Goal: Task Accomplishment & Management: Manage account settings

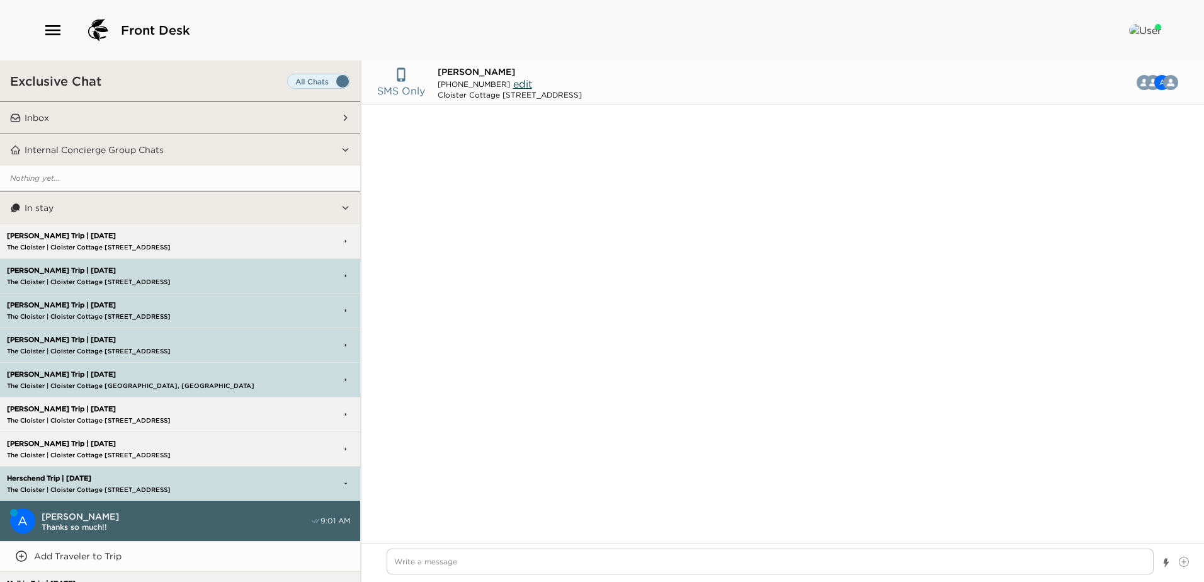
scroll to position [581, 0]
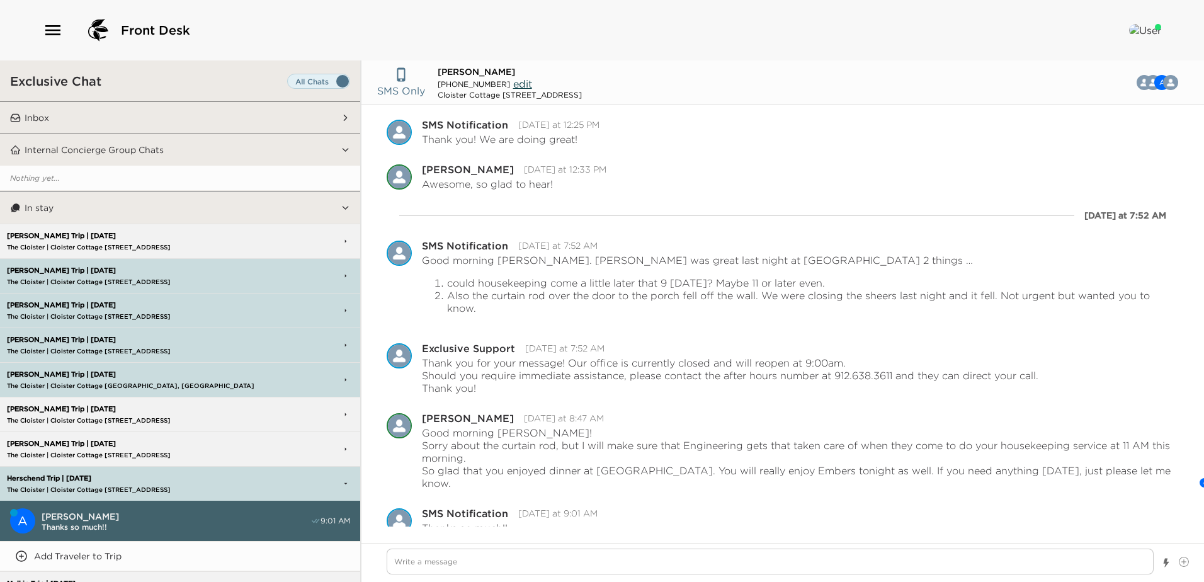
type textarea "x"
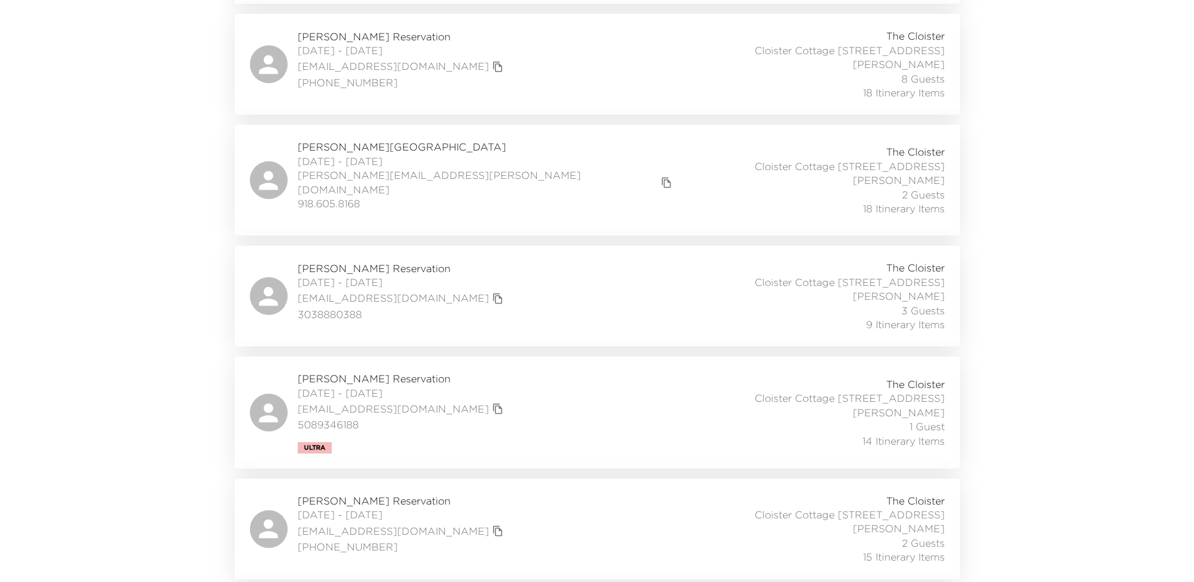
scroll to position [699, 0]
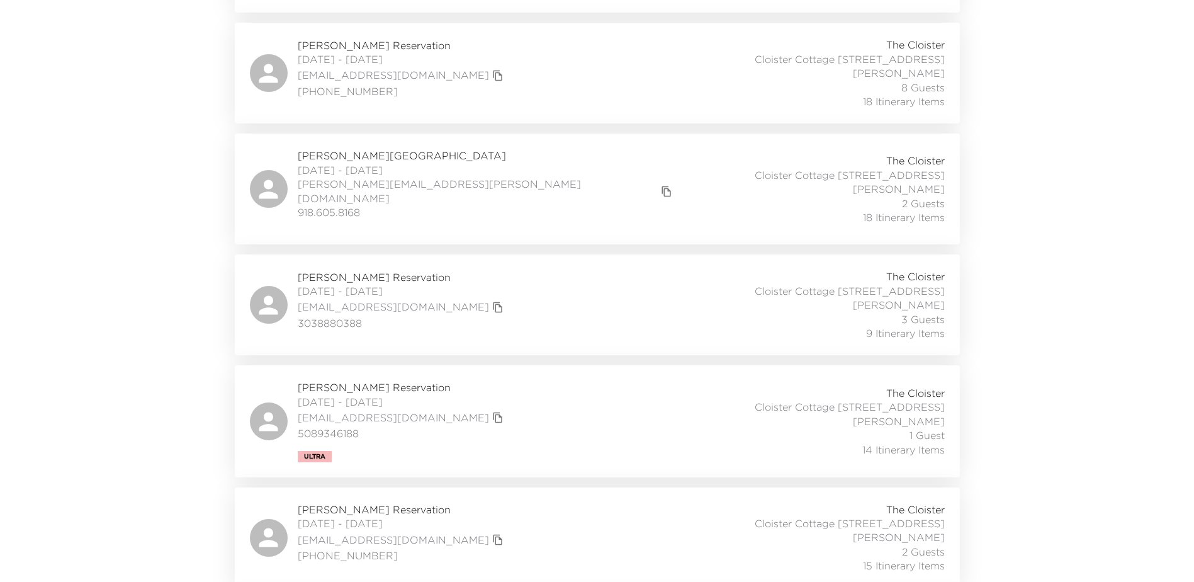
click at [499, 286] on div "Tim Hanson Reservation 08/27/2025 - 09/03/2025 tahmaine@gmail.com 3038880388 Th…" at bounding box center [597, 304] width 695 height 71
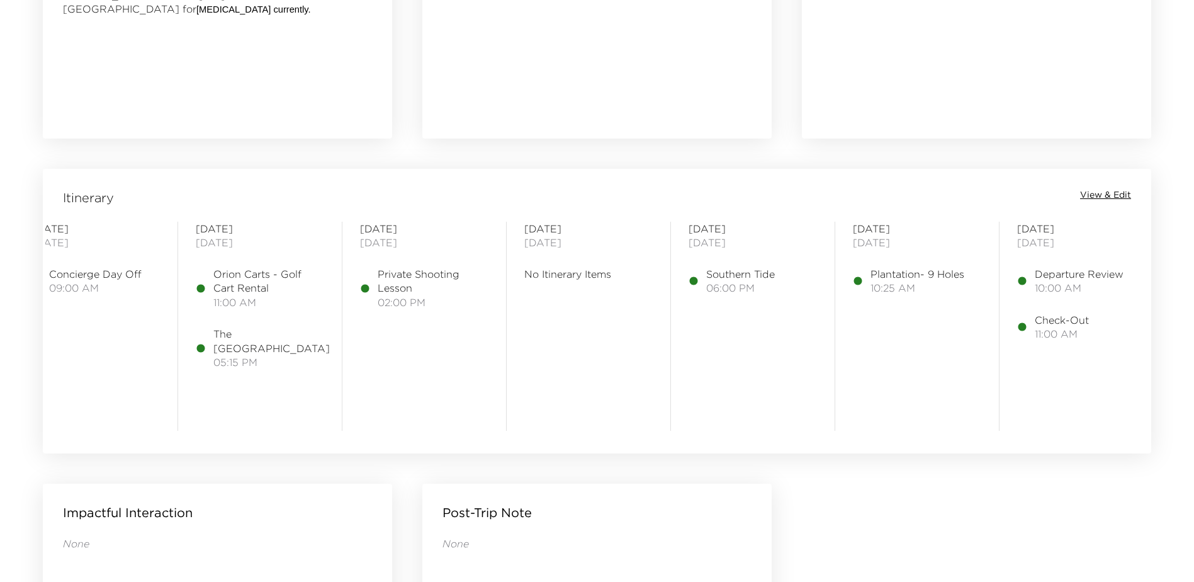
scroll to position [0, 210]
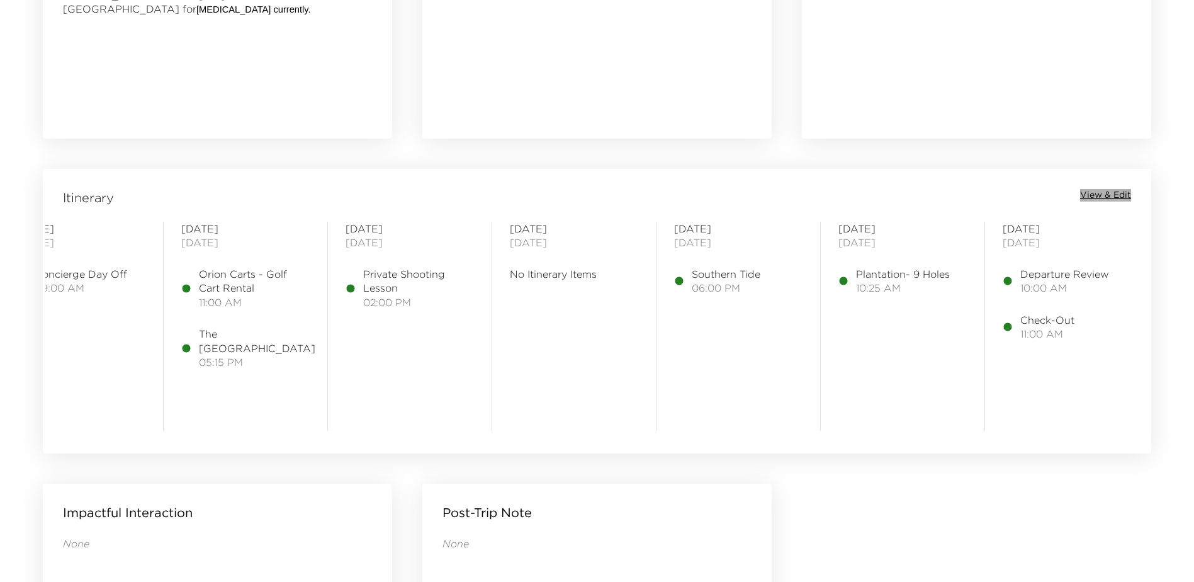
click at [1106, 197] on span "View & Edit" at bounding box center [1105, 195] width 51 height 13
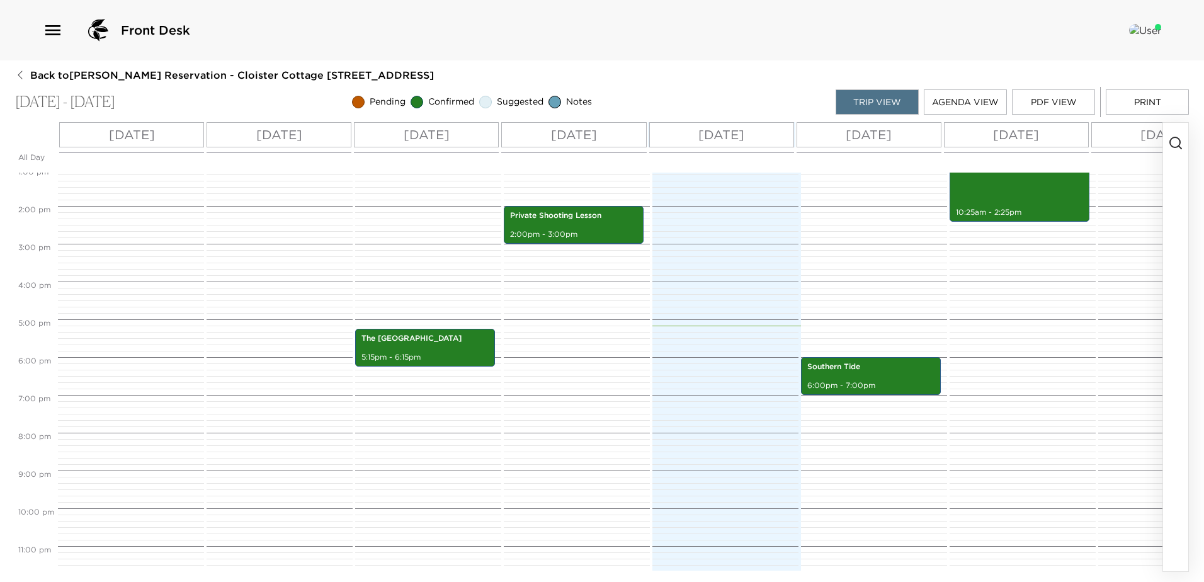
scroll to position [518, 0]
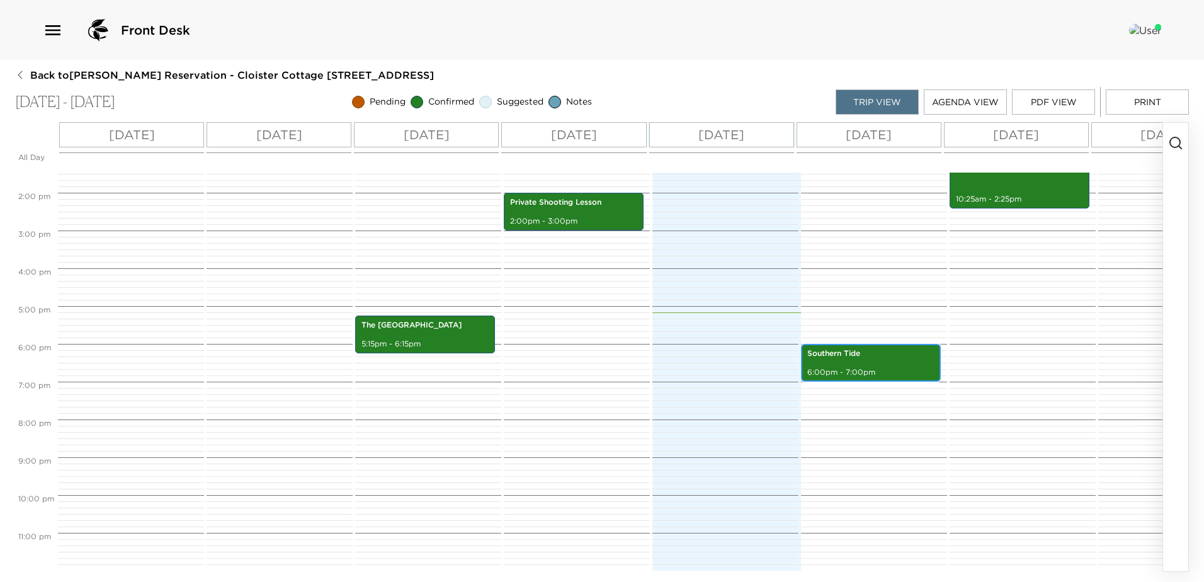
click at [854, 356] on div "Southern Tide 6:00pm - 7:00pm" at bounding box center [870, 363] width 132 height 34
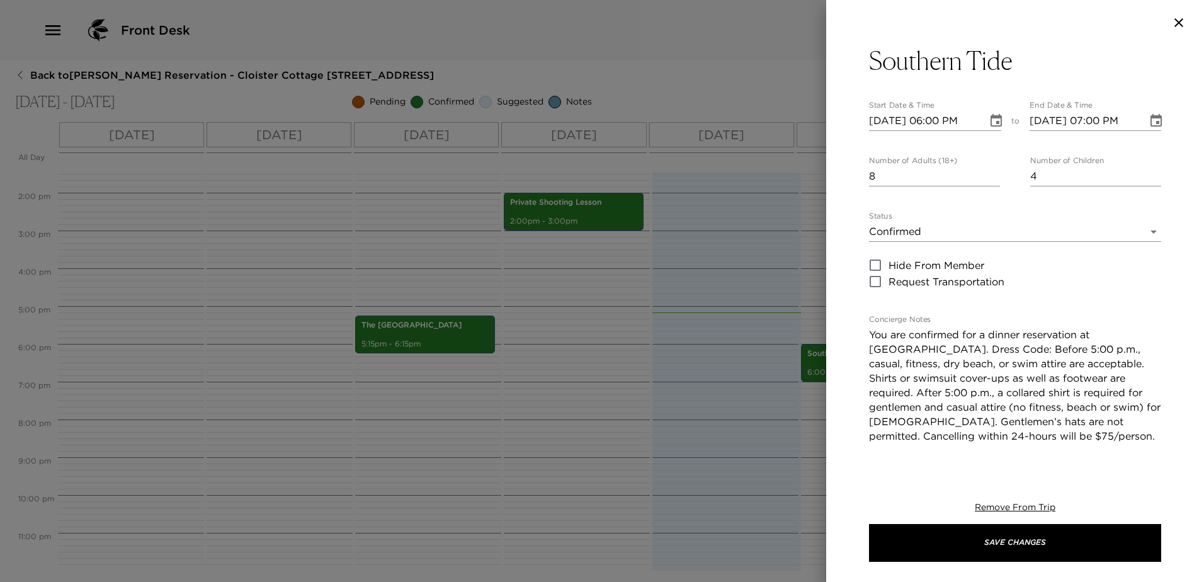
click at [1146, 185] on input "4" at bounding box center [1095, 176] width 131 height 20
click at [1146, 185] on input "3" at bounding box center [1095, 176] width 131 height 20
click at [1146, 185] on input "2" at bounding box center [1095, 176] width 131 height 20
type input "1"
click at [1146, 185] on input "1" at bounding box center [1095, 176] width 131 height 20
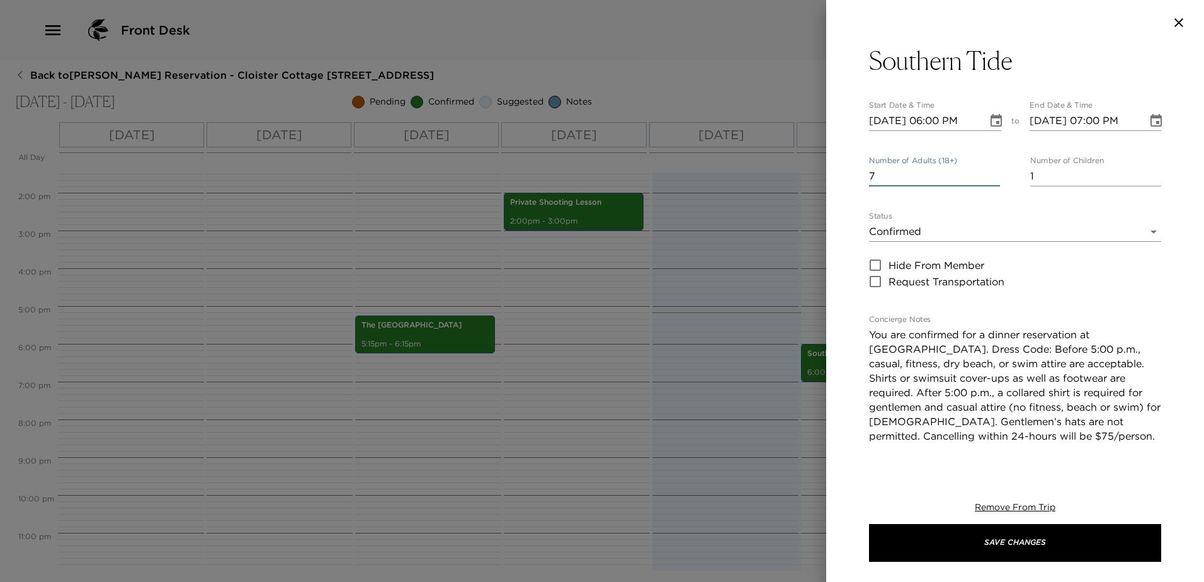
click at [988, 184] on input "7" at bounding box center [934, 176] width 131 height 20
click at [988, 184] on input "6" at bounding box center [934, 176] width 131 height 20
click at [988, 184] on input "5" at bounding box center [934, 176] width 131 height 20
type input "4"
click at [988, 184] on input "4" at bounding box center [934, 176] width 131 height 20
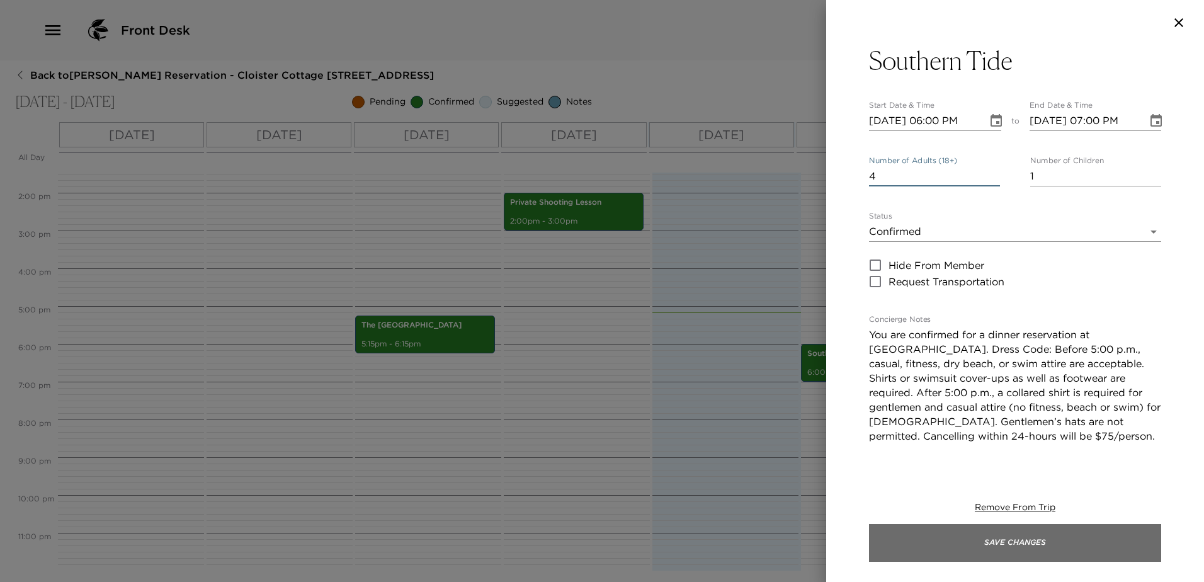
click at [1003, 550] on button "Save Changes" at bounding box center [1015, 543] width 292 height 38
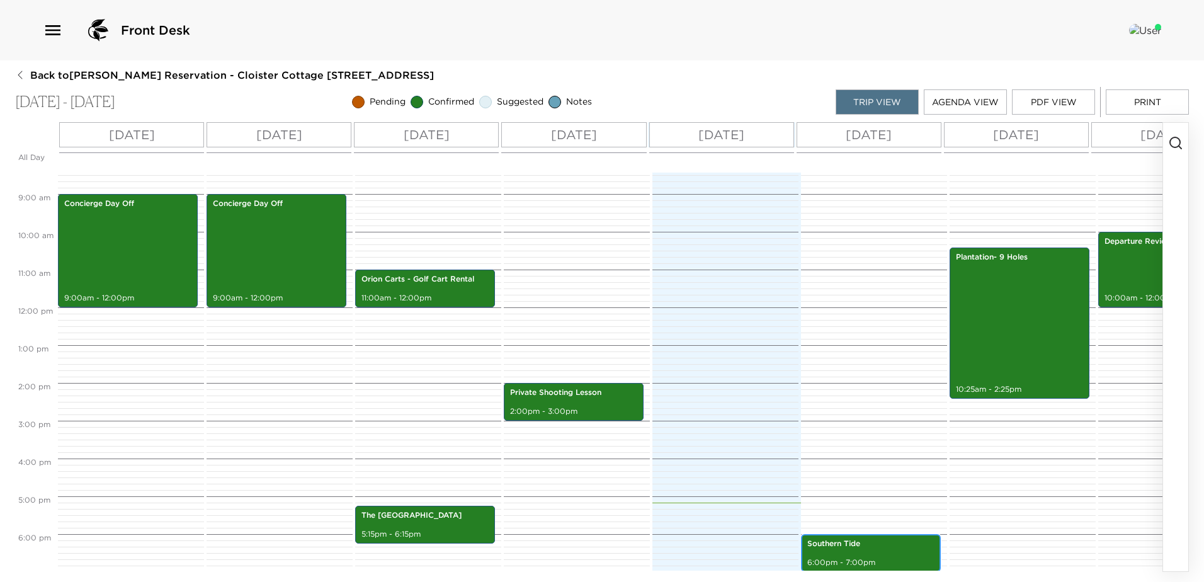
scroll to position [266, 0]
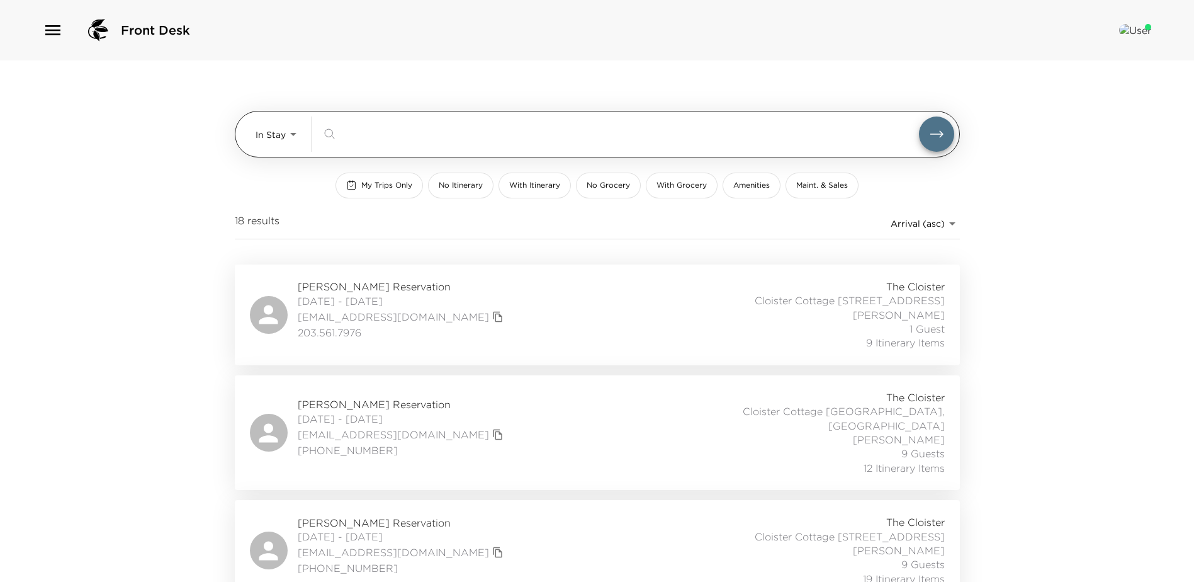
click at [292, 131] on body "Front Desk In Stay In-Stay ​ My Trips Only No Itinerary With Itinerary No Groce…" at bounding box center [597, 291] width 1194 height 582
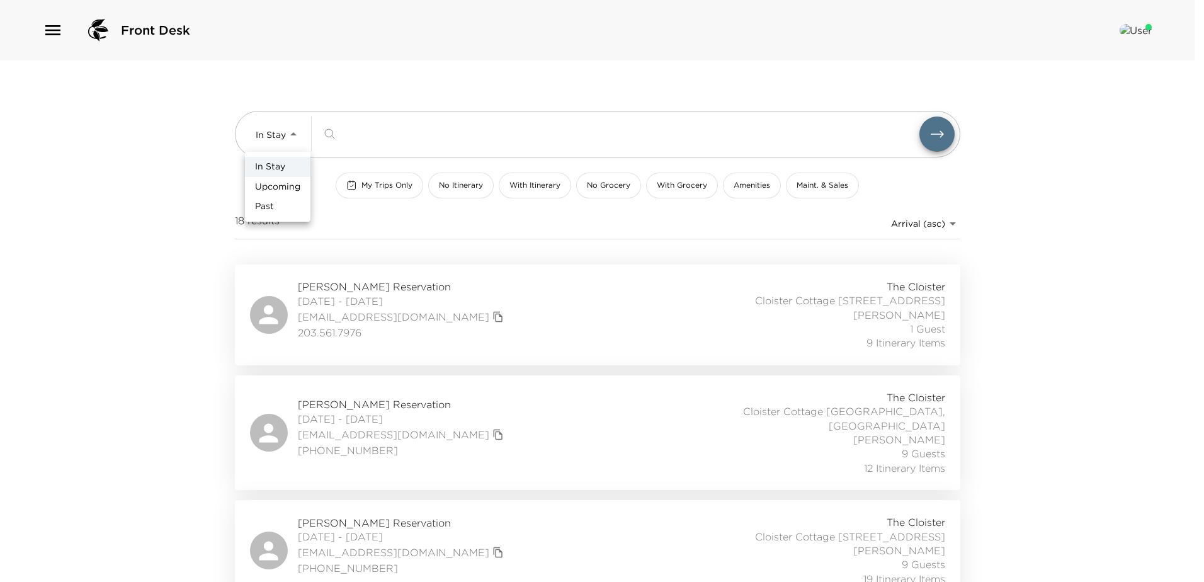
click at [273, 185] on span "Upcoming" at bounding box center [277, 187] width 45 height 13
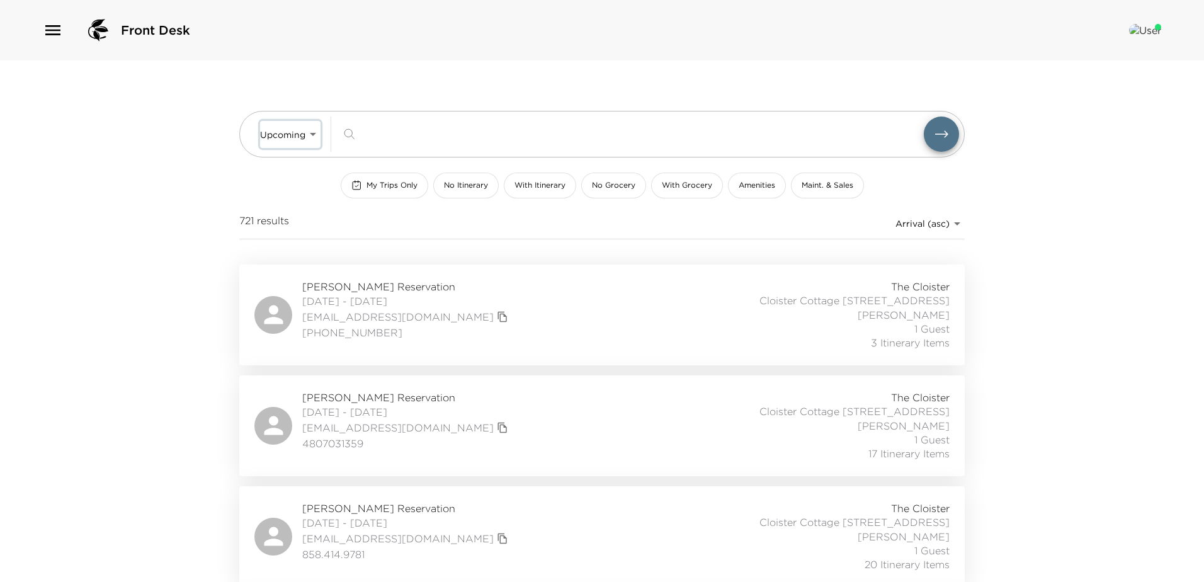
type input "Upcoming"
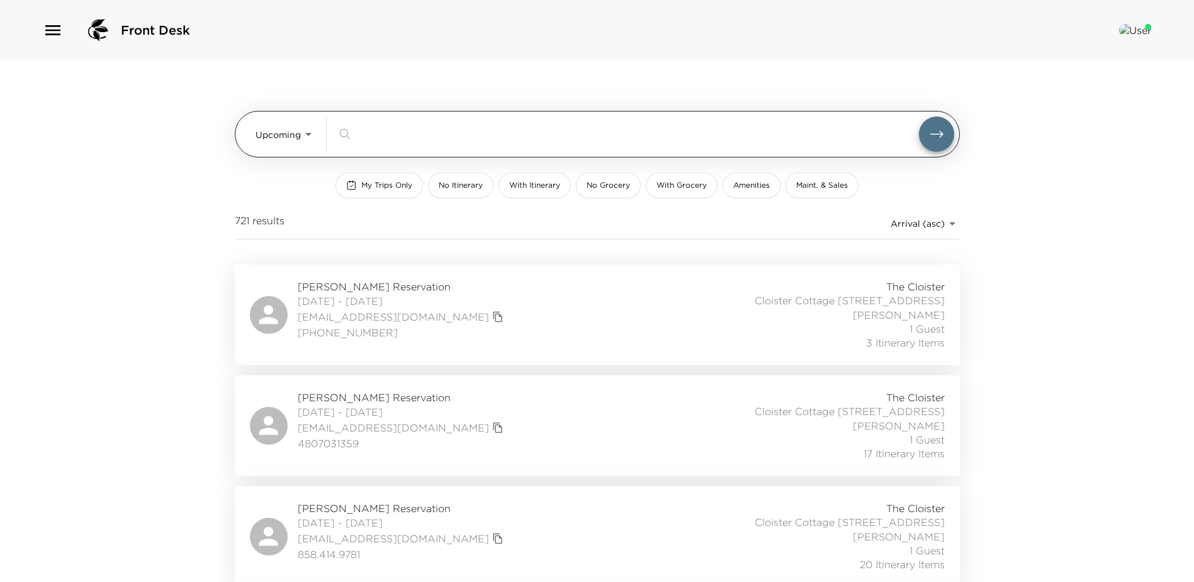
click at [383, 142] on div "​" at bounding box center [646, 133] width 618 height 35
click at [388, 138] on input "search" at bounding box center [637, 134] width 563 height 14
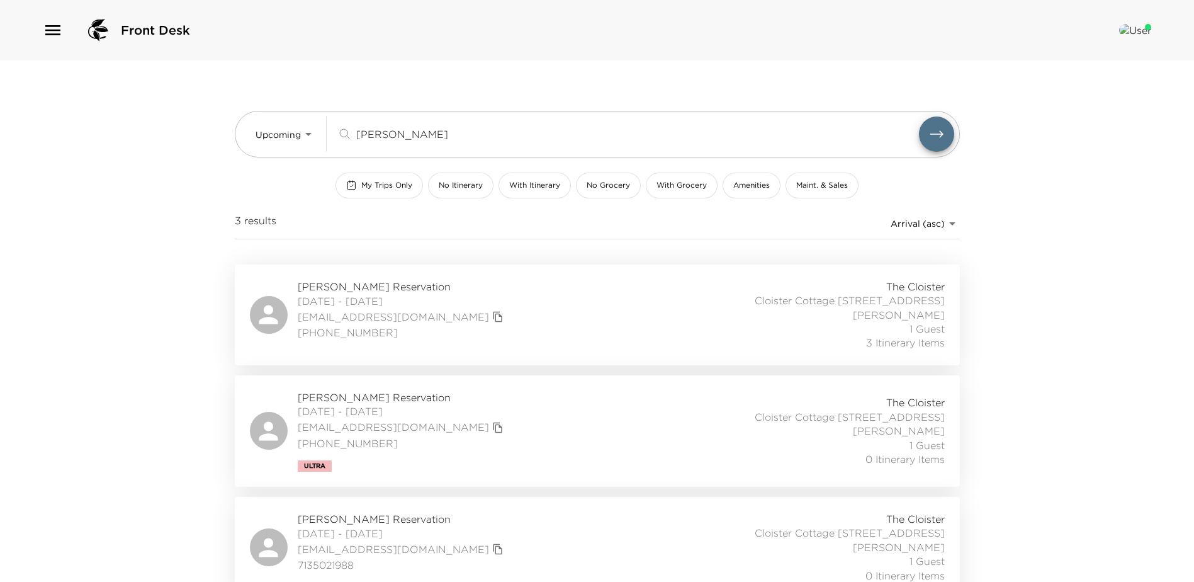
type input "[PERSON_NAME]"
click at [549, 323] on div "[PERSON_NAME][GEOGRAPHIC_DATA] [DATE] - [DATE] [EMAIL_ADDRESS][DOMAIN_NAME] [PH…" at bounding box center [597, 314] width 695 height 71
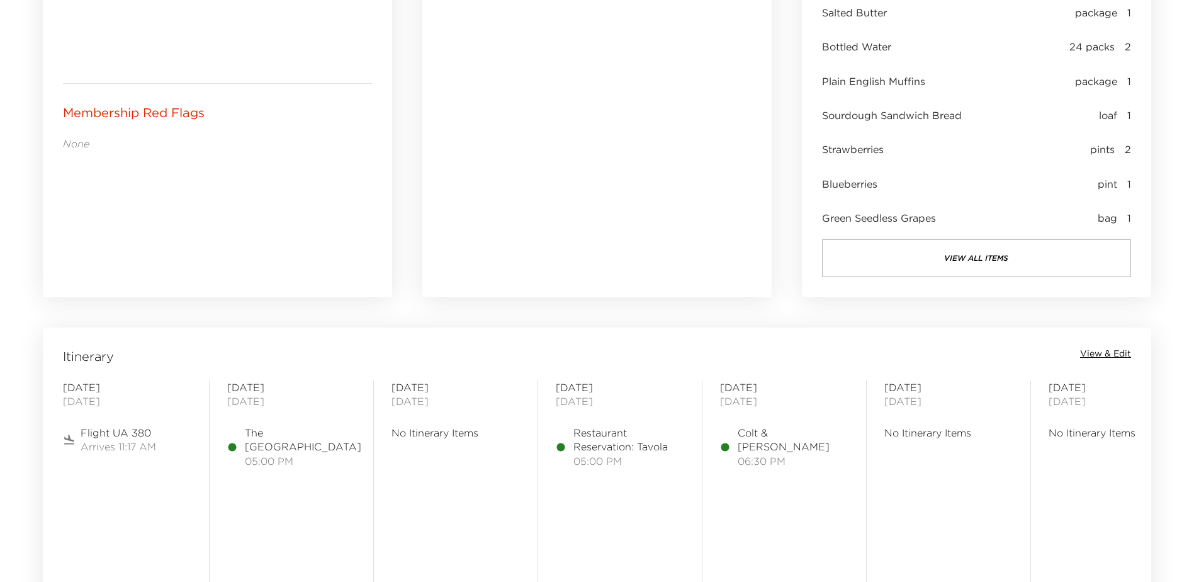
scroll to position [818, 0]
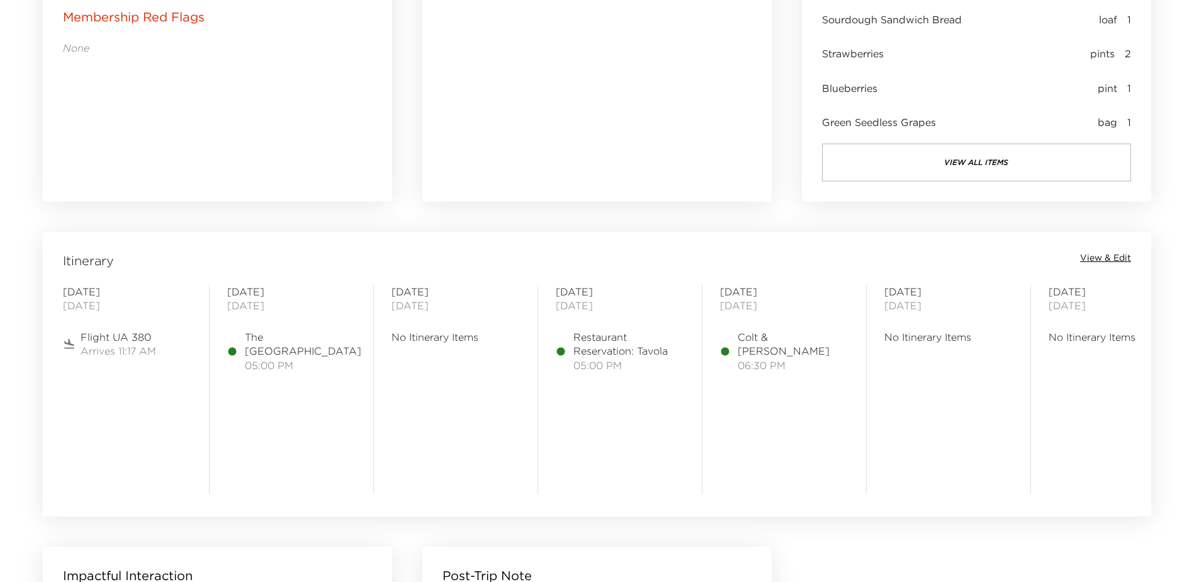
click at [1103, 257] on span "View & Edit" at bounding box center [1105, 258] width 51 height 13
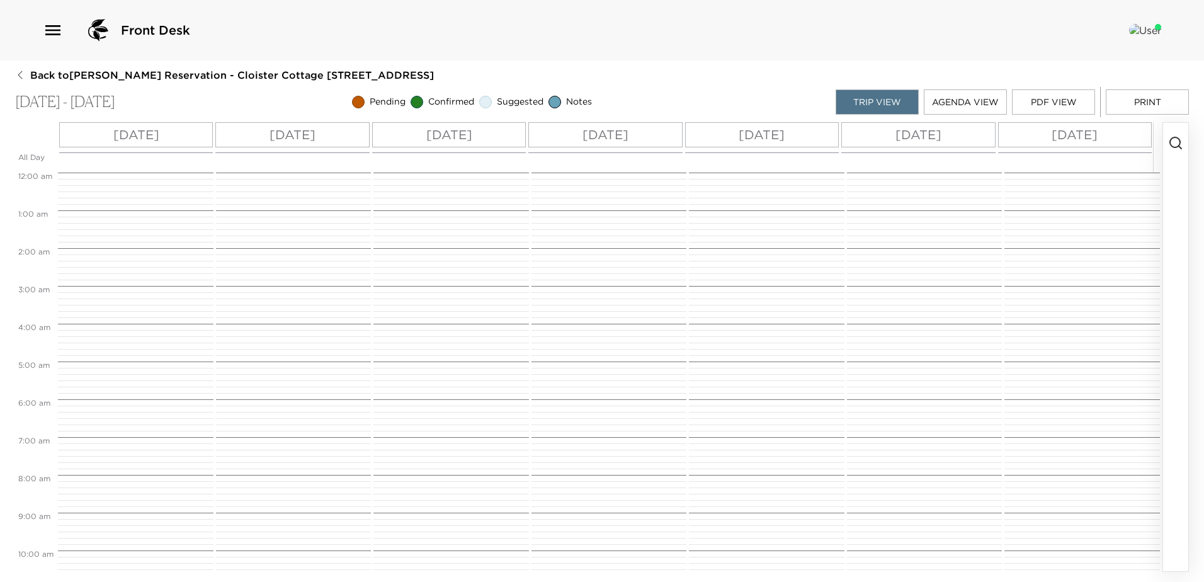
scroll to position [426, 0]
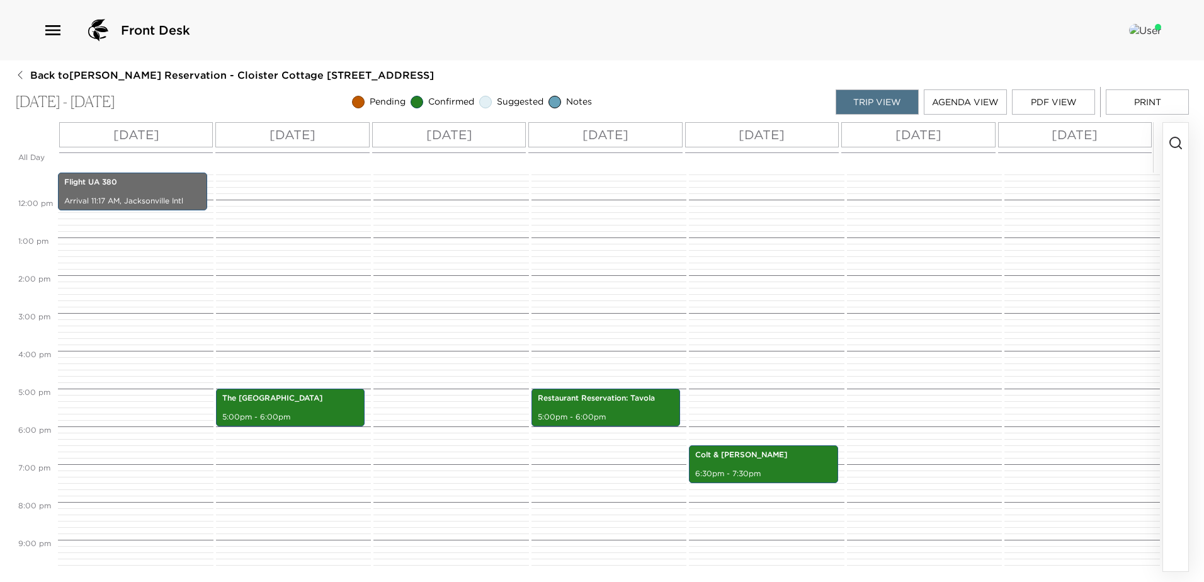
click at [315, 132] on p "[DATE]" at bounding box center [292, 134] width 46 height 19
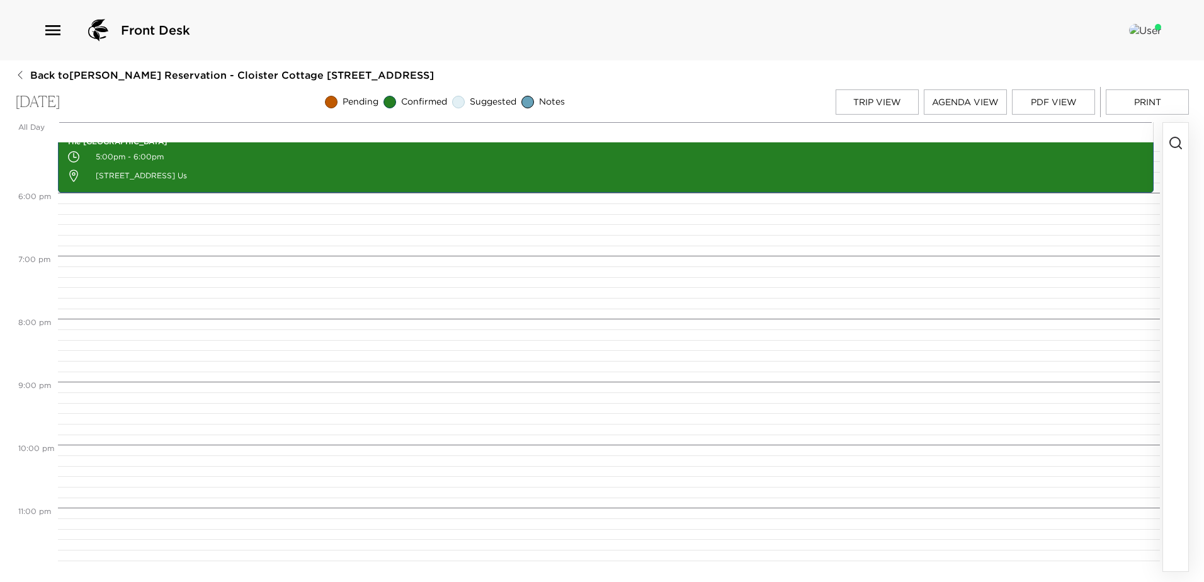
scroll to position [894, 0]
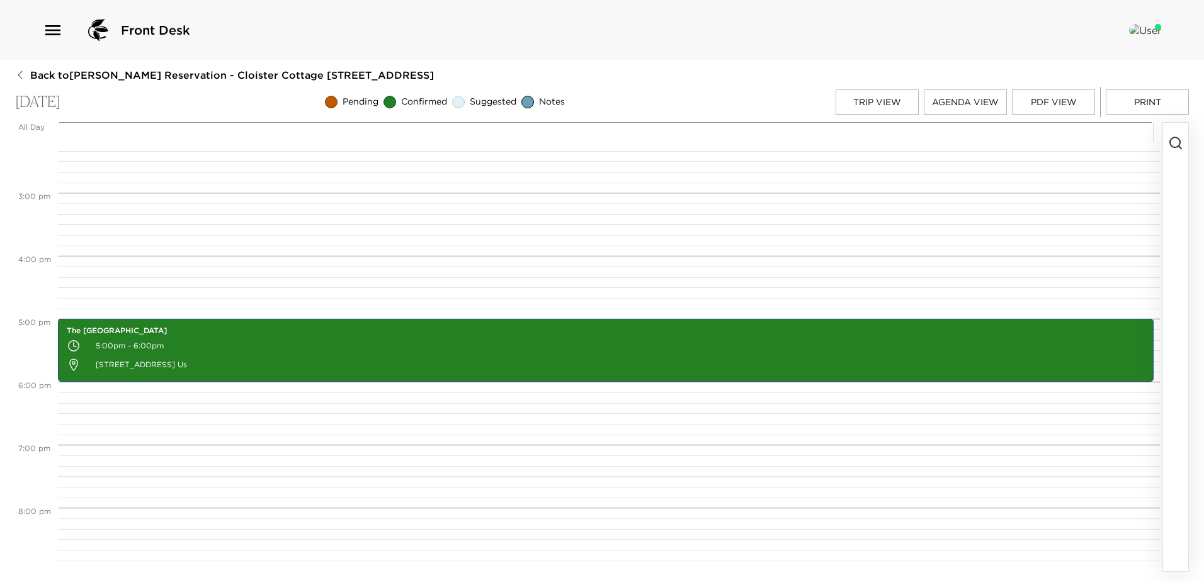
click at [1177, 140] on icon "button" at bounding box center [1175, 142] width 15 height 15
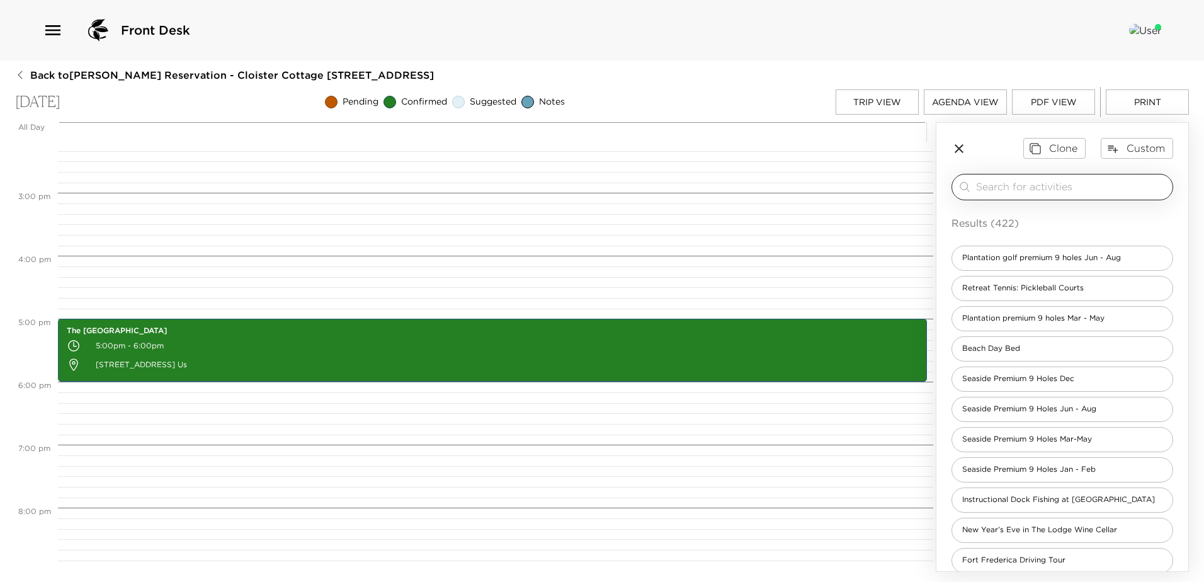
click at [986, 189] on input "search" at bounding box center [1071, 186] width 191 height 14
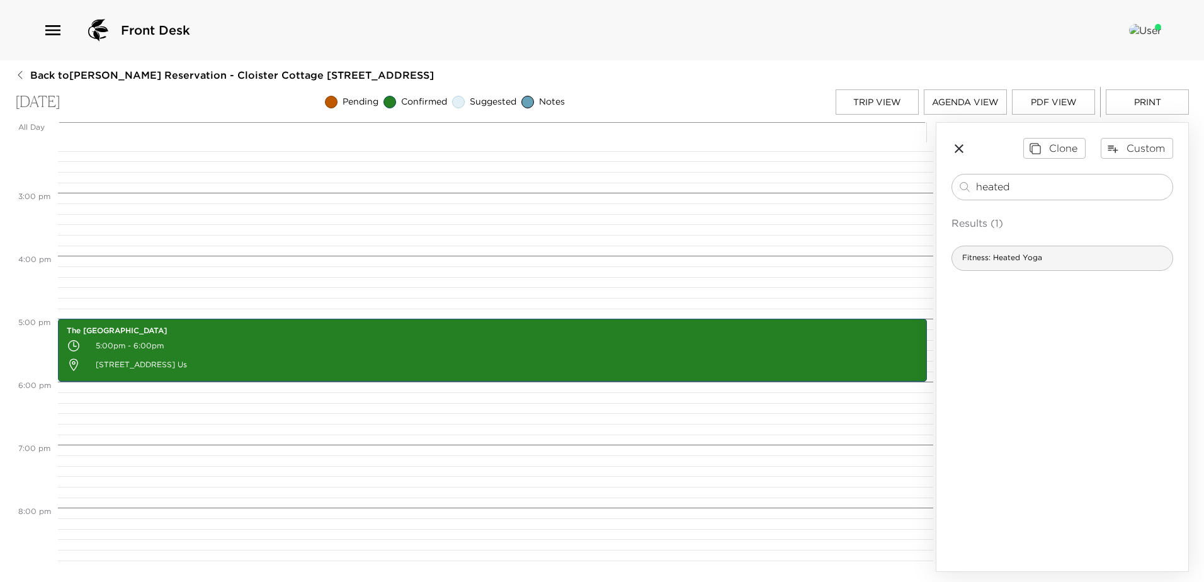
type input "heated"
click at [1027, 259] on span "Fitness: Heated Yoga" at bounding box center [1002, 257] width 100 height 11
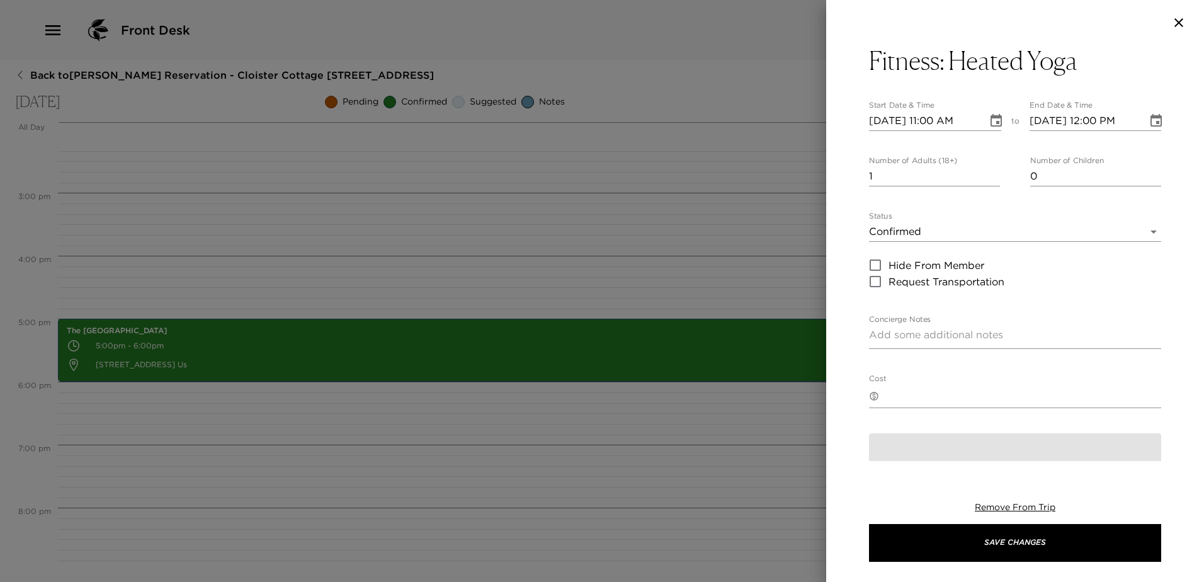
type textarea "You are confirmed for Heated Yoga in the fitness center."
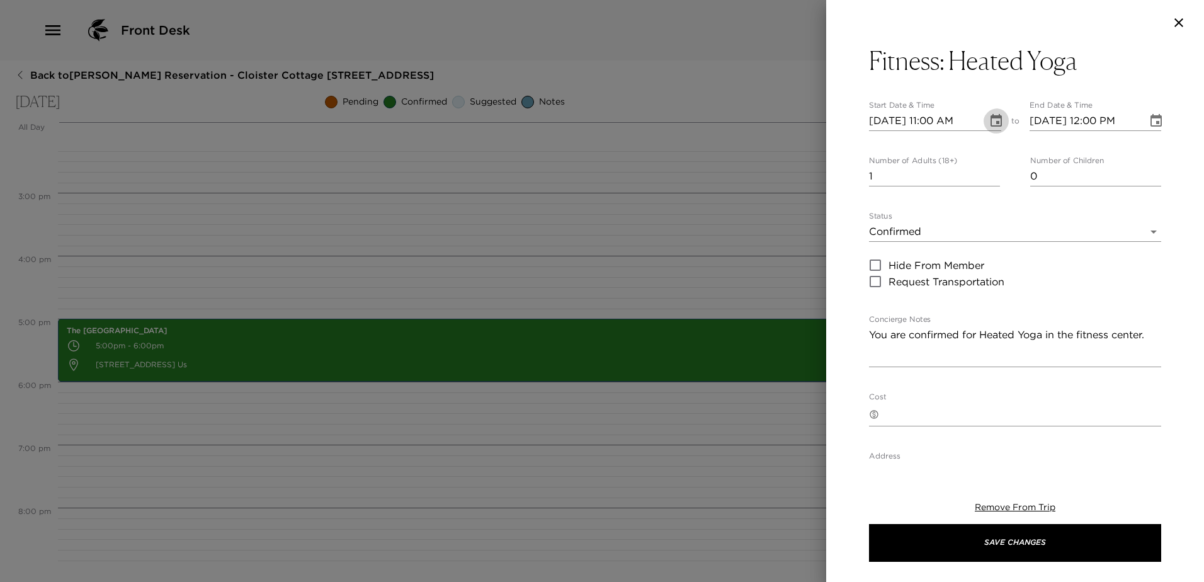
click at [988, 124] on icon "Choose date, selected date is Sep 2, 2025" at bounding box center [995, 120] width 15 height 15
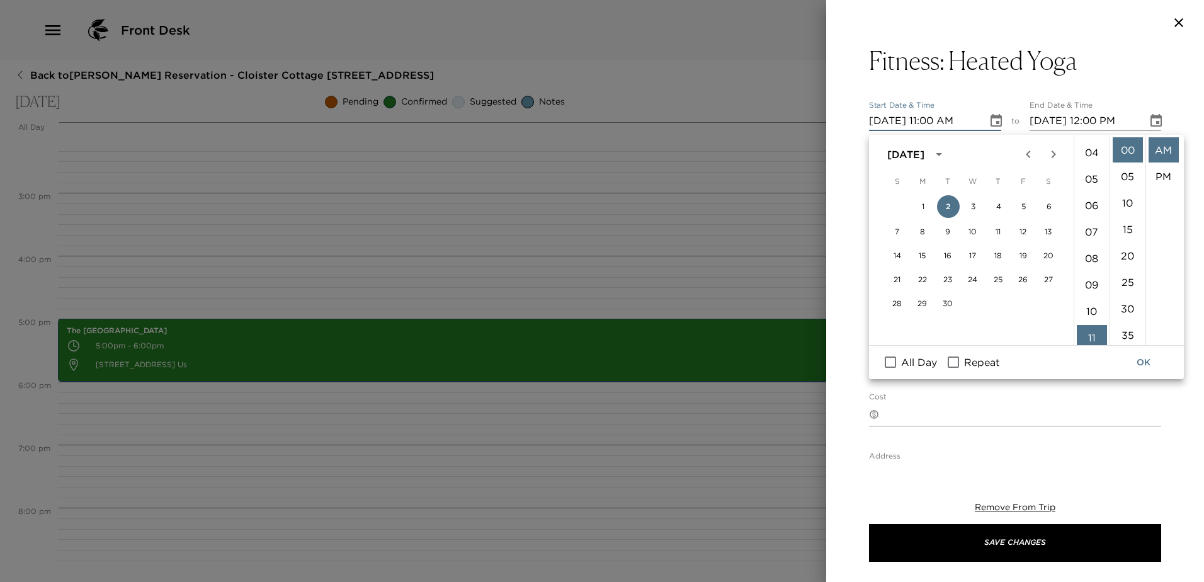
scroll to position [81, 0]
click at [1083, 293] on li "08" at bounding box center [1091, 280] width 30 height 25
type input "09/02/2025 08:00 AM"
click at [1143, 365] on button "OK" at bounding box center [1143, 362] width 40 height 23
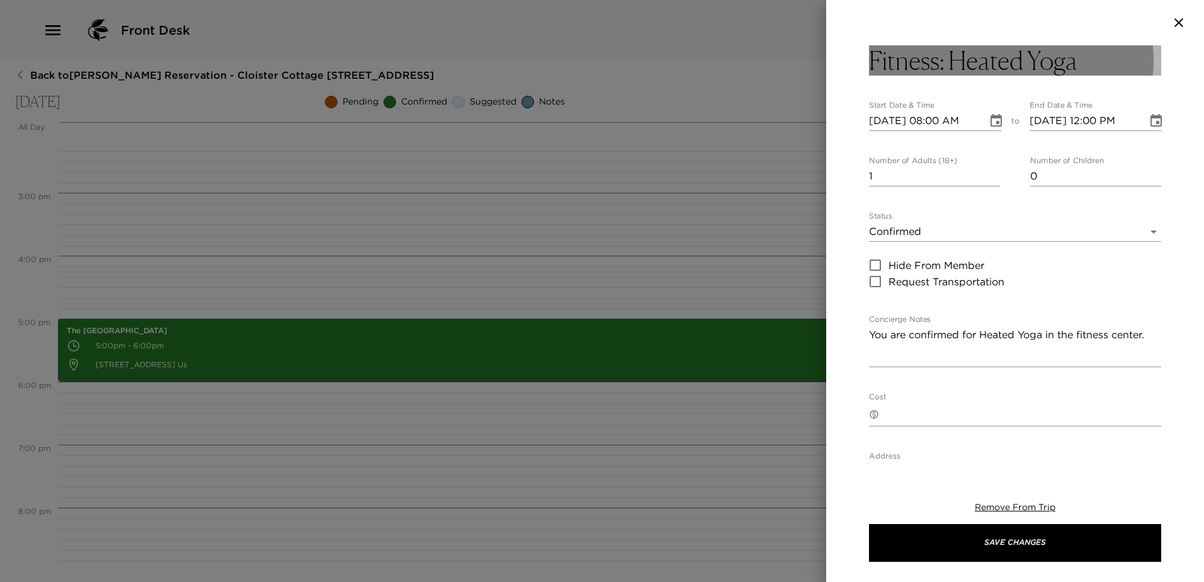
click at [1029, 60] on h3 "Fitness: Heated Yoga" at bounding box center [973, 60] width 208 height 30
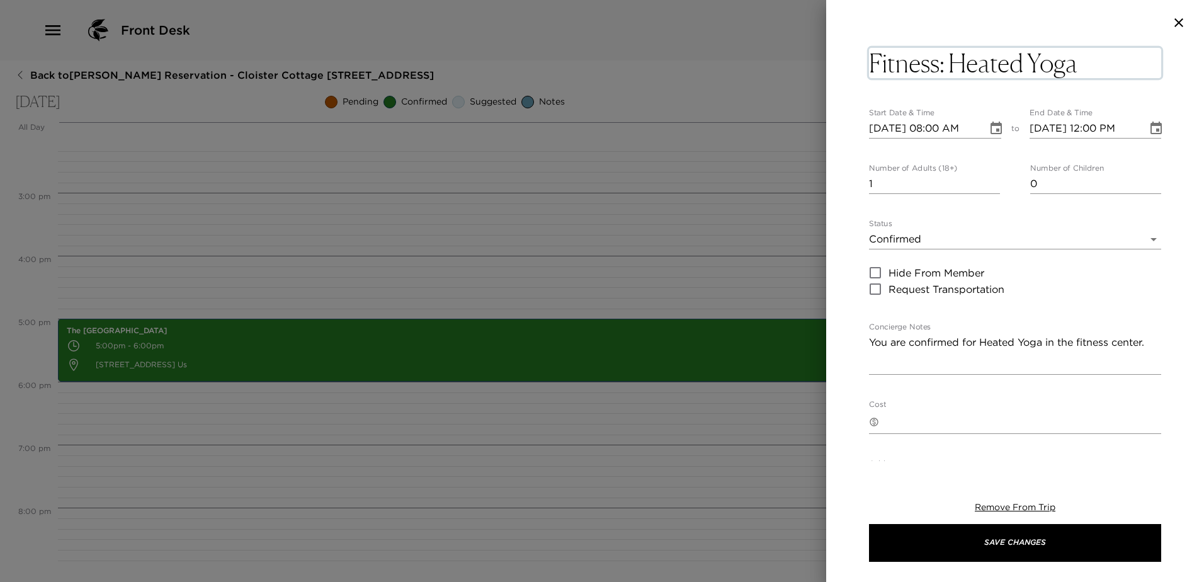
click at [1029, 60] on textarea "Fitness: Heated Yoga" at bounding box center [1015, 63] width 292 height 30
type textarea "Fitness: Heated Mat Yoga"
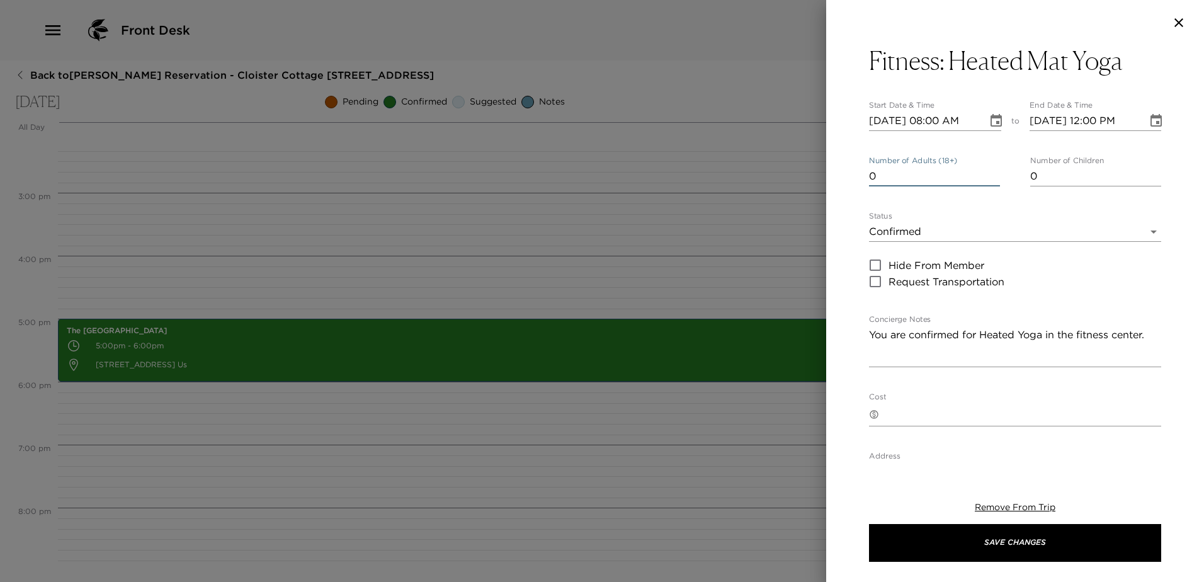
click at [989, 186] on input "0" at bounding box center [934, 176] width 131 height 20
click at [991, 178] on input "1" at bounding box center [934, 176] width 131 height 20
type input "2"
click at [991, 178] on input "2" at bounding box center [934, 176] width 131 height 20
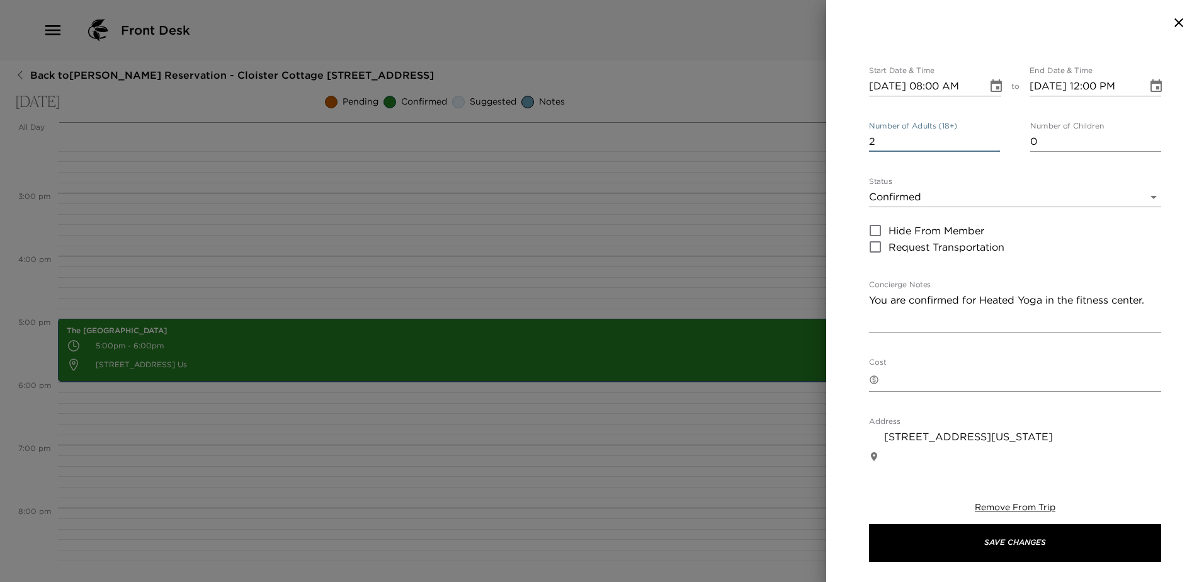
scroll to position [63, 0]
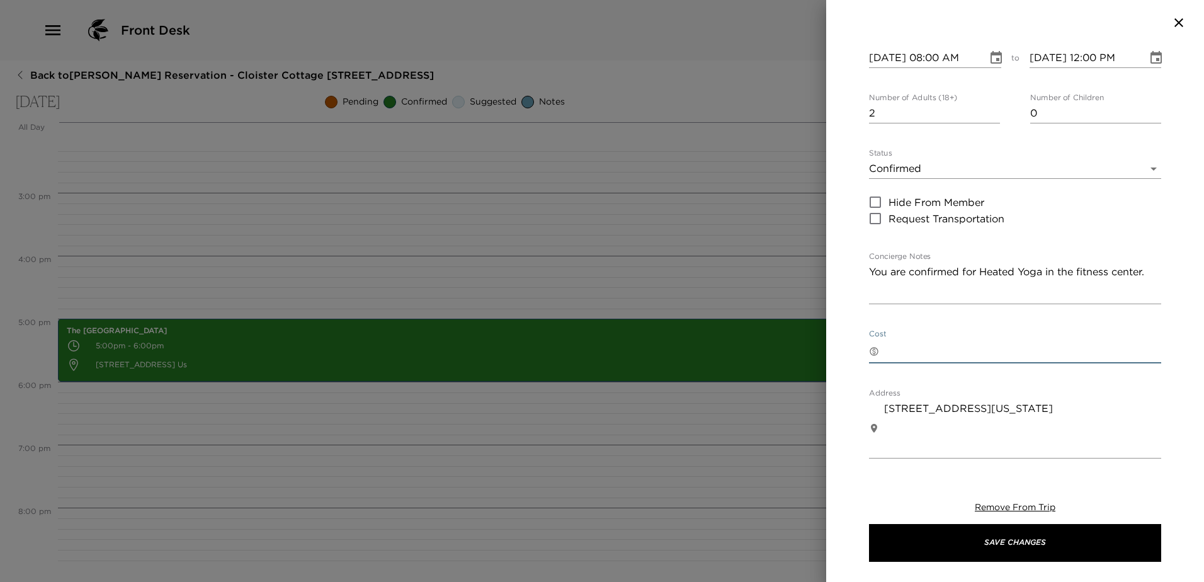
click at [913, 360] on textarea "Cost" at bounding box center [1022, 351] width 277 height 18
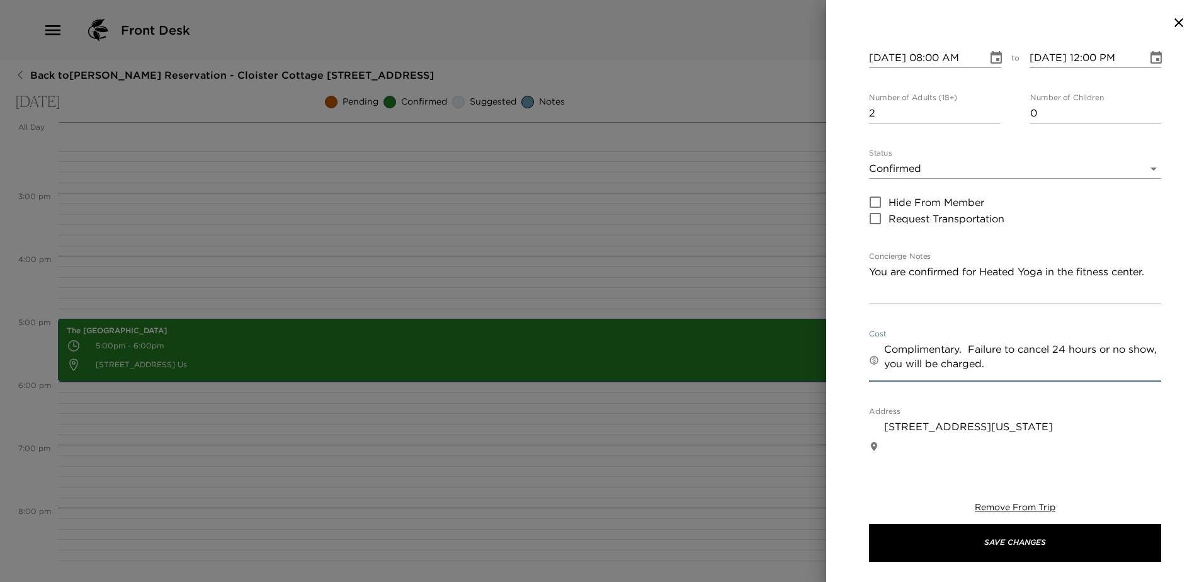
drag, startPoint x: 1131, startPoint y: 389, endPoint x: 886, endPoint y: 363, distance: 246.2
click at [886, 363] on textarea "Complimentary. Failure to cancel 24 hours or no show, you will be charged." at bounding box center [1022, 360] width 277 height 37
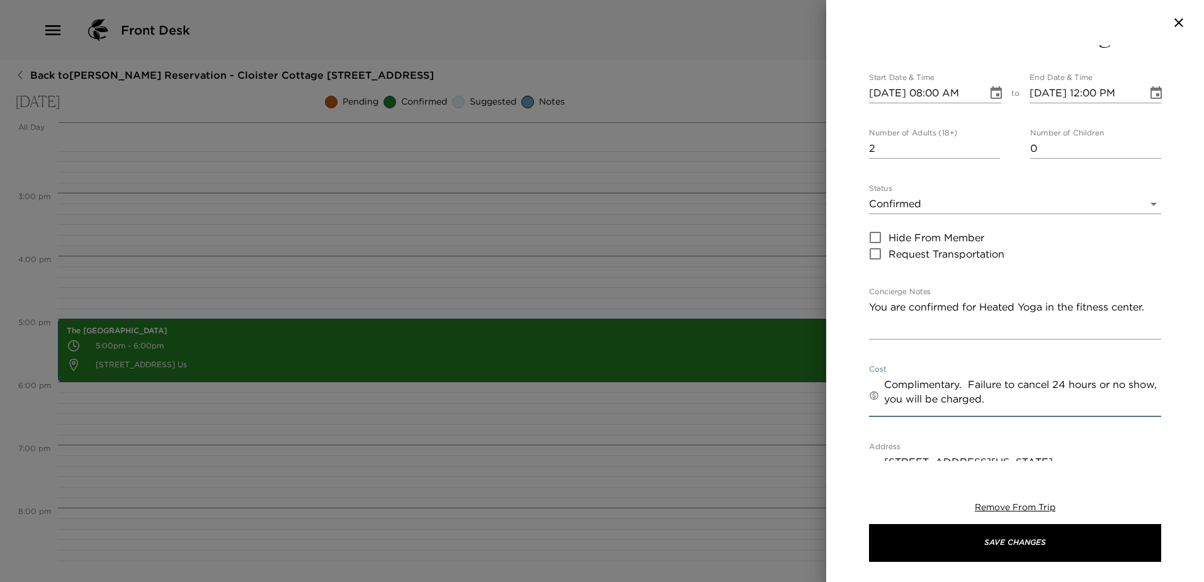
scroll to position [0, 0]
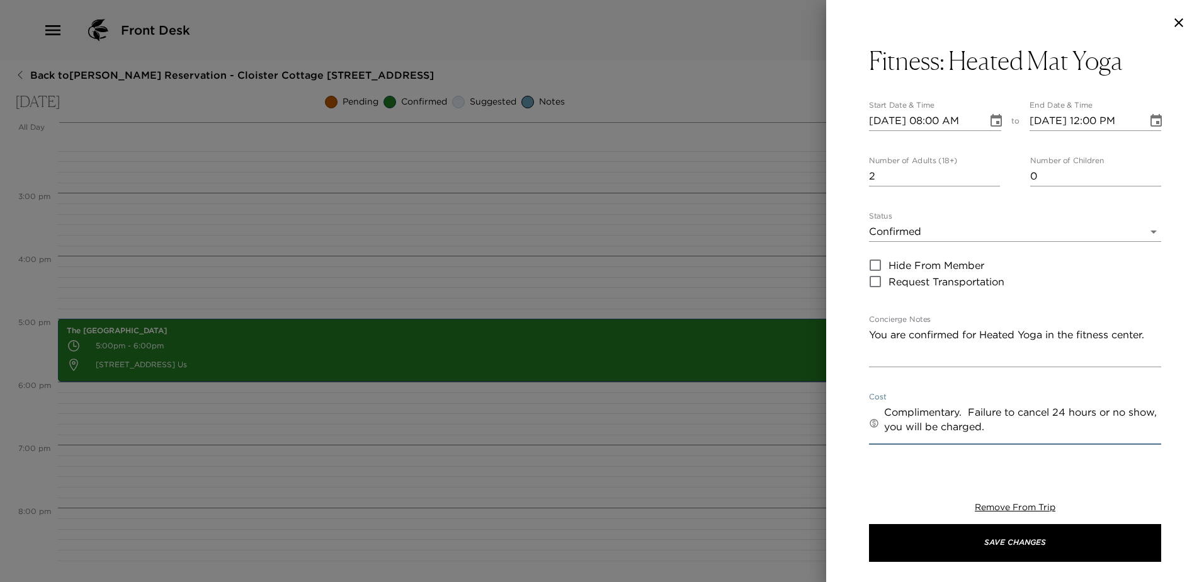
type textarea "Complimentary. Failure to cancel 24 hours or no show, you will be charged."
click at [988, 123] on icon "Choose date, selected date is Sep 2, 2025" at bounding box center [995, 120] width 15 height 15
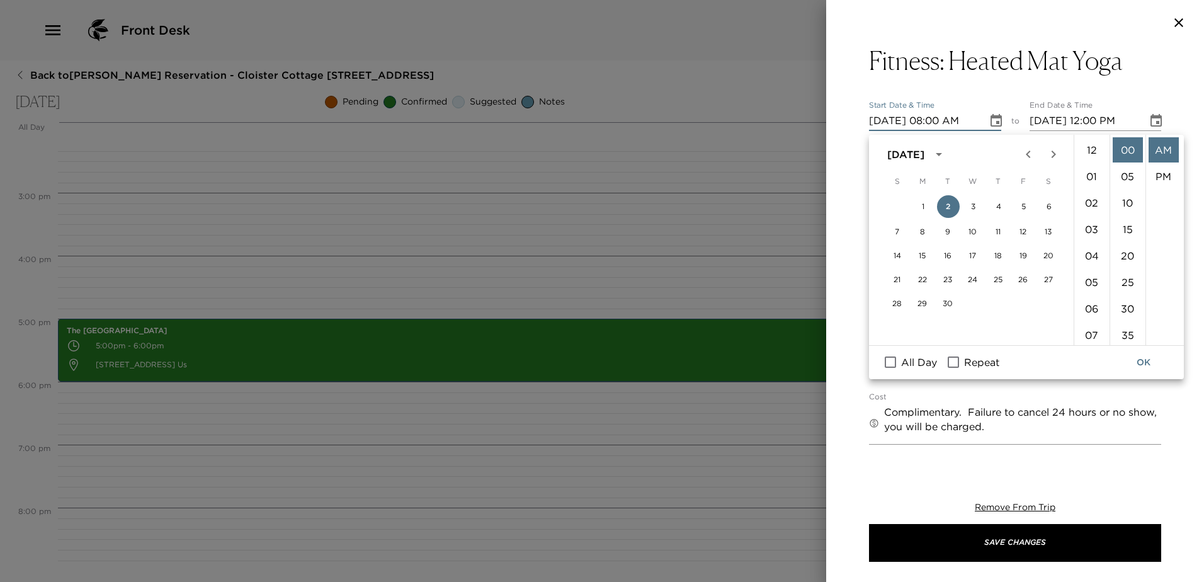
scroll to position [242, 0]
click at [998, 206] on button "4" at bounding box center [998, 206] width 23 height 23
type input "09/04/2025 08:00 AM"
type input "09/04/2025 09:00 AM"
click at [1088, 159] on li "09" at bounding box center [1091, 145] width 30 height 25
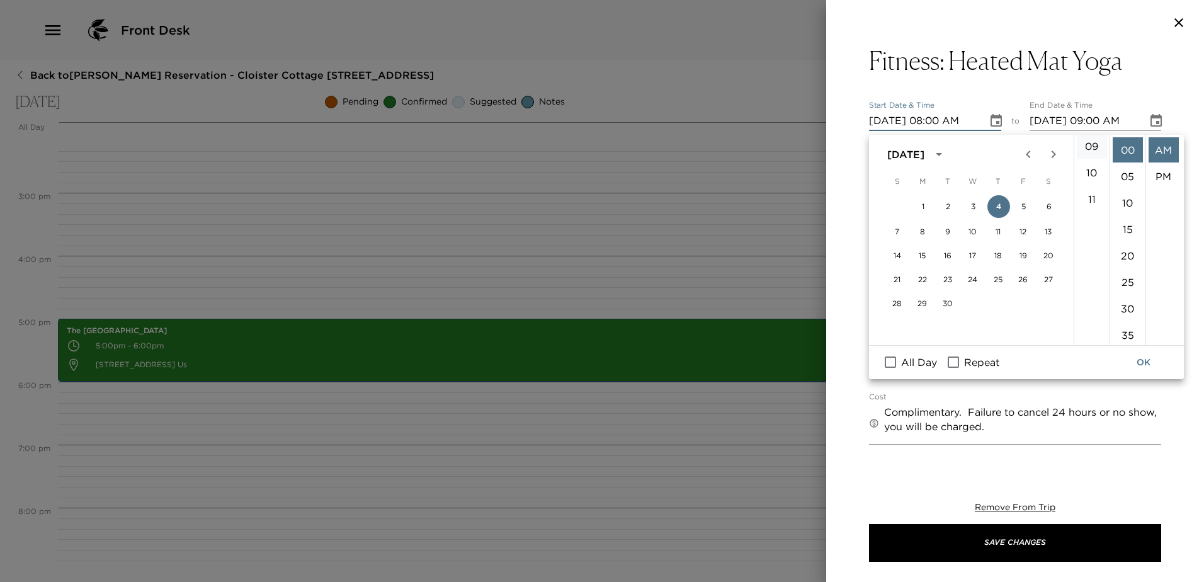
type input "09/04/2025 09:00 AM"
click at [1147, 366] on button "OK" at bounding box center [1143, 362] width 40 height 23
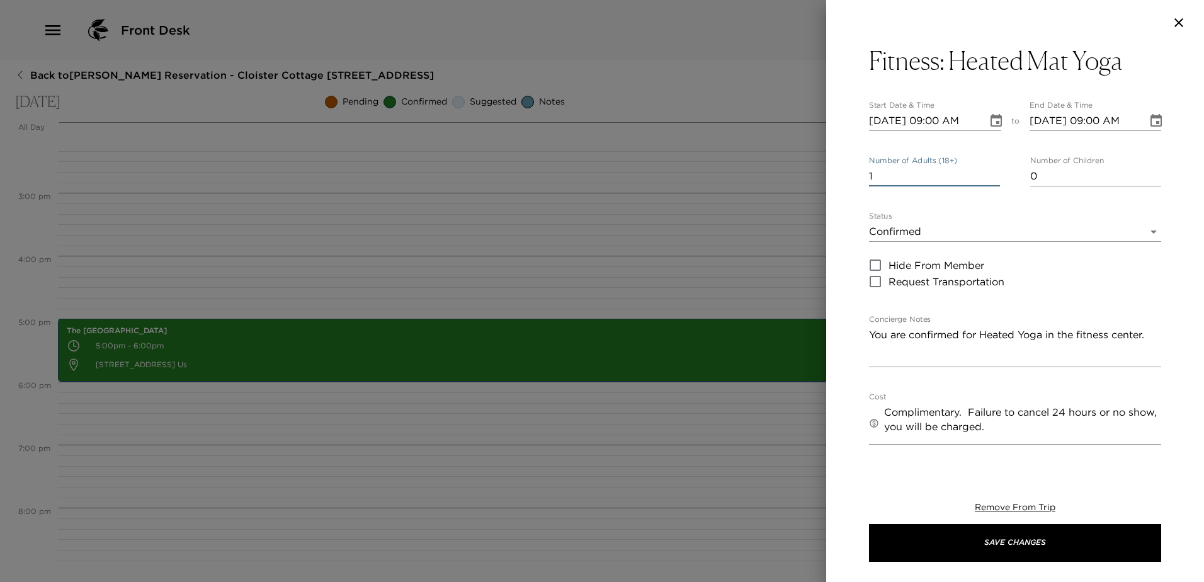
type input "1"
click at [991, 186] on input "1" at bounding box center [934, 176] width 131 height 20
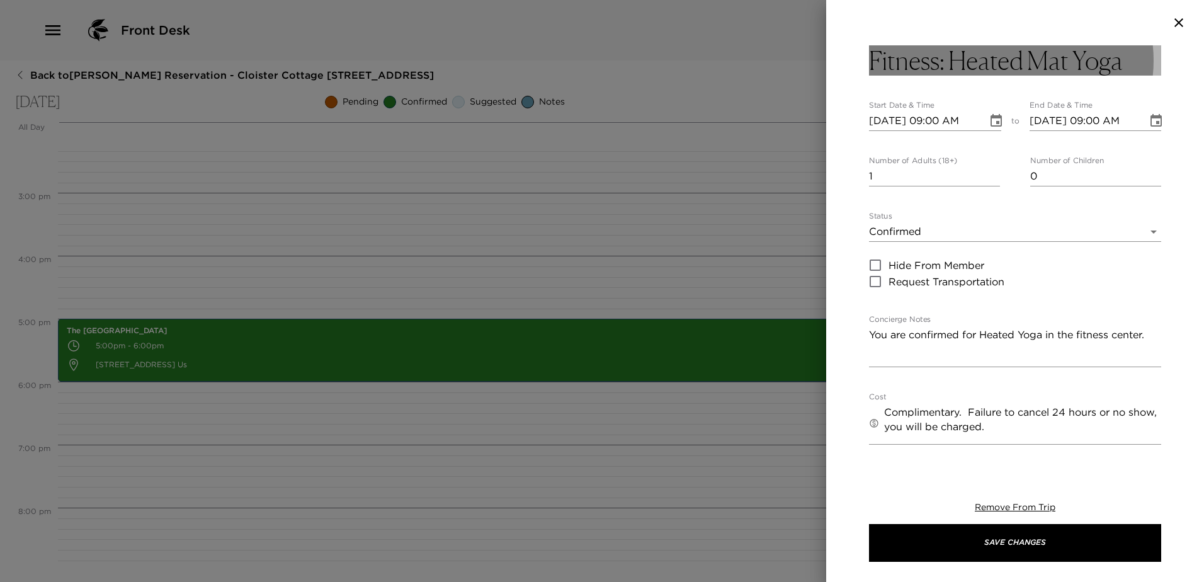
click at [1065, 59] on h3 "Fitness: Heated Mat Yoga" at bounding box center [996, 60] width 254 height 30
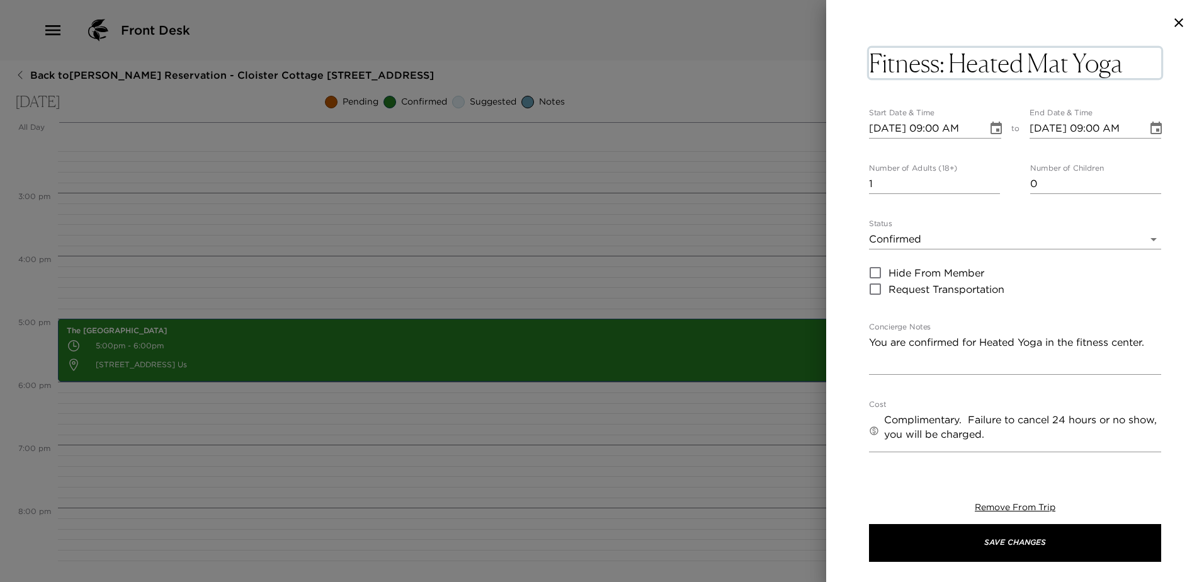
click at [1064, 59] on textarea "Fitness: Heated Mat Yoga" at bounding box center [1015, 63] width 292 height 30
type textarea "Fitness: Heated Yoga"
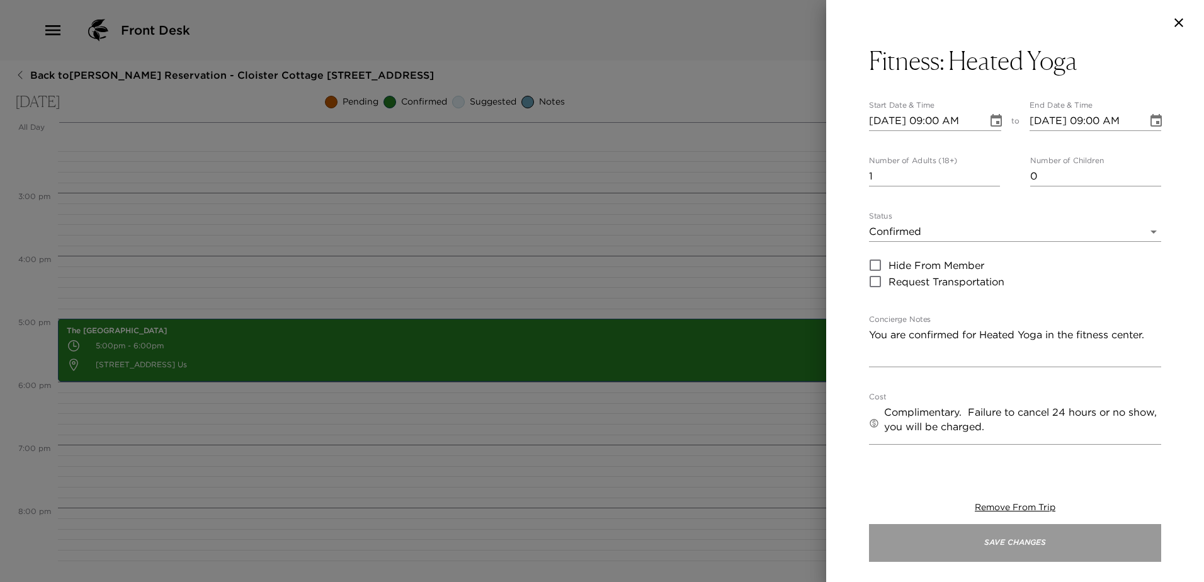
click at [1012, 547] on button "Save Changes" at bounding box center [1015, 543] width 292 height 38
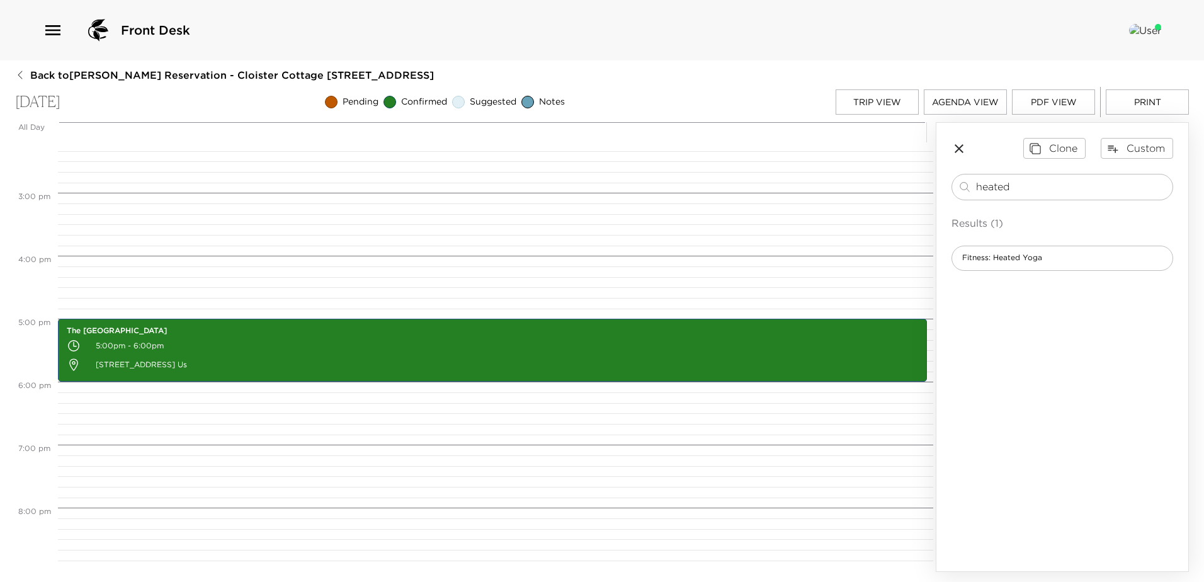
drag, startPoint x: 1023, startPoint y: 188, endPoint x: 923, endPoint y: 183, distance: 100.2
click at [923, 183] on div "All Day Tue 09/02 12:00 AM 1:00 AM 2:00 AM 3:00 AM 4:00 AM 5:00 AM 6:00 AM 7:00…" at bounding box center [601, 346] width 1173 height 449
type input "h"
type input "pilates"
click at [1042, 316] on div "Fitness: Pilates Reformer Cardio Mix" at bounding box center [1062, 318] width 222 height 25
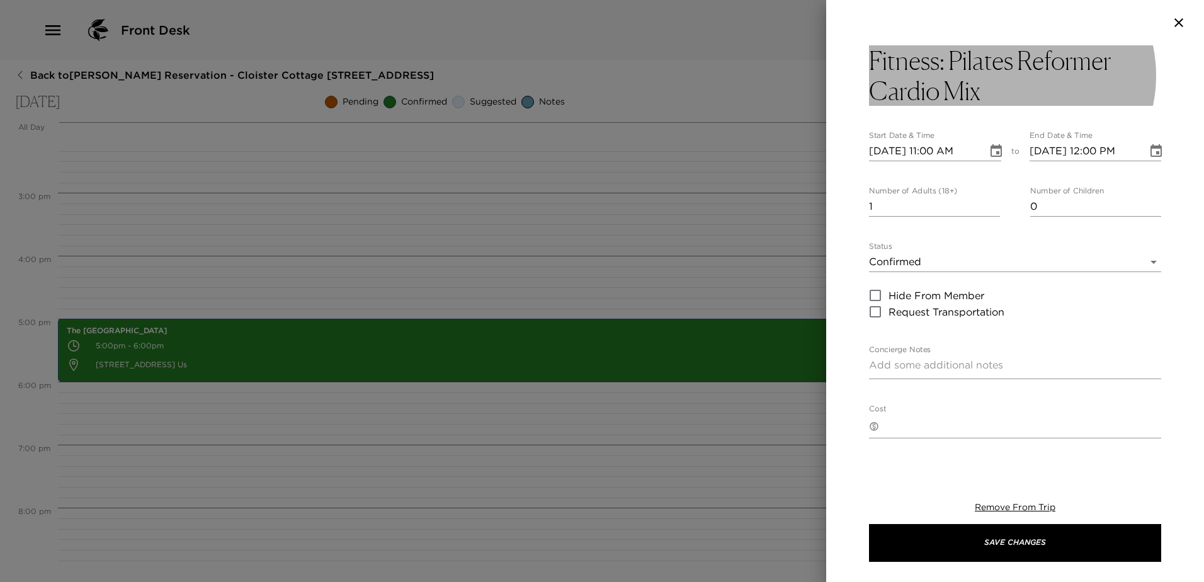
click at [984, 89] on h3 "Fitness: Pilates Reformer Cardio Mix" at bounding box center [1015, 75] width 292 height 60
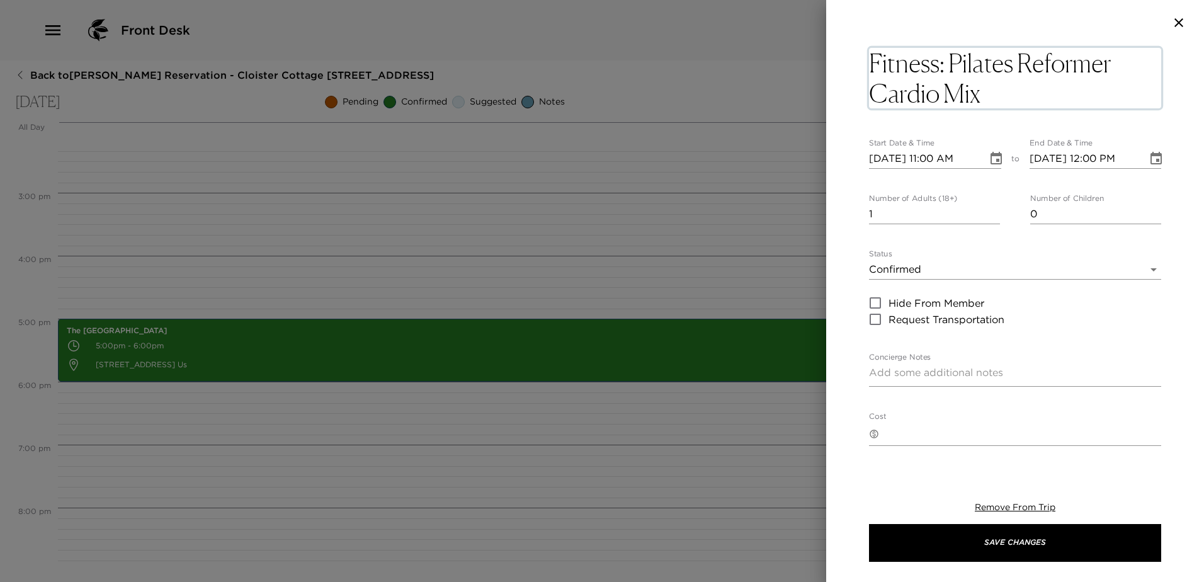
click at [983, 90] on textarea "Fitness: Pilates Reformer Cardio Mix" at bounding box center [1015, 78] width 292 height 60
type input "Cancellation Policy: Cancel 24-hours prior to scheduled reservation: No Charge …"
type textarea "Fitness: Pilates Reformer Cardio"
type input "Cancellation Policy: Cancel 24-hours prior to scheduled reservation: No Charge …"
type textarea "Fitness: Pilates Reformer Cardio"
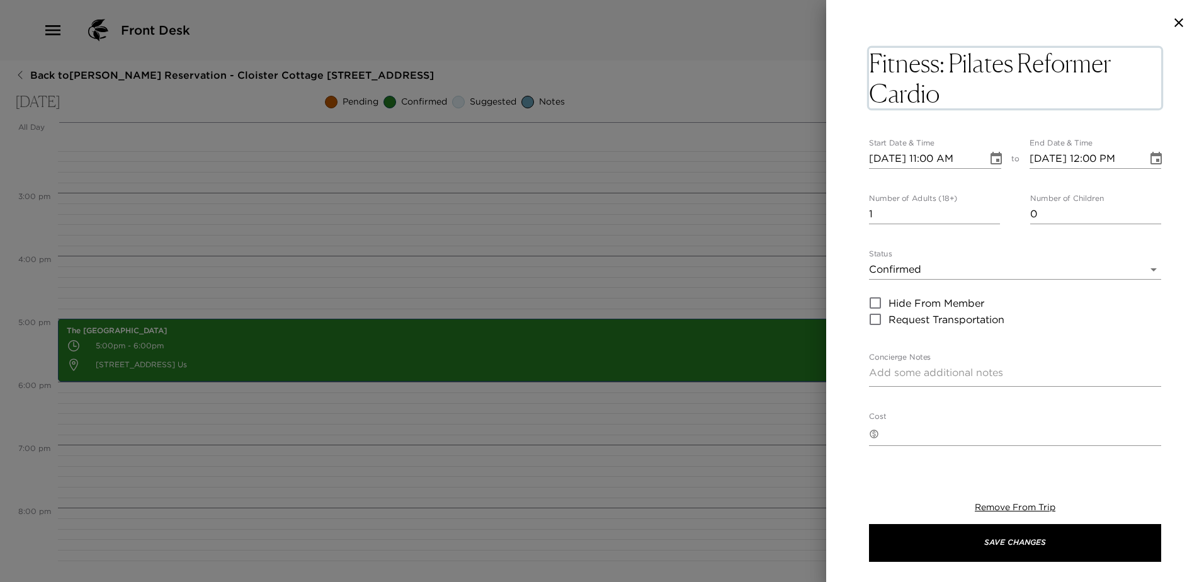
type input "Cancellation Policy: Cancel 24-hours prior to scheduled reservation: No Charge …"
type textarea "Fitness: Pilates Reformer Cardi"
type input "Cancellation Policy: Cancel 24-hours prior to scheduled reservation: No Charge …"
type textarea "Fitness: Pilates Reformer Card"
type input "Cancellation Policy: Cancel 24-hours prior to scheduled reservation: No Charge …"
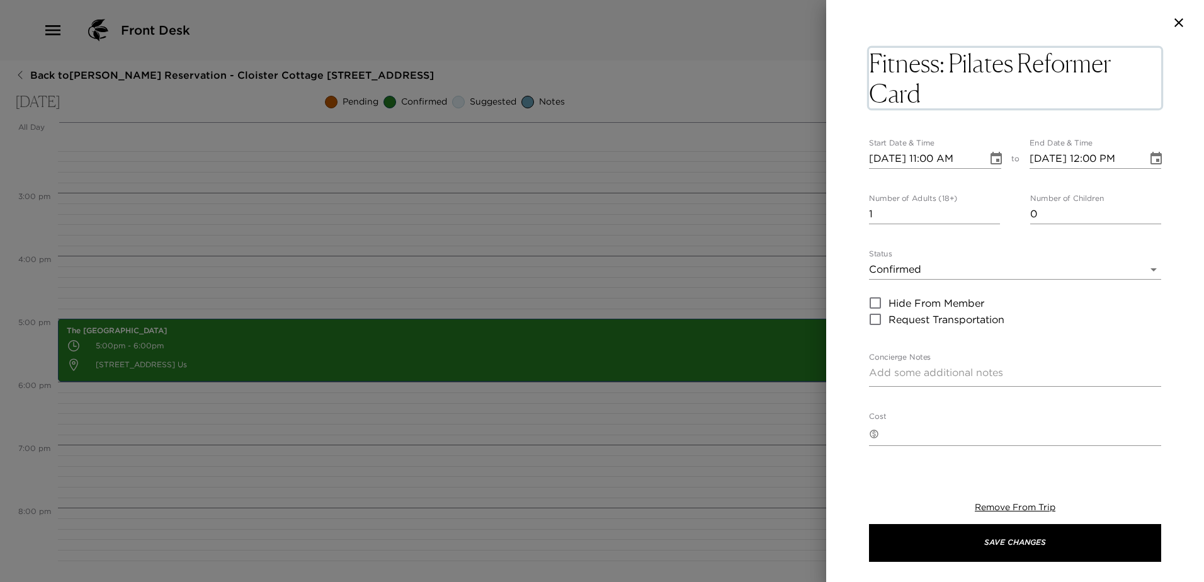
type textarea "Fitness: Pilates Reformer Car"
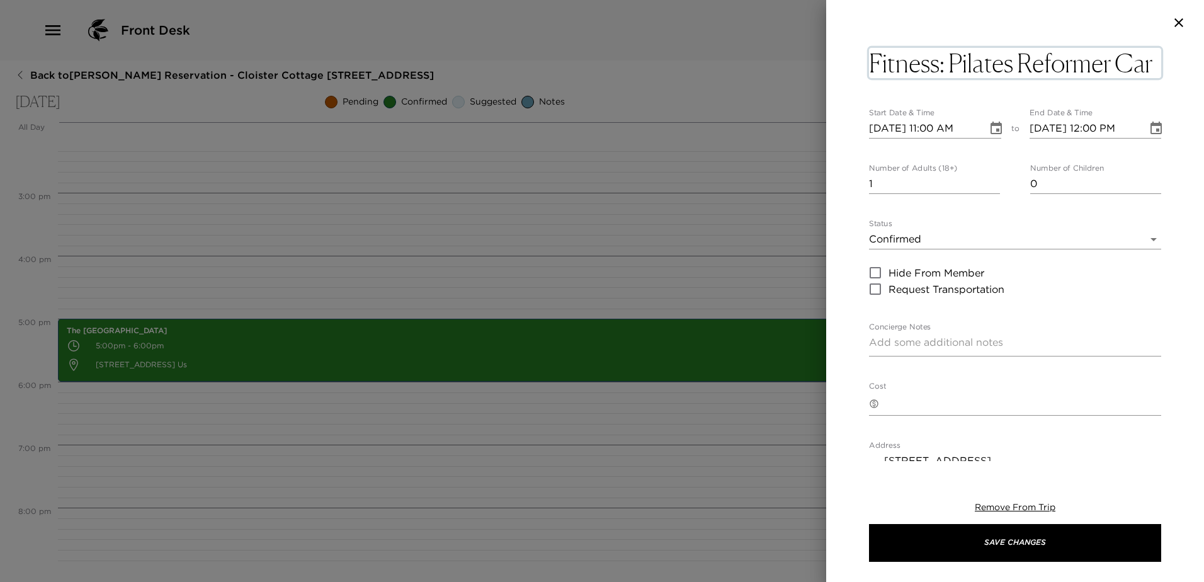
type input "Cancellation Policy: Cancel 24-hours prior to scheduled reservation: No Charge …"
type textarea "Fitness: Pilates Reformer Ca"
type input "Cancellation Policy: Cancel 24-hours prior to scheduled reservation: No Charge …"
type textarea "Fitness: Pilates Reformer C"
type input "Cancellation Policy: Cancel 24-hours prior to scheduled reservation: No Charge …"
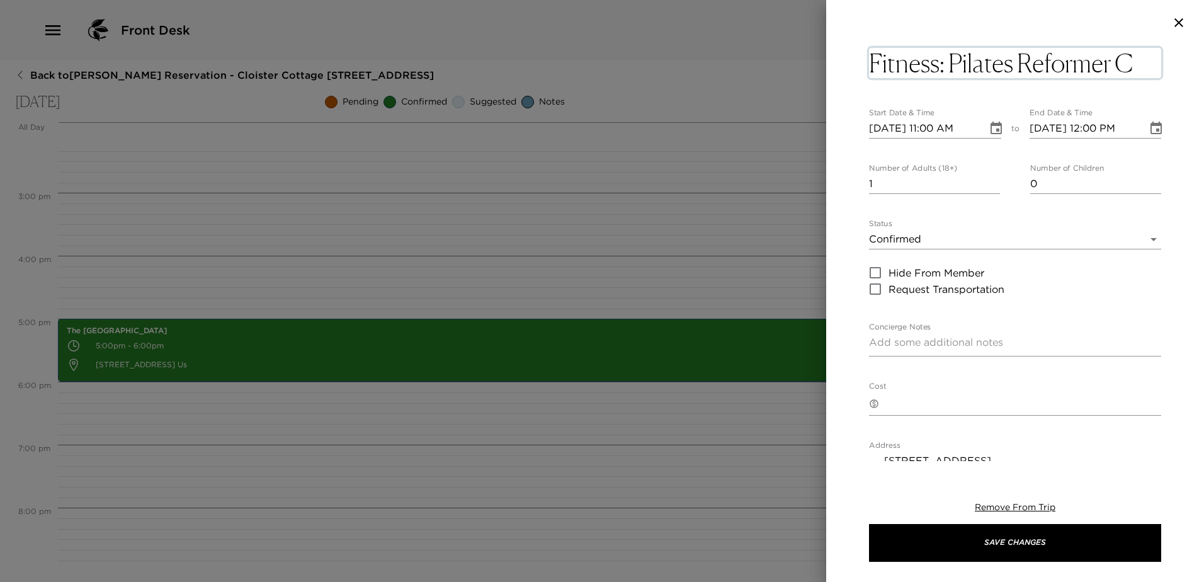
type textarea "Fitness: Pilates Reformer"
type input "Cancellation Policy: Cancel 24-hours prior to scheduled reservation: No Charge …"
type textarea "Fitness: Pilates Reforme"
type input "Cancellation Policy: Cancel 24-hours prior to scheduled reservation: No Charge …"
type textarea "Fitness: Pilates Refor"
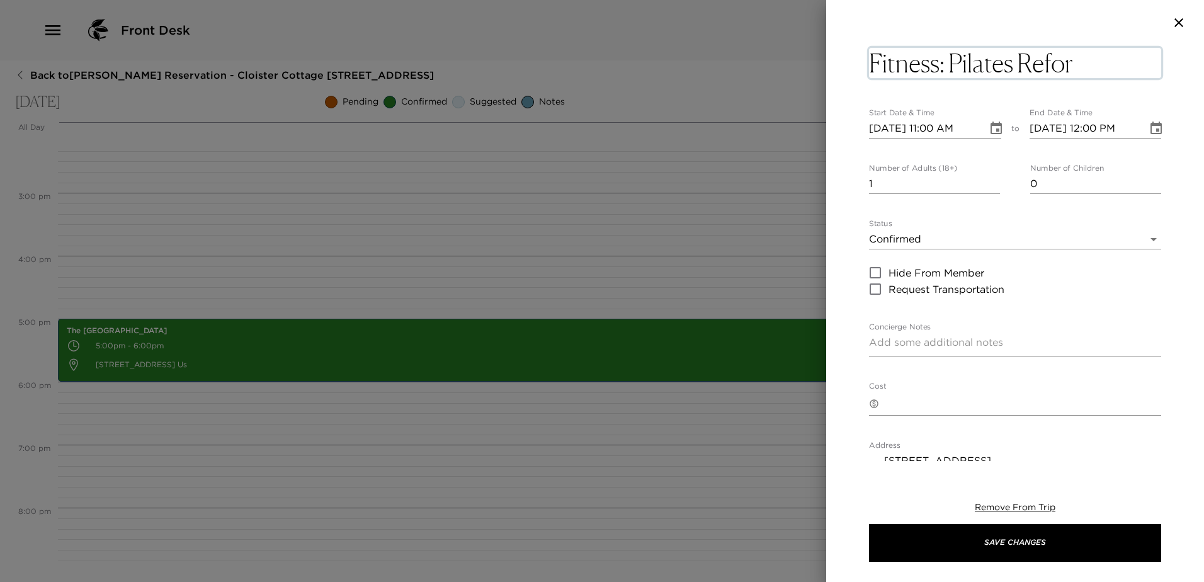
type input "Cancellation Policy: Cancel 24-hours prior to scheduled reservation: No Charge …"
type textarea "Fitness: Pilates Ref"
type input "Cancellation Policy: Cancel 24-hours prior to scheduled reservation: No Charge …"
type textarea "Fitness: Pilates Re"
type input "Cancellation Policy: Cancel 24-hours prior to scheduled reservation: No Charge …"
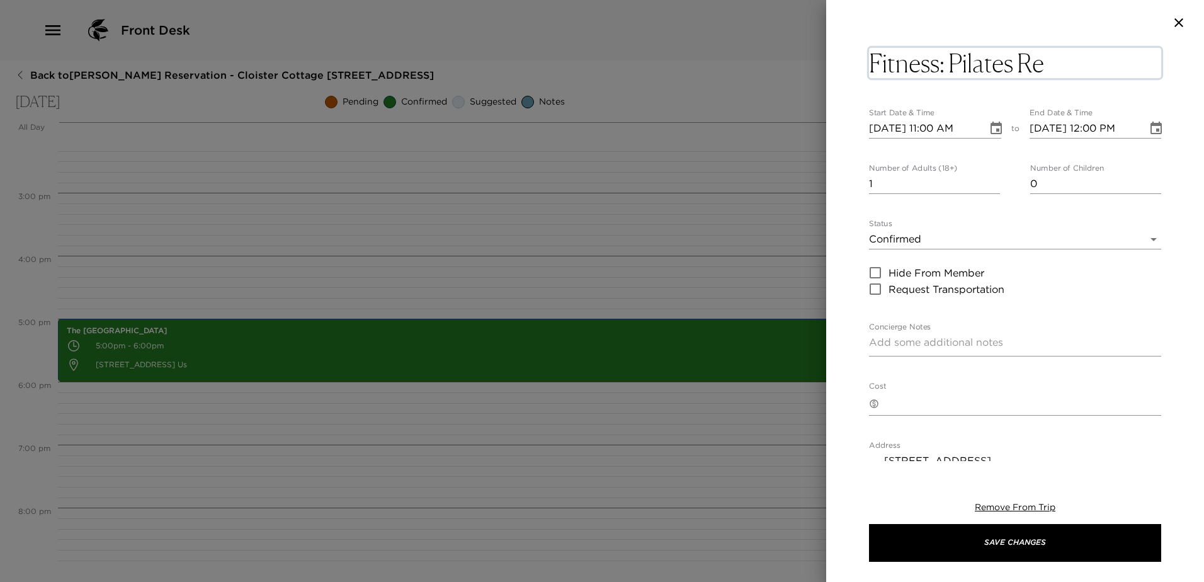
type textarea "Fitness: Pilates R"
type input "Cancellation Policy: Cancel 24-hours prior to scheduled reservation: No Charge …"
type textarea "Fitness: Pilates"
click at [949, 63] on textarea "Fitness: Pilates" at bounding box center [1015, 63] width 292 height 30
type input "Cancellation Policy: Cancel 24-hours prior to scheduled reservation: No Charge …"
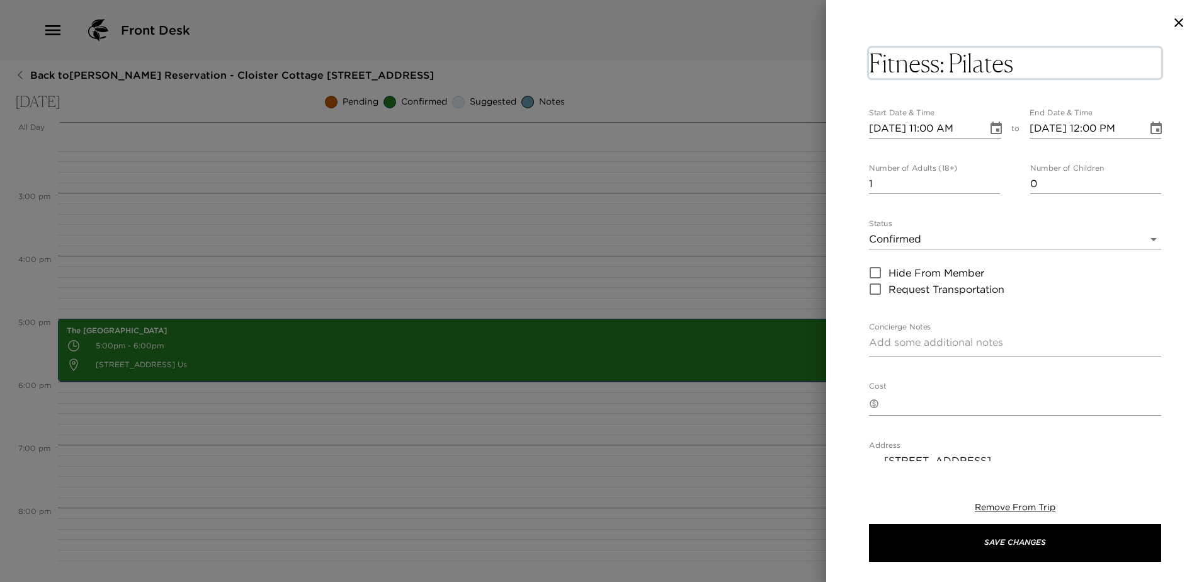
type textarea "Fitness: HPilates"
type input "Cancellation Policy: Cancel 24-hours prior to scheduled reservation: No Charge …"
type textarea "Fitness: HePilates"
type input "Cancellation Policy: Cancel 24-hours prior to scheduled reservation: No Charge …"
type textarea "Fitness: HeaPilates"
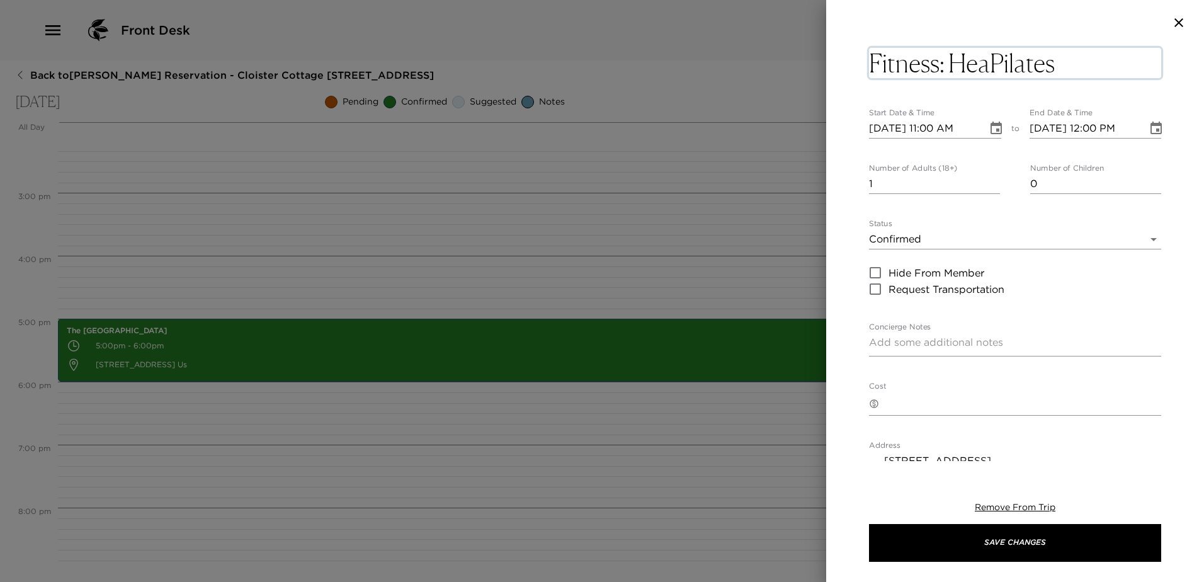
type input "Cancellation Policy: Cancel 24-hours prior to scheduled reservation: No Charge …"
type textarea "Fitness: HeatPilates"
type input "Cancellation Policy: Cancel 24-hours prior to scheduled reservation: No Charge …"
type textarea "Fitness: HeatePilates"
type input "Cancellation Policy: Cancel 24-hours prior to scheduled reservation: No Charge …"
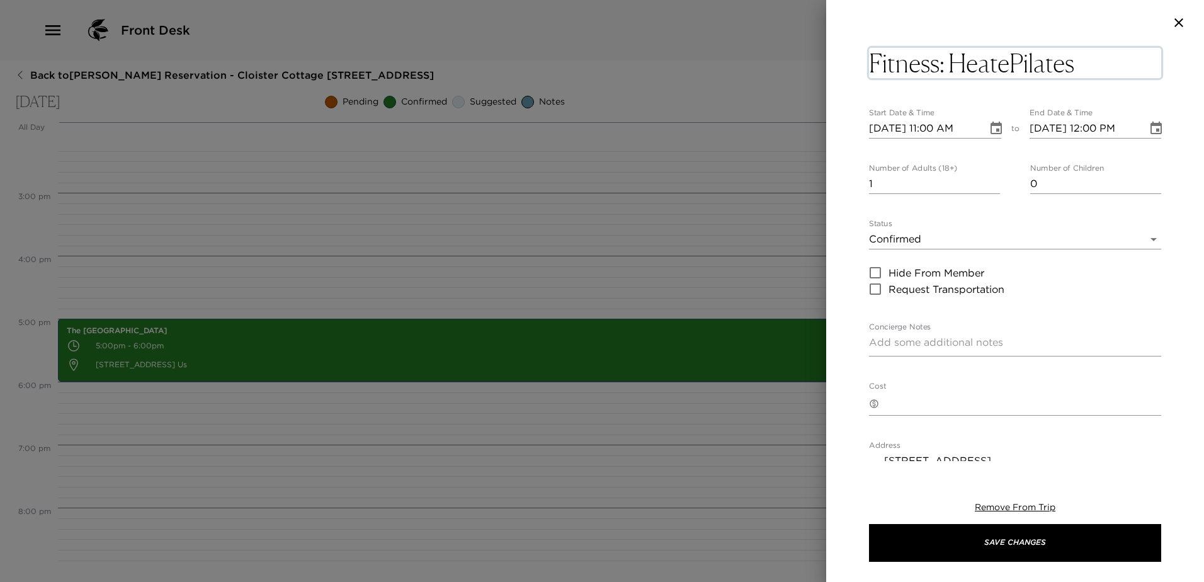
type textarea "Fitness: HeatedPilates"
type input "Cancellation Policy: Cancel 24-hours prior to scheduled reservation: No Charge …"
type textarea "Fitness: Heated Pilates"
type input "Cancellation Policy: Cancel 24-hours prior to scheduled reservation: No Charge …"
type textarea "Fitness: Heated MPilates"
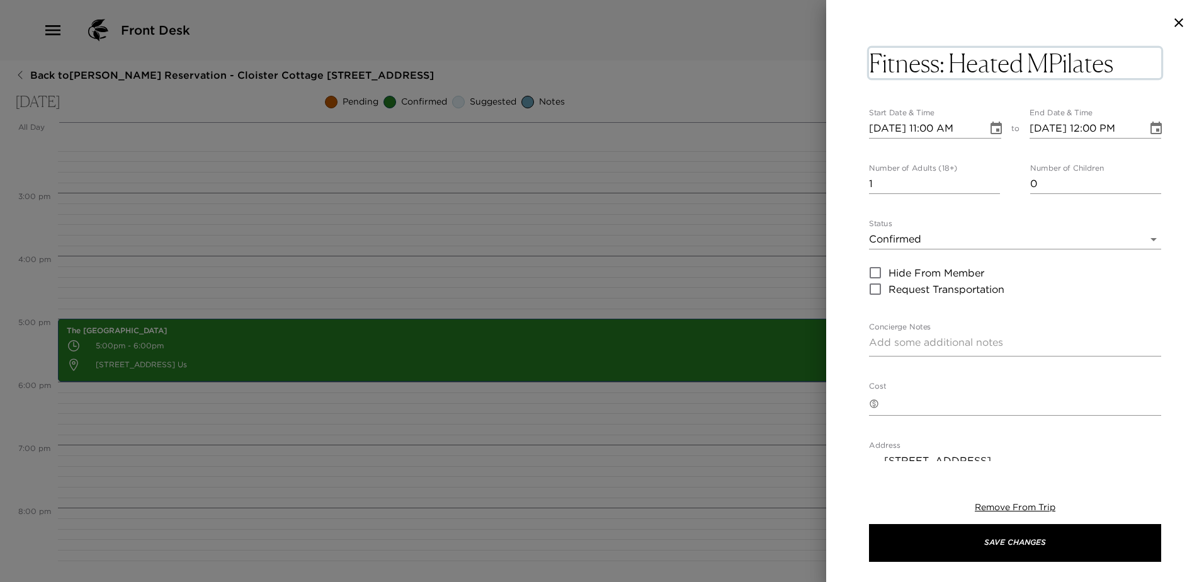
type input "Cancellation Policy: Cancel 24-hours prior to scheduled reservation: No Charge …"
type textarea "Fitness: Heated MaPilates"
type input "Cancellation Policy: Cancel 24-hours prior to scheduled reservation: No Charge …"
type textarea "Fitness: Heated MatPilates"
type input "Cancellation Policy: Cancel 24-hours prior to scheduled reservation: No Charge …"
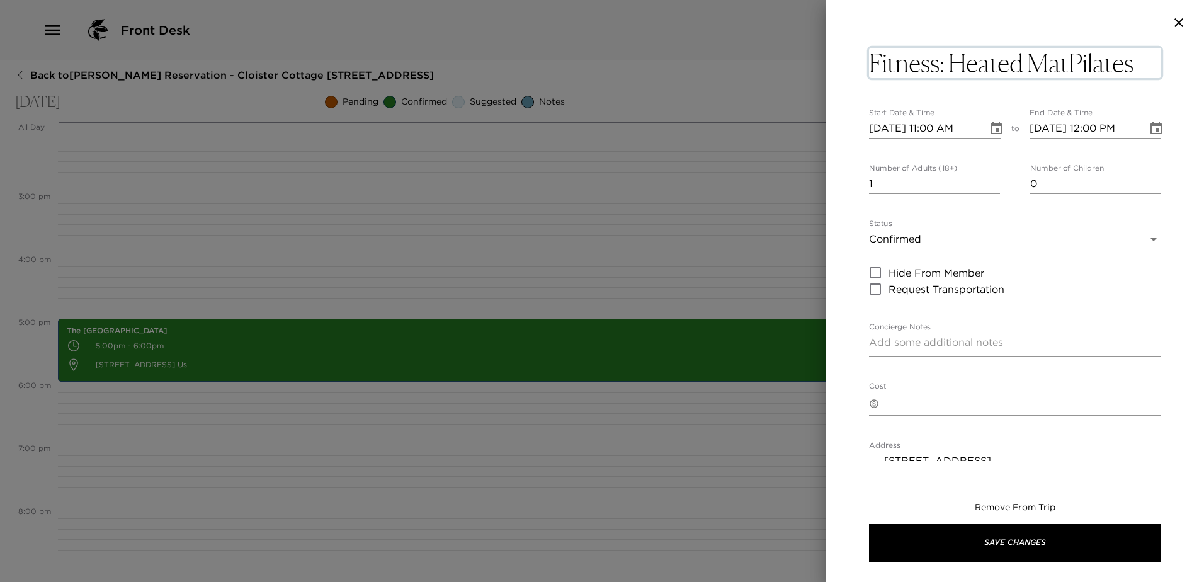
type textarea "Fitness: Heated Mat Pilates"
click at [988, 127] on icon "Choose date, selected date is Sep 2, 2025" at bounding box center [995, 128] width 15 height 15
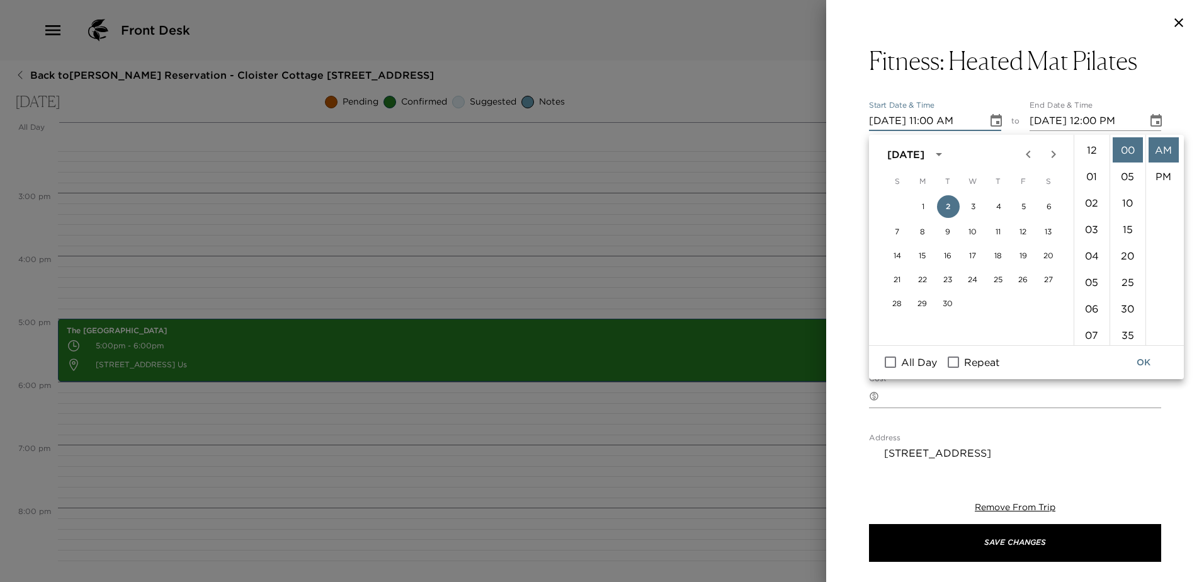
scroll to position [332, 0]
click at [988, 127] on icon "Choose date, selected date is Sep 2, 2025" at bounding box center [995, 120] width 15 height 15
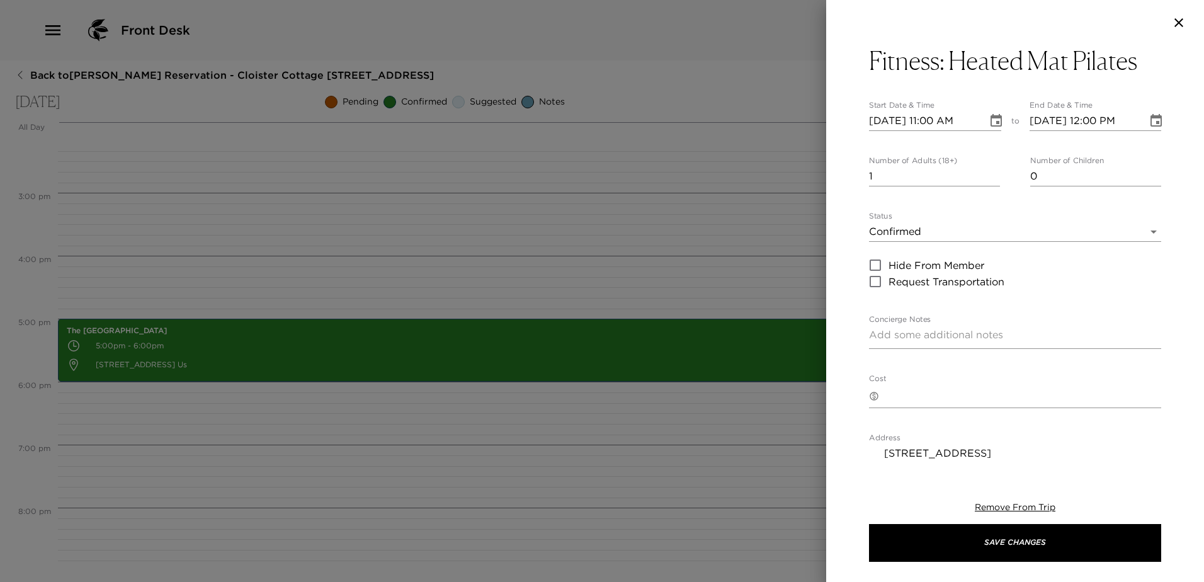
type input "2"
type input "Cancellation Policy: Cancel 24-hours prior to scheduled reservation: No Charge …"
type input "2"
click at [989, 178] on input "2" at bounding box center [934, 176] width 131 height 20
click at [894, 346] on textarea "Concierge Notes" at bounding box center [1015, 336] width 292 height 18
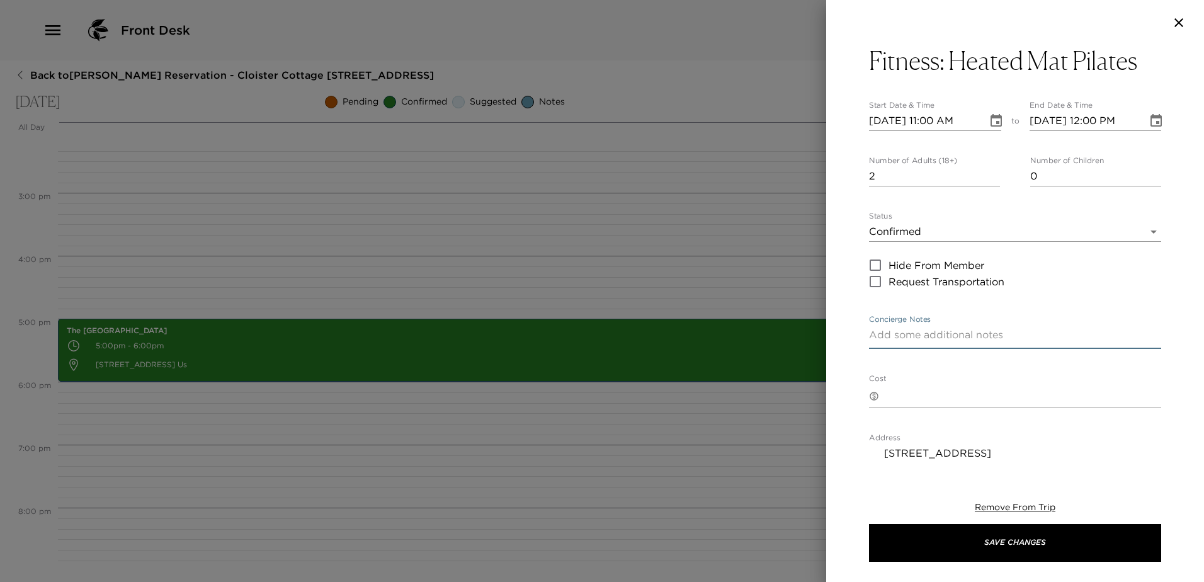
type input "Cancellation Policy: Cancel 24-hours prior to scheduled reservation: No Charge …"
click at [886, 408] on div "​ x" at bounding box center [1015, 396] width 292 height 24
paste textarea "Complimentary. Failure to cancel 24 hours or no show, you will be charged."
type textarea "Complimentary. Failure to cancel 24 hours or no show, you will be charged."
type input "Cancellation Policy: Cancel 24-hours prior to scheduled reservation: No Charge …"
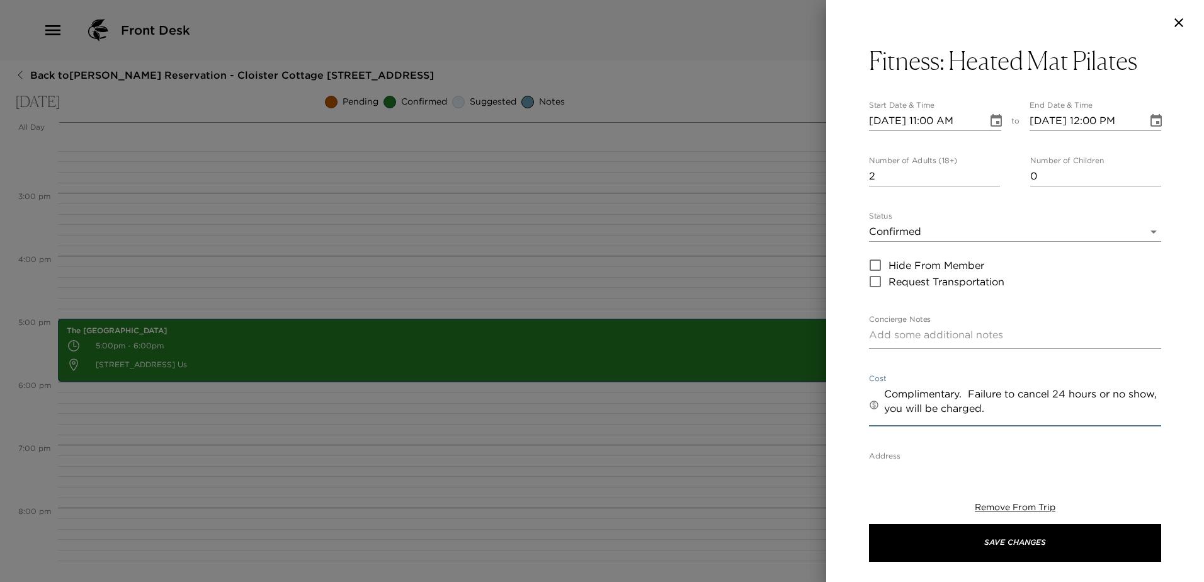
type textarea "Complimentary. Failure to cancel 24 hours or no show, you will be charged."
type input "Cancellation Policy: Cancel 24-hours prior to scheduled reservation: No Charge …"
click at [873, 346] on textarea "Concierge Notes" at bounding box center [1015, 336] width 292 height 18
type textarea "Y"
type input "Cancellation Policy: Cancel 24-hours prior to scheduled reservation: No Charge …"
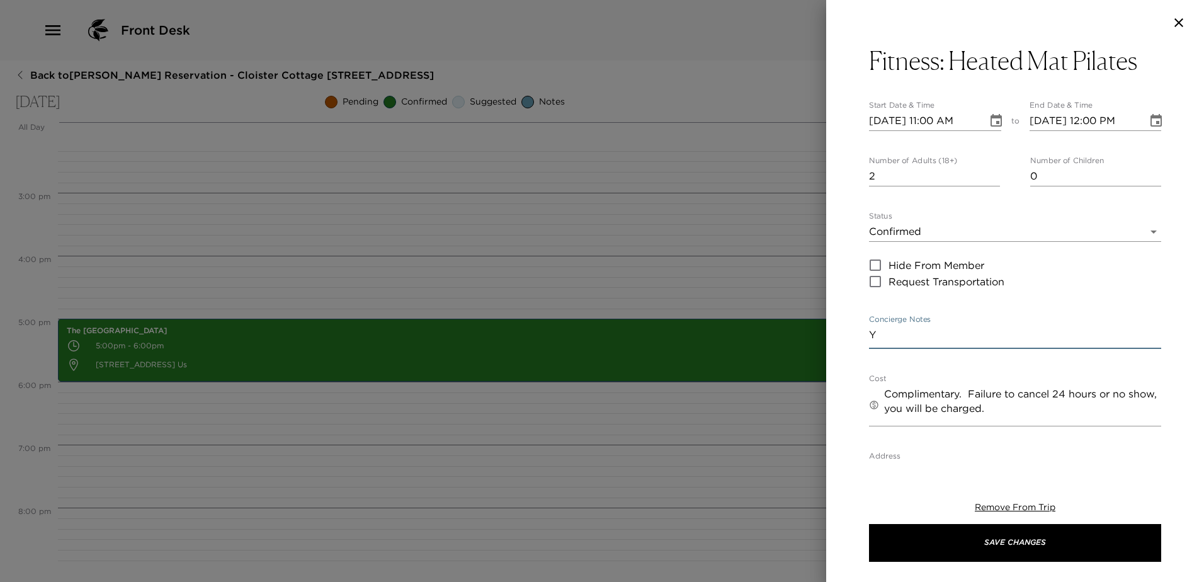
type textarea "Yo"
type input "Cancellation Policy: Cancel 24-hours prior to scheduled reservation: No Charge …"
type textarea "You"
type input "Cancellation Policy: Cancel 24-hours prior to scheduled reservation: No Charge …"
type textarea "You"
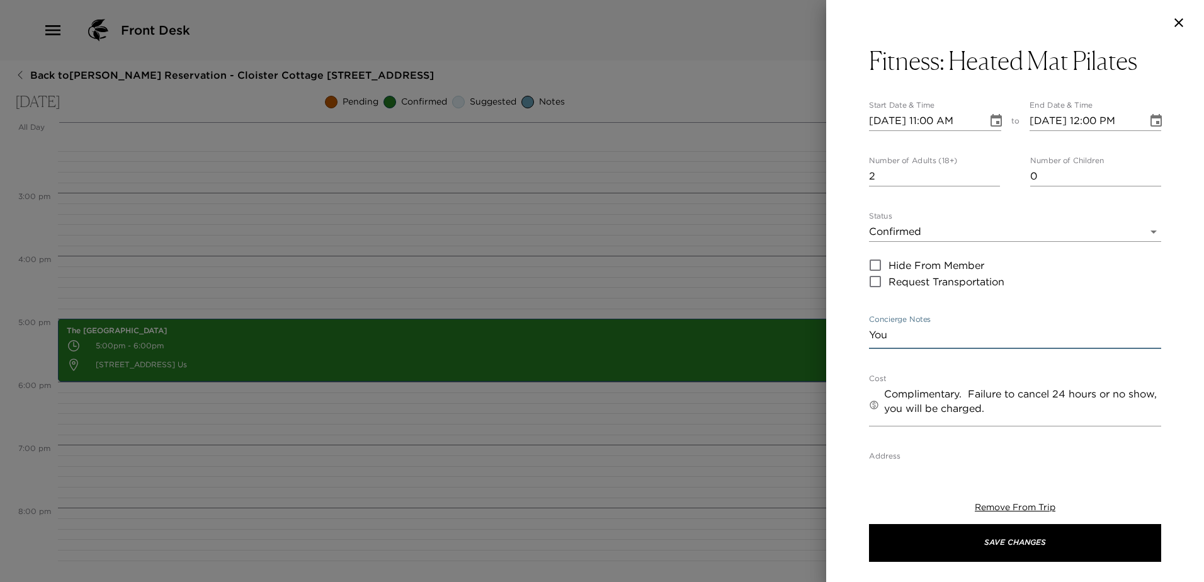
type input "Cancellation Policy: Cancel 24-hours prior to scheduled reservation: No Charge …"
type textarea "You a"
type input "Cancellation Policy: Cancel 24-hours prior to scheduled reservation: No Charge …"
type textarea "You ar"
type input "Cancellation Policy: Cancel 24-hours prior to scheduled reservation: No Charge …"
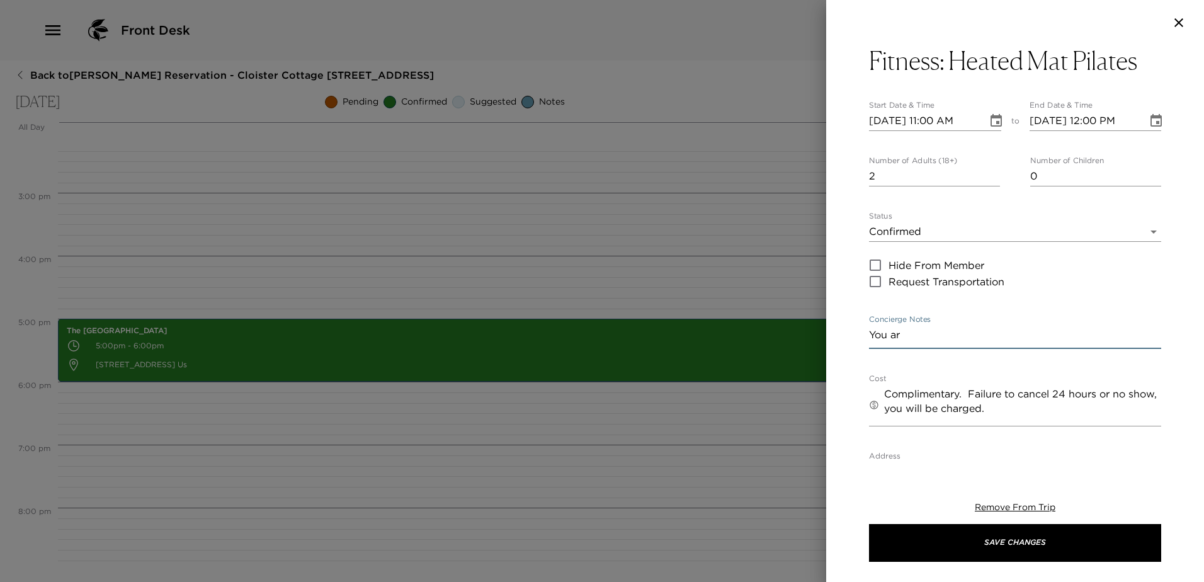
type textarea "You are"
type input "Cancellation Policy: Cancel 24-hours prior to scheduled reservation: No Charge …"
type textarea "You are"
type input "Cancellation Policy: Cancel 24-hours prior to scheduled reservation: No Charge …"
type textarea "You are c"
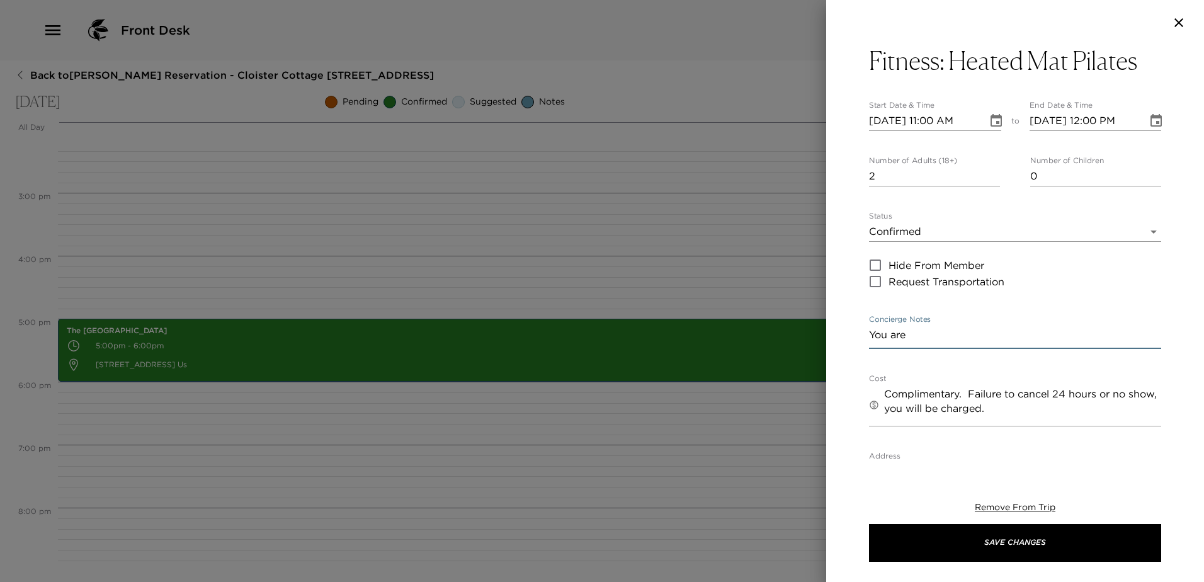
type input "Cancellation Policy: Cancel 24-hours prior to scheduled reservation: No Charge …"
type textarea "You are co"
type input "Cancellation Policy: Cancel 24-hours prior to scheduled reservation: No Charge …"
type textarea "You are con"
type input "Cancellation Policy: Cancel 24-hours prior to scheduled reservation: No Charge …"
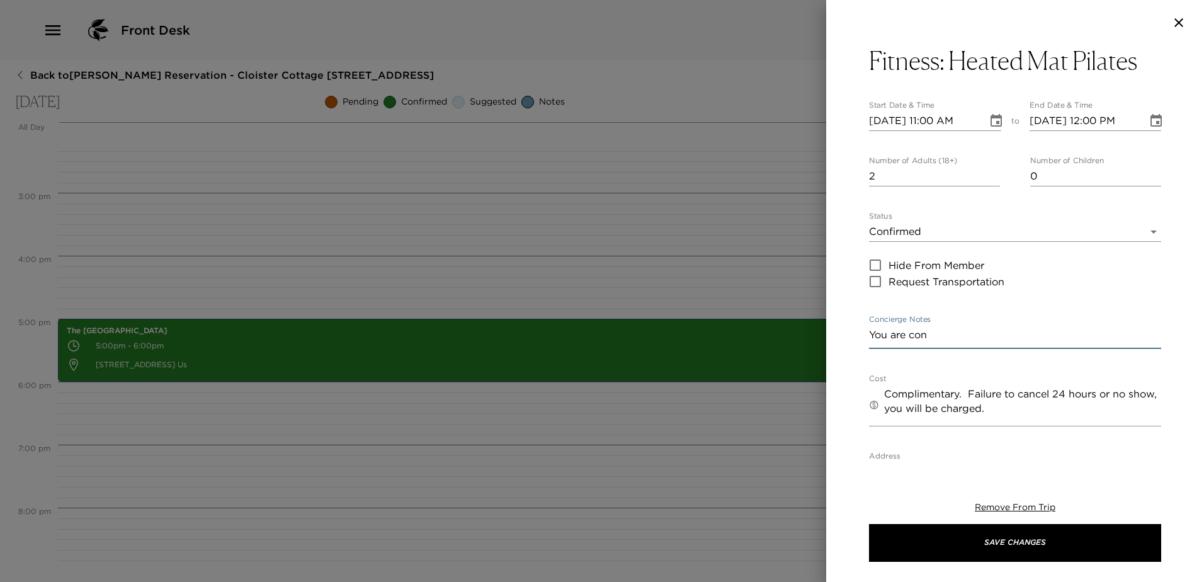
type textarea "You are conf"
type input "Cancellation Policy: Cancel 24-hours prior to scheduled reservation: No Charge …"
type textarea "You are confi"
type input "Cancellation Policy: Cancel 24-hours prior to scheduled reservation: No Charge …"
type textarea "You are confir"
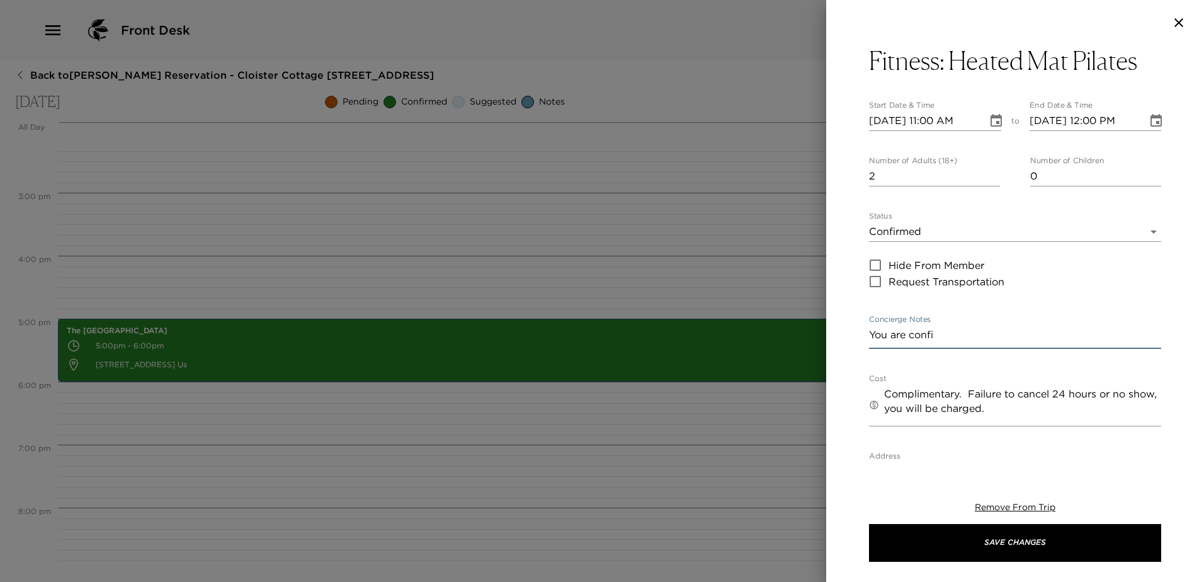
type input "Cancellation Policy: Cancel 24-hours prior to scheduled reservation: No Charge …"
type textarea "You are confirm"
type input "Cancellation Policy: Cancel 24-hours prior to scheduled reservation: No Charge …"
type textarea "You are confirme"
type input "Cancellation Policy: Cancel 24-hours prior to scheduled reservation: No Charge …"
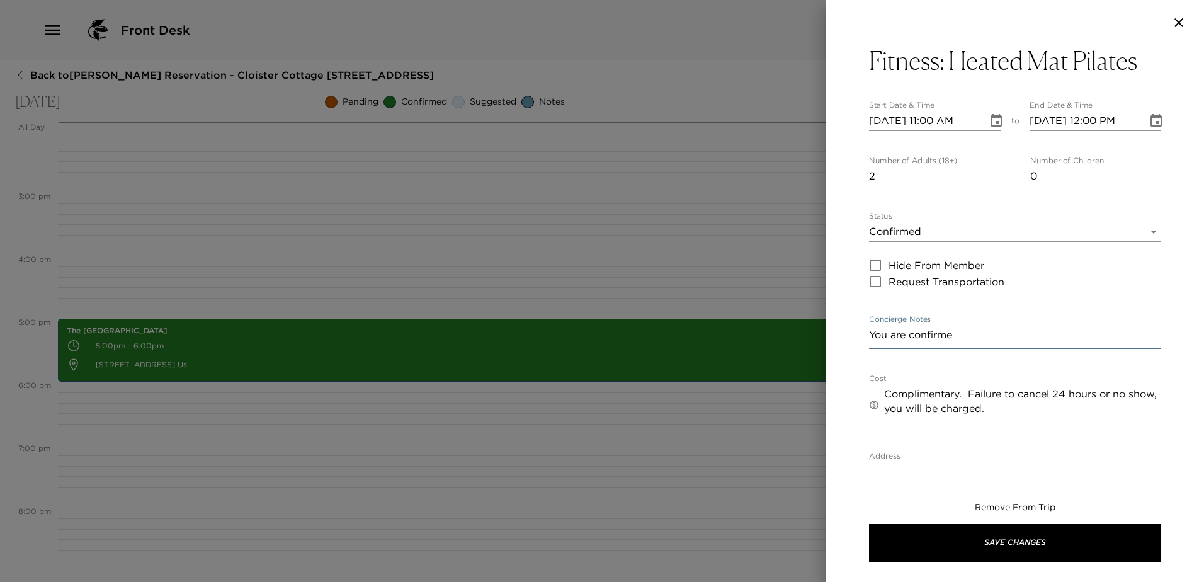
type textarea "You are confirmed"
type input "Cancellation Policy: Cancel 24-hours prior to scheduled reservation: No Charge …"
type textarea "You are confirmed"
type input "Cancellation Policy: Cancel 24-hours prior to scheduled reservation: No Charge …"
type textarea "You are confirmed f"
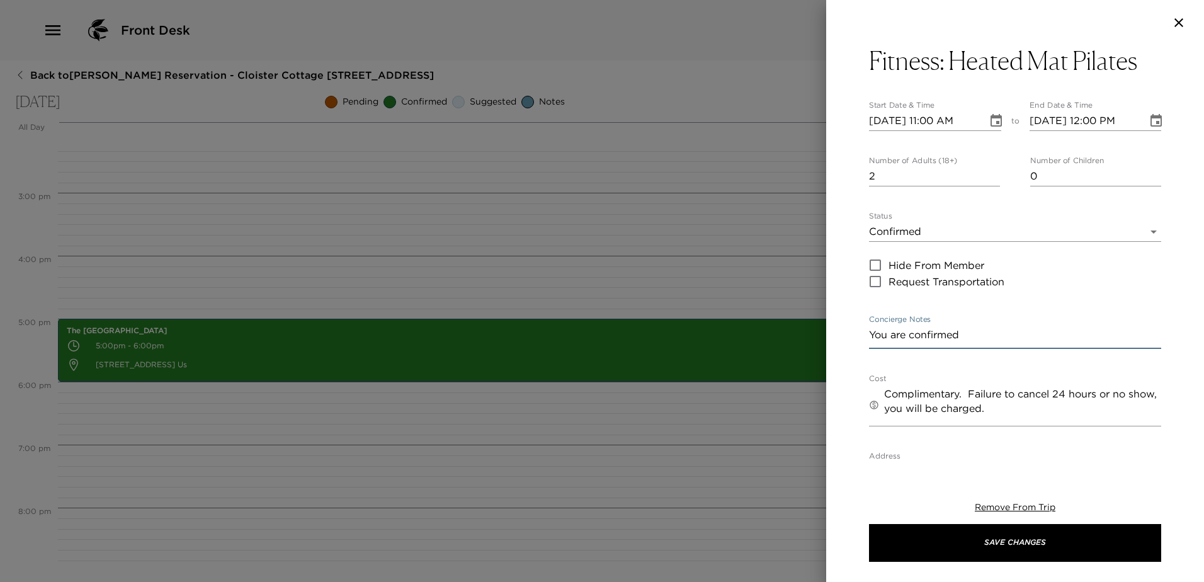
type input "Cancellation Policy: Cancel 24-hours prior to scheduled reservation: No Charge …"
type textarea "You are confirmed fo"
type input "Cancellation Policy: Cancel 24-hours prior to scheduled reservation: No Charge …"
type textarea "You are confirmed for"
type input "Cancellation Policy: Cancel 24-hours prior to scheduled reservation: No Charge …"
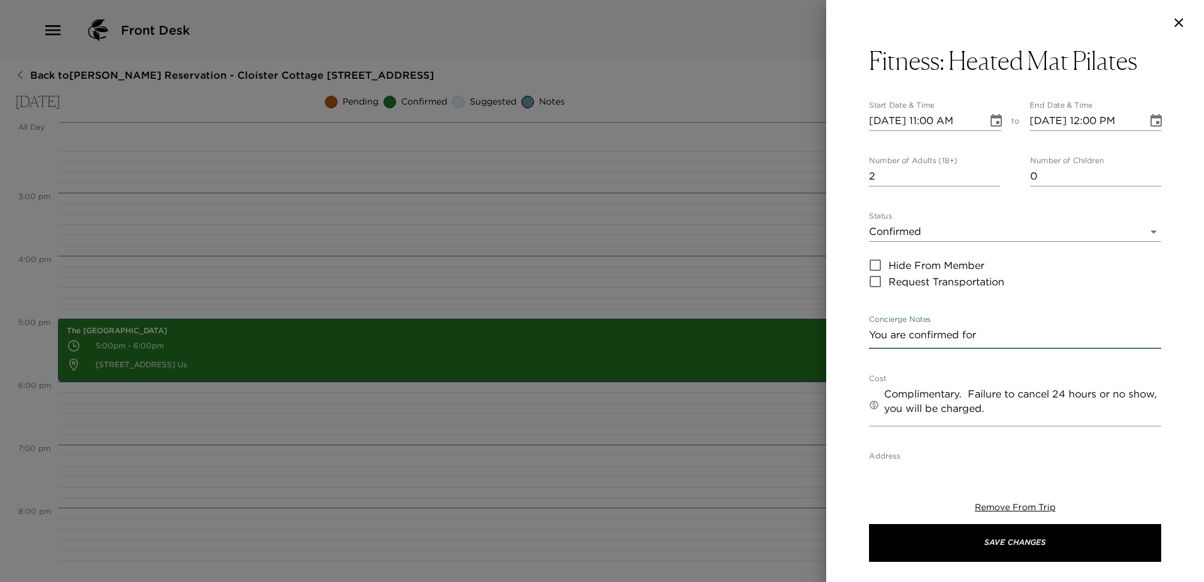
type textarea "You are confirmed for"
type input "Cancellation Policy: Cancel 24-hours prior to scheduled reservation: No Charge …"
type textarea "You are confirmed for t"
type input "Cancellation Policy: Cancel 24-hours prior to scheduled reservation: No Charge …"
type textarea "You are confirmed for th"
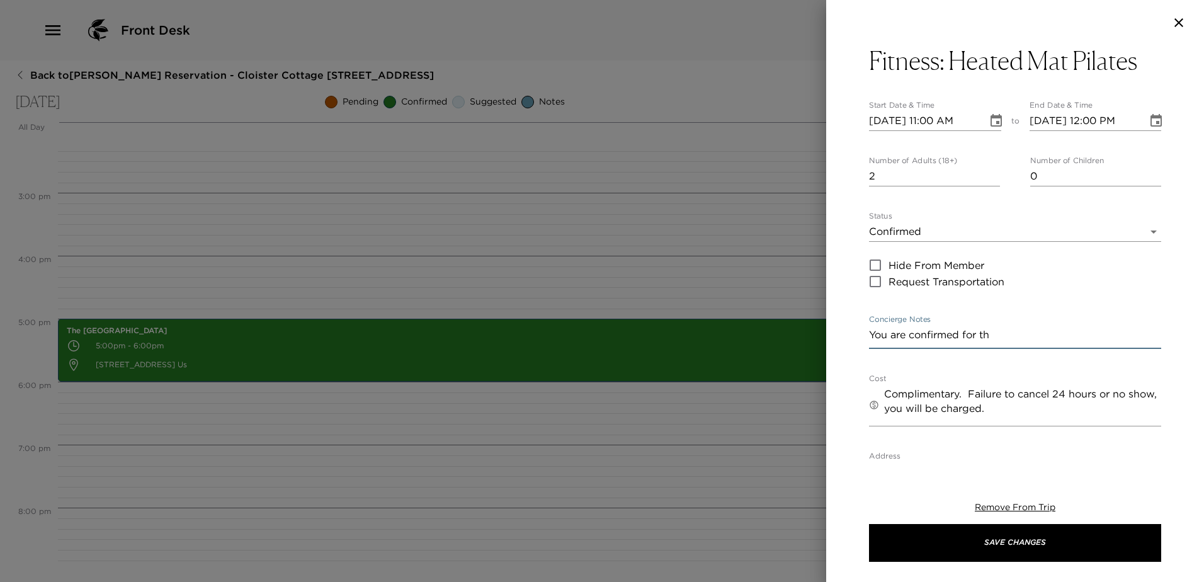
type input "Cancellation Policy: Cancel 24-hours prior to scheduled reservation: No Charge …"
type textarea "You are confirmed for the"
type input "Cancellation Policy: Cancel 24-hours prior to scheduled reservation: No Charge …"
type textarea "You are confirmed for the"
type input "Cancellation Policy: Cancel 24-hours prior to scheduled reservation: No Charge …"
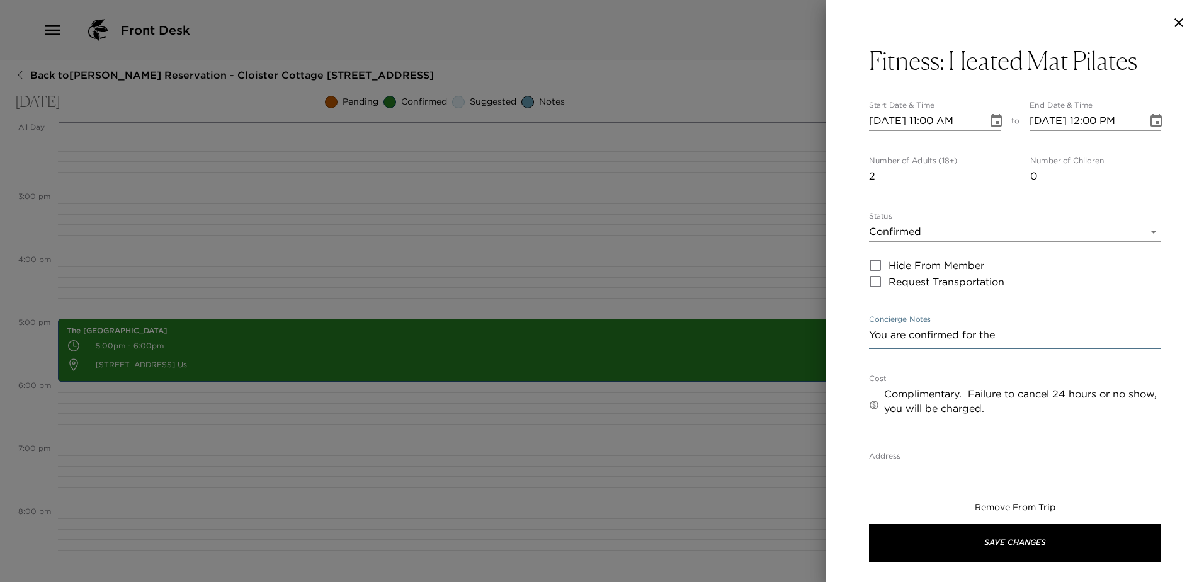
type textarea "You are confirmed for the h"
type input "Cancellation Policy: Cancel 24-hours prior to scheduled reservation: No Charge …"
type textarea "You are confirmed for the he"
type input "Cancellation Policy: Cancel 24-hours prior to scheduled reservation: No Charge …"
type textarea "You are confirmed for the hea"
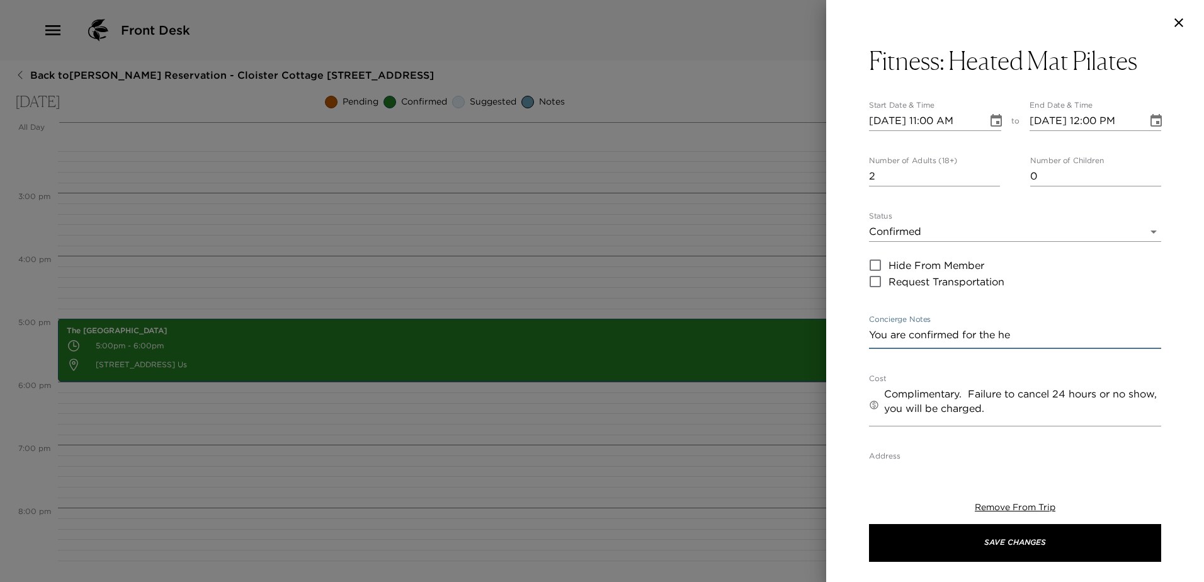
type input "Cancellation Policy: Cancel 24-hours prior to scheduled reservation: No Charge …"
type textarea "You are confirmed for the heat"
type input "Cancellation Policy: Cancel 24-hours prior to scheduled reservation: No Charge …"
type textarea "You are confirmed for the heate"
type input "Cancellation Policy: Cancel 24-hours prior to scheduled reservation: No Charge …"
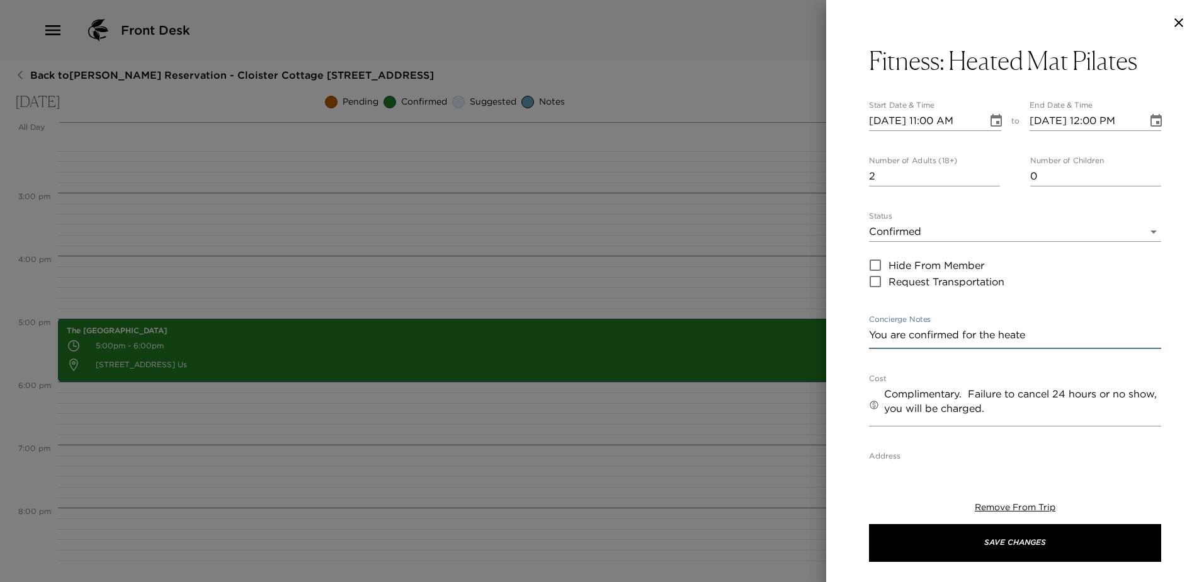
type textarea "You are confirmed for the heated"
type input "Cancellation Policy: Cancel 24-hours prior to scheduled reservation: No Charge …"
type textarea "You are confirmed for the heated"
type input "Cancellation Policy: Cancel 24-hours prior to scheduled reservation: No Charge …"
type textarea "You are confirmed for the heated m"
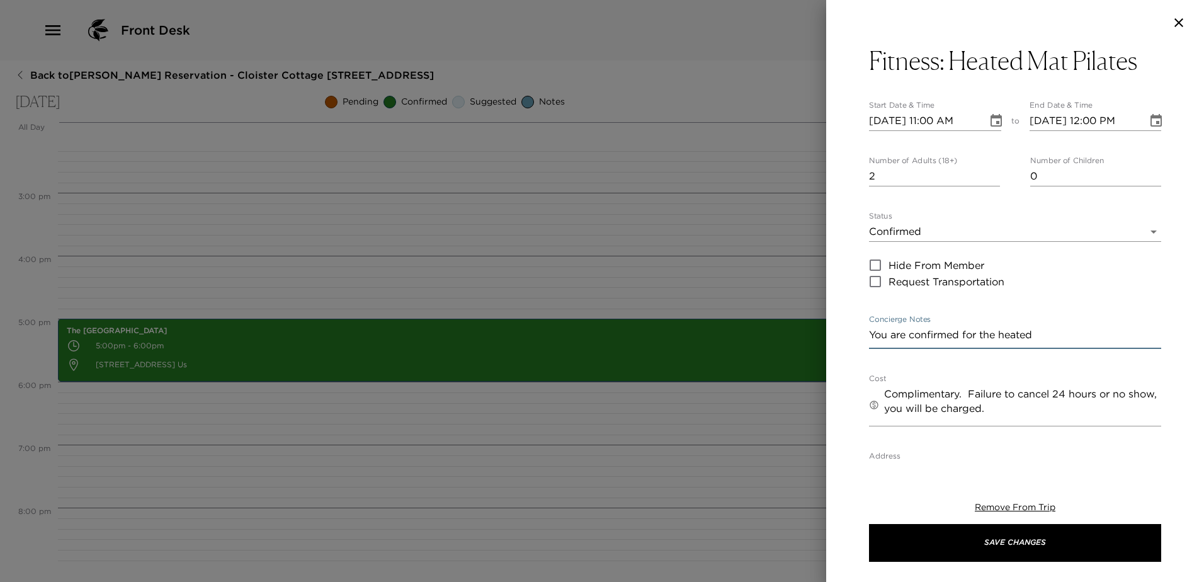
type input "Cancellation Policy: Cancel 24-hours prior to scheduled reservation: No Charge …"
type textarea "You are confirmed for the heated ma"
type input "Cancellation Policy: Cancel 24-hours prior to scheduled reservation: No Charge …"
type textarea "You are confirmed for the heated mat"
type input "Cancellation Policy: Cancel 24-hours prior to scheduled reservation: No Charge …"
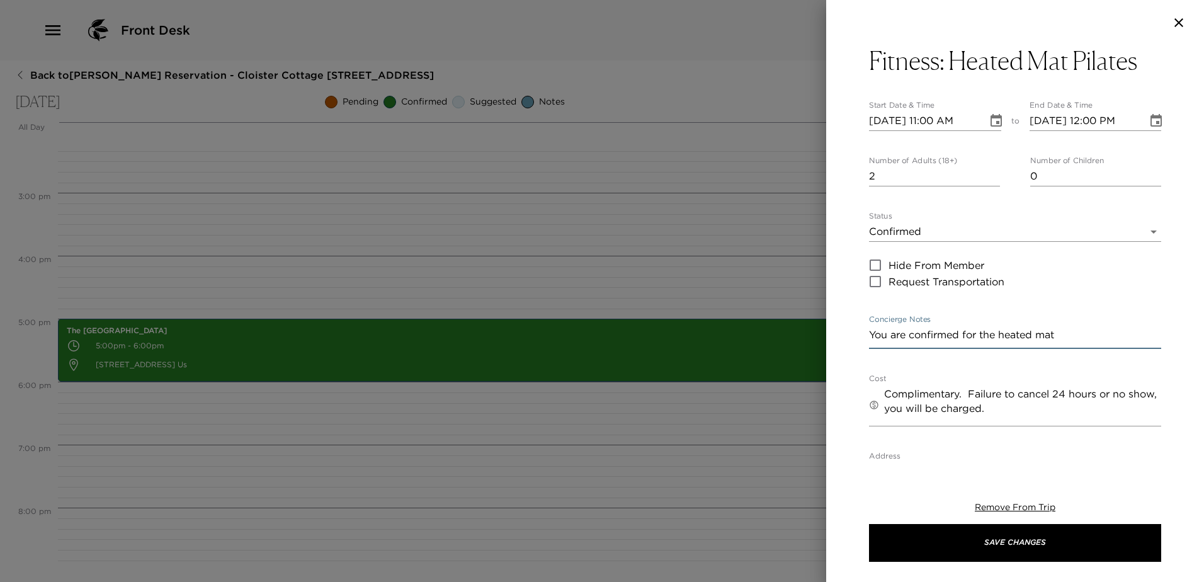
type textarea "You are confirmed for the heated mat"
type input "Cancellation Policy: Cancel 24-hours prior to scheduled reservation: No Charge …"
type textarea "You are confirmed for the heated mat p"
type input "Cancellation Policy: Cancel 24-hours prior to scheduled reservation: No Charge …"
type textarea "You are confirmed for the heated mat pa"
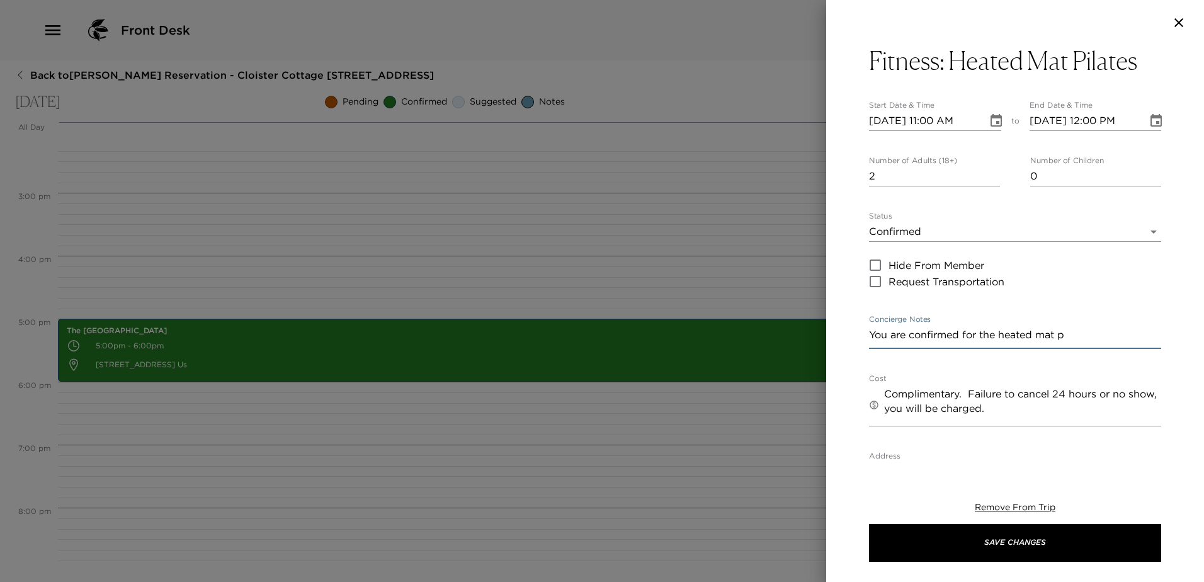
type input "Cancellation Policy: Cancel 24-hours prior to scheduled reservation: No Charge …"
type textarea "You are confirmed for the heated mat p"
type input "Cancellation Policy: Cancel 24-hours prior to scheduled reservation: No Charge …"
type textarea "You are confirmed for the heated mat pi"
type input "Cancellation Policy: Cancel 24-hours prior to scheduled reservation: No Charge …"
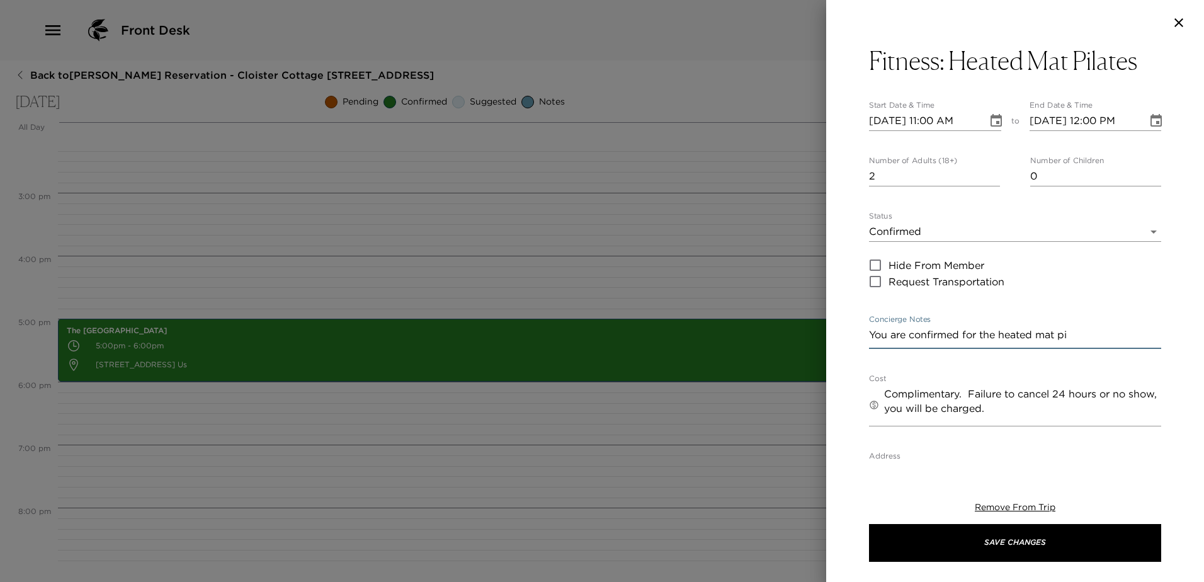
type textarea "You are confirmed for the heated mat pil"
type input "Cancellation Policy: Cancel 24-hours prior to scheduled reservation: No Charge …"
type textarea "You are confirmed for the heated mat pila"
type input "Cancellation Policy: Cancel 24-hours prior to scheduled reservation: No Charge …"
type textarea "You are confirmed for the heated mat pilat"
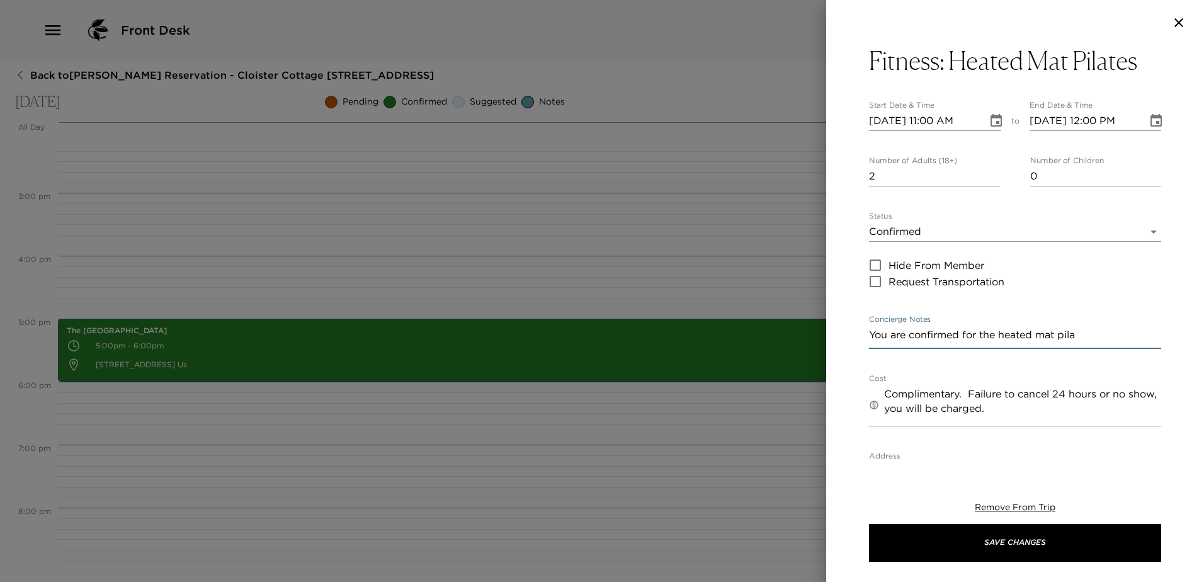
type input "Cancellation Policy: Cancel 24-hours prior to scheduled reservation: No Charge …"
type textarea "You are confirmed for the heated mat pilate"
type input "Cancellation Policy: Cancel 24-hours prior to scheduled reservation: No Charge …"
type textarea "You are confirmed for the heated mat pilates"
type input "Cancellation Policy: Cancel 24-hours prior to scheduled reservation: No Charge …"
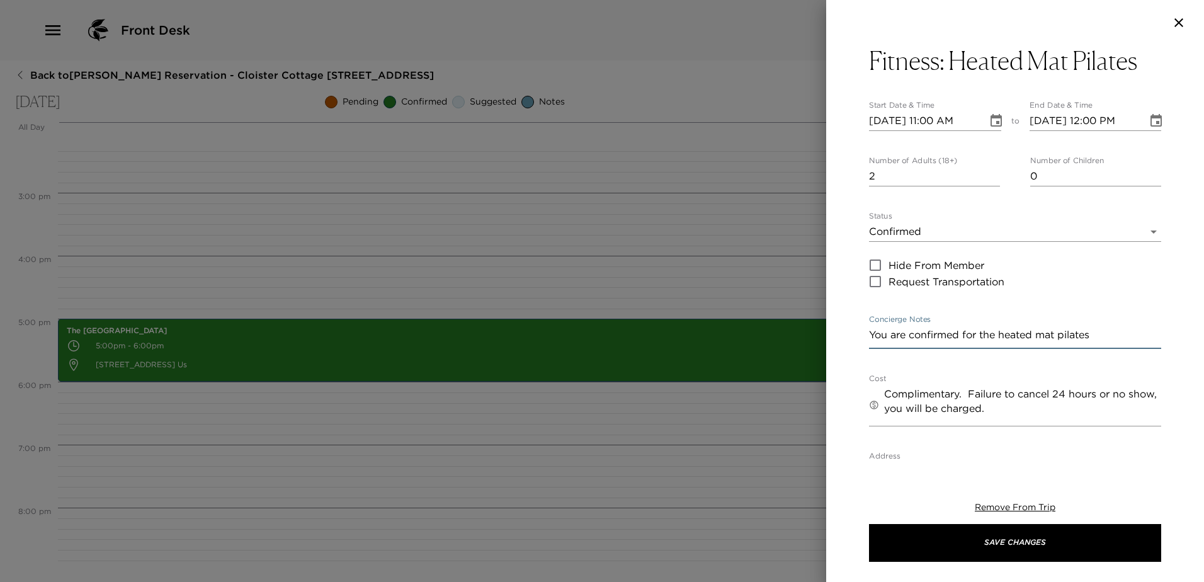
type textarea "You are confirmed for the heated mat pilates"
type input "Cancellation Policy: Cancel 24-hours prior to scheduled reservation: No Charge …"
type textarea "You are confirmed for the heated mat pilates a"
type input "Cancellation Policy: Cancel 24-hours prior to scheduled reservation: No Charge …"
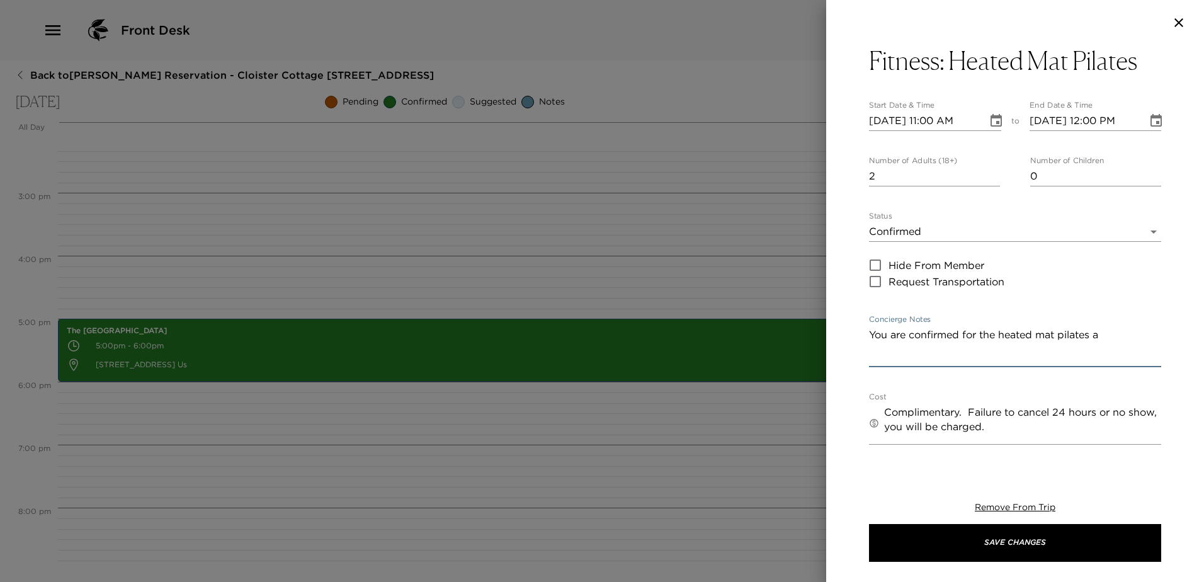
type textarea "You are confirmed for the heated mat pilates at"
type input "Cancellation Policy: Cancel 24-hours prior to scheduled reservation: No Charge …"
type textarea "You are confirmed for the heated mat pilates at"
type input "Cancellation Policy: Cancel 24-hours prior to scheduled reservation: No Charge …"
type textarea "You are confirmed for the heated mat pilates at t"
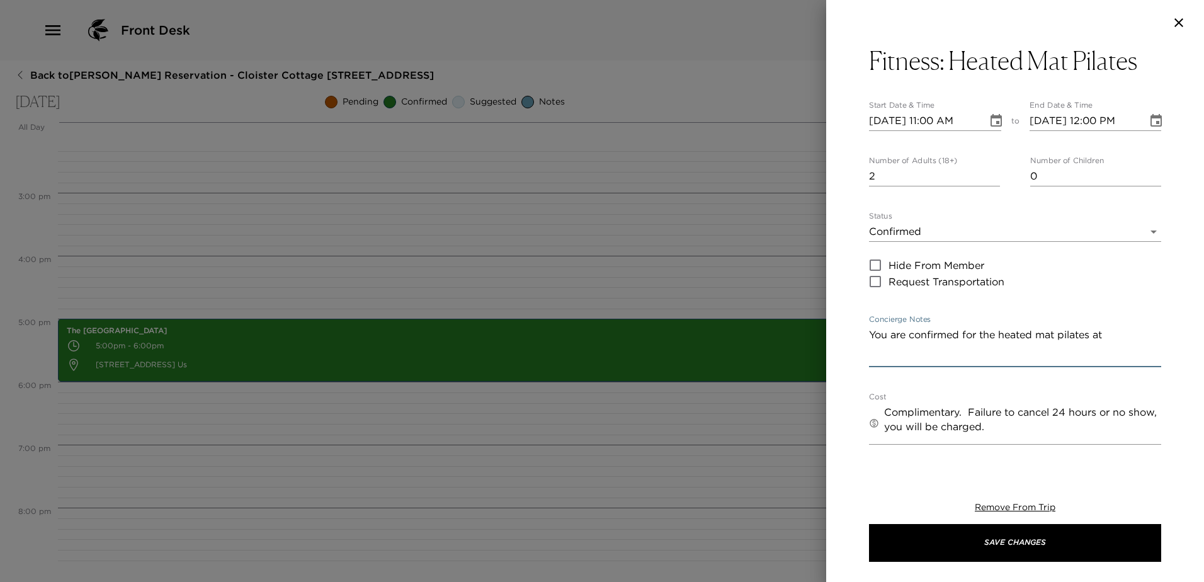
type input "Cancellation Policy: Cancel 24-hours prior to scheduled reservation: No Charge …"
type textarea "You are confirmed for the heated mat pilates at th"
type input "Cancellation Policy: Cancel 24-hours prior to scheduled reservation: No Charge …"
type textarea "You are confirmed for the heated mat pilates at the"
type input "Cancellation Policy: Cancel 24-hours prior to scheduled reservation: No Charge …"
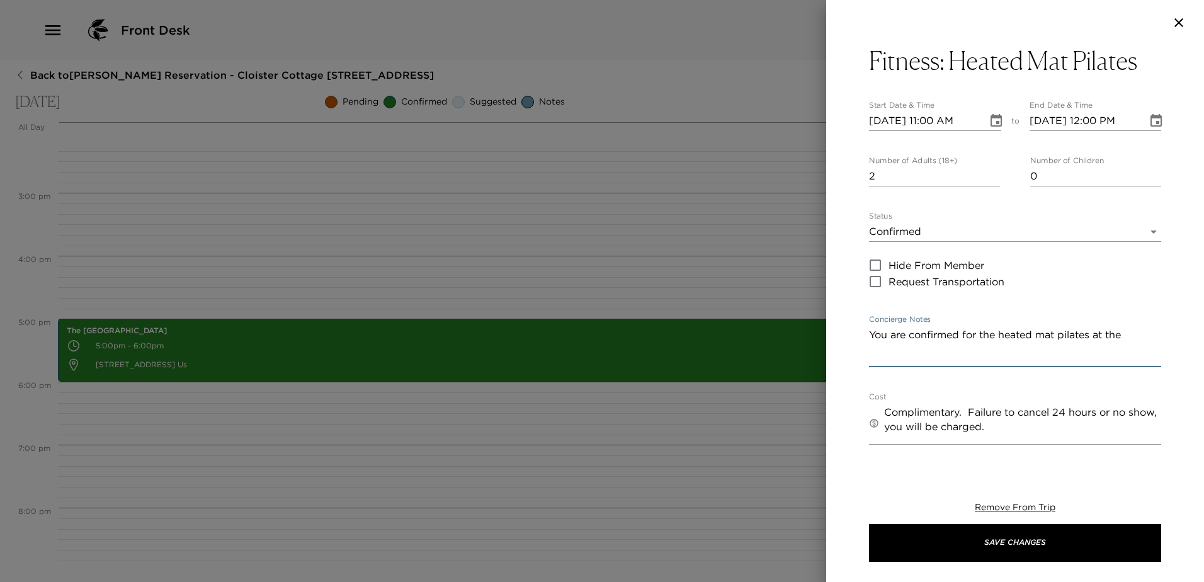
type textarea "You are confirmed for the heated mat pilates at the"
type input "Cancellation Policy: Cancel 24-hours prior to scheduled reservation: No Charge …"
type textarea "You are confirmed for the heated mat pilates at the f"
type input "Cancellation Policy: Cancel 24-hours prior to scheduled reservation: No Charge …"
type textarea "You are confirmed for the heated mat pilates at the fi"
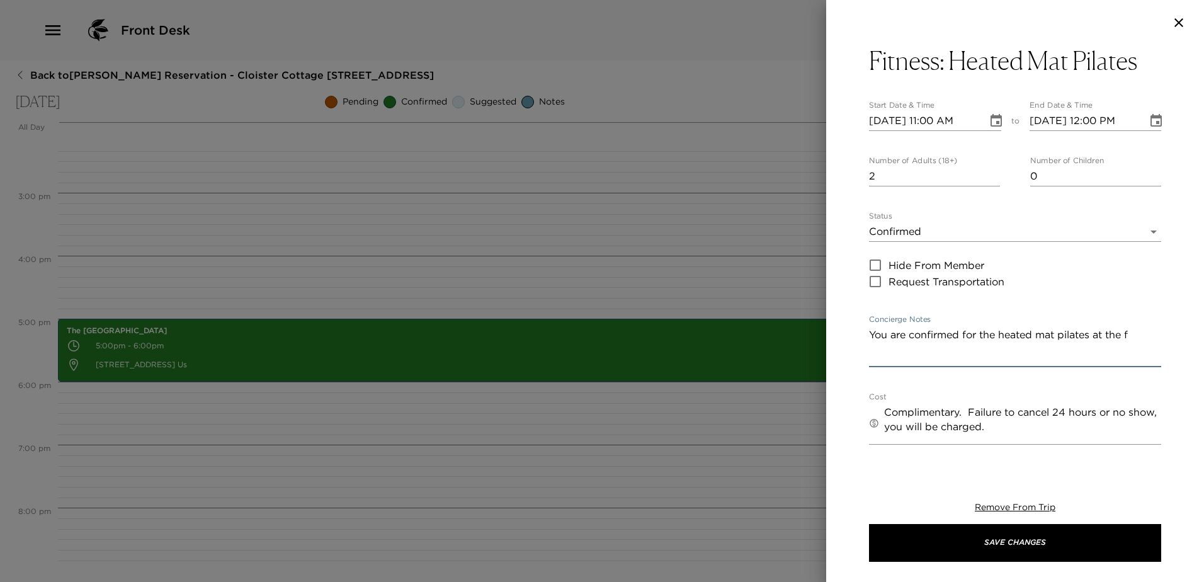
type input "Cancellation Policy: Cancel 24-hours prior to scheduled reservation: No Charge …"
type textarea "You are confirmed for the heated mat pilates at the f"
type input "Cancellation Policy: Cancel 24-hours prior to scheduled reservation: No Charge …"
type textarea "You are confirmed for the heated mat pilates at the"
type input "Cancellation Policy: Cancel 24-hours prior to scheduled reservation: No Charge …"
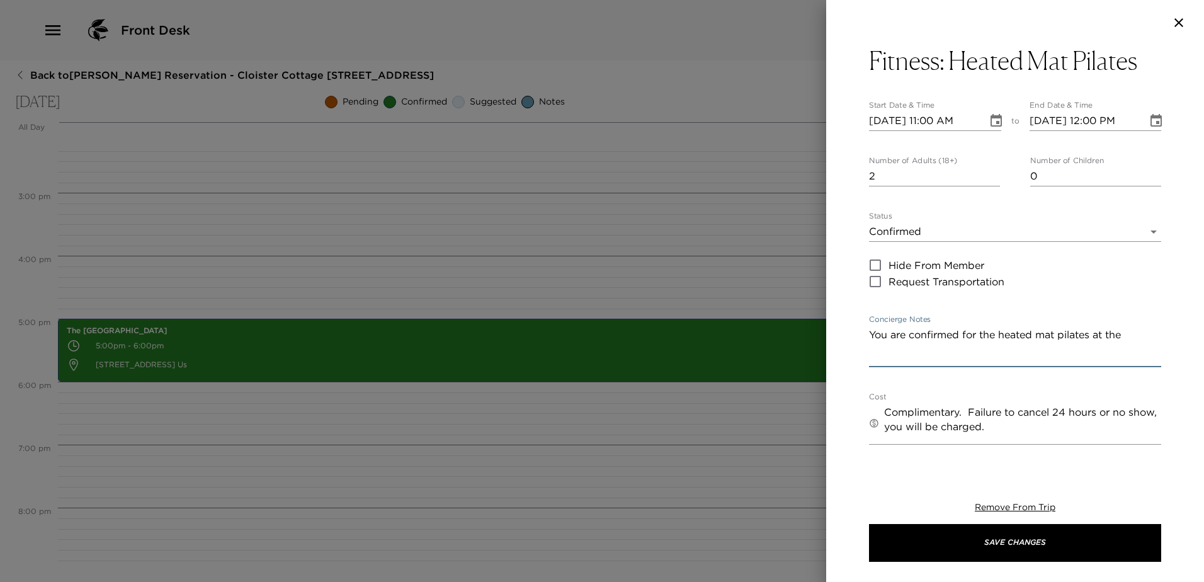
type textarea "You are confirmed for the heated mat pilates at the"
type input "Cancellation Policy: Cancel 24-hours prior to scheduled reservation: No Charge …"
type textarea "You are confirmed for the heated mat pilates at th"
type input "Cancellation Policy: Cancel 24-hours prior to scheduled reservation: No Charge …"
type textarea "You are confirmed for the heated mat pilates at t"
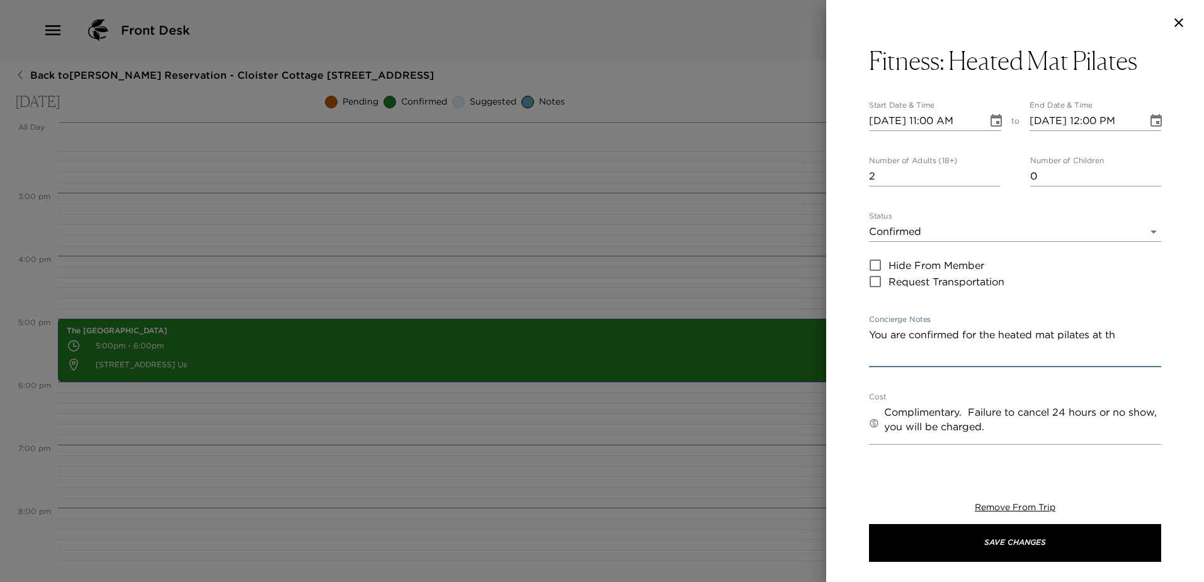
type input "Cancellation Policy: Cancel 24-hours prior to scheduled reservation: No Charge …"
type textarea "You are confirmed for the heated mat pilates at"
type input "Cancellation Policy: Cancel 24-hours prior to scheduled reservation: No Charge …"
type textarea "You are confirmed for the heated mat pilates at S"
type input "Cancellation Policy: Cancel 24-hours prior to scheduled reservation: No Charge …"
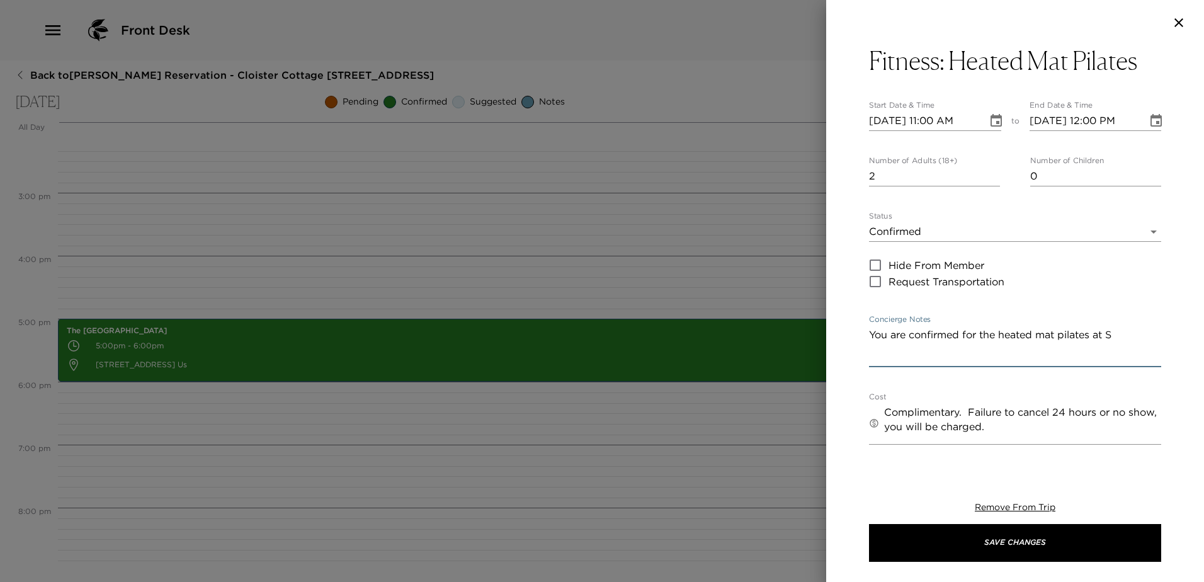
type textarea "You are confirmed for the heated mat pilates at Se"
type input "Cancellation Policy: Cancel 24-hours prior to scheduled reservation: No Charge …"
type textarea "You are confirmed for the heated mat pilates at Sea"
click at [1119, 364] on textarea "You are confirmed for the heated mat pilates at Sea Island fitness center." at bounding box center [1015, 345] width 292 height 37
click at [988, 121] on icon "Choose date, selected date is Sep 2, 2025" at bounding box center [995, 120] width 15 height 15
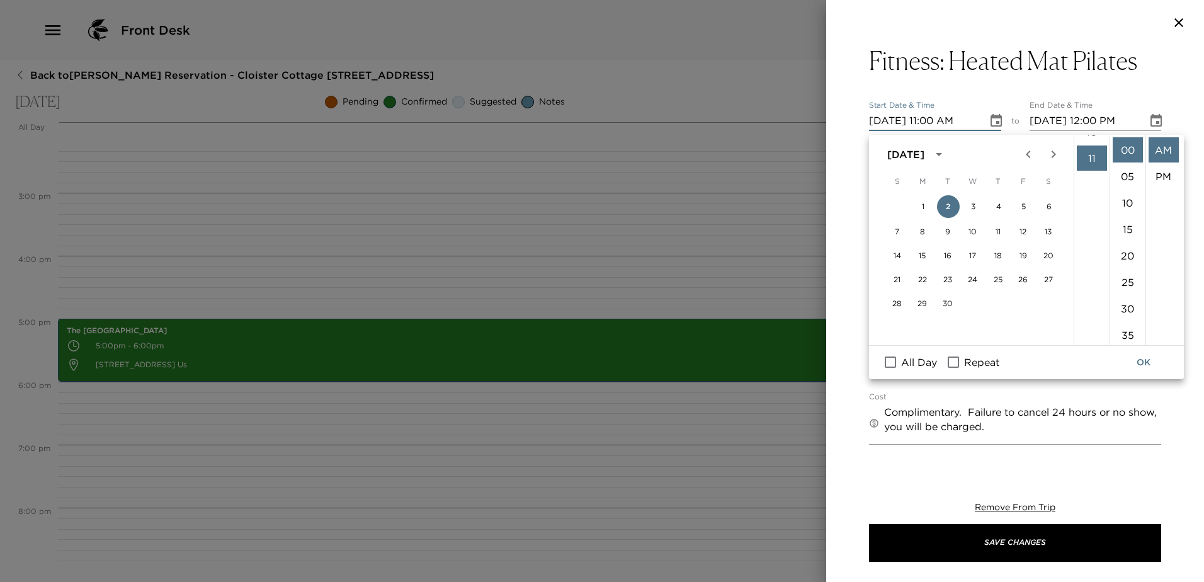
scroll to position [144, 0]
click at [1085, 230] on li "08" at bounding box center [1091, 217] width 30 height 25
click at [966, 364] on input "Repeat" at bounding box center [953, 362] width 26 height 16
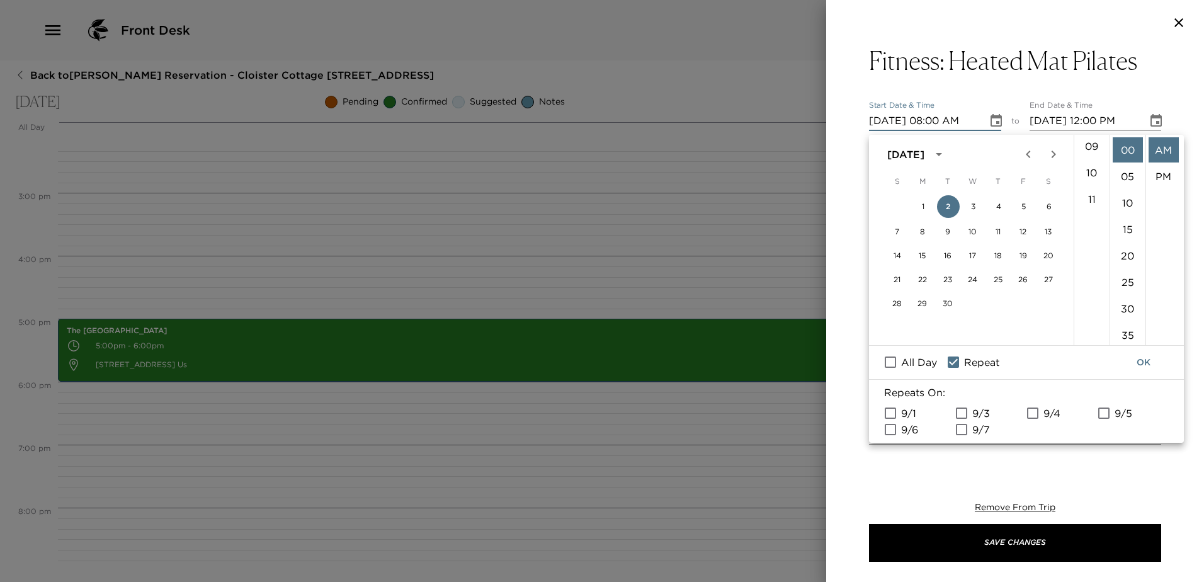
click at [886, 437] on input "9/6" at bounding box center [890, 429] width 26 height 16
click at [1140, 360] on button "OK" at bounding box center [1143, 362] width 40 height 23
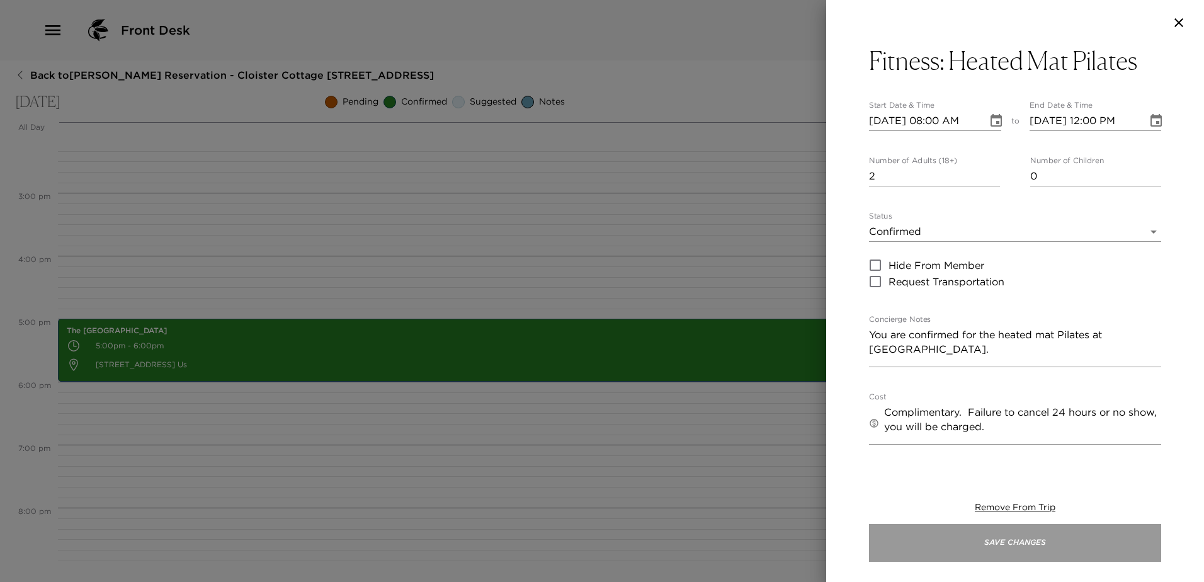
click at [1015, 539] on button "Save Changes" at bounding box center [1015, 543] width 292 height 38
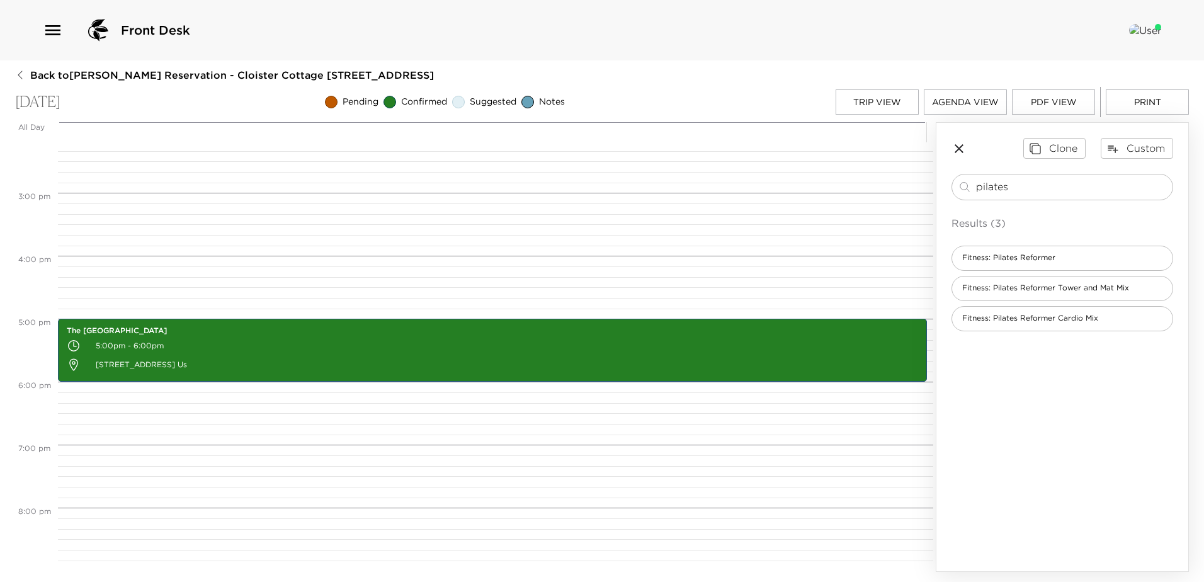
click at [883, 95] on button "Trip View" at bounding box center [876, 101] width 83 height 25
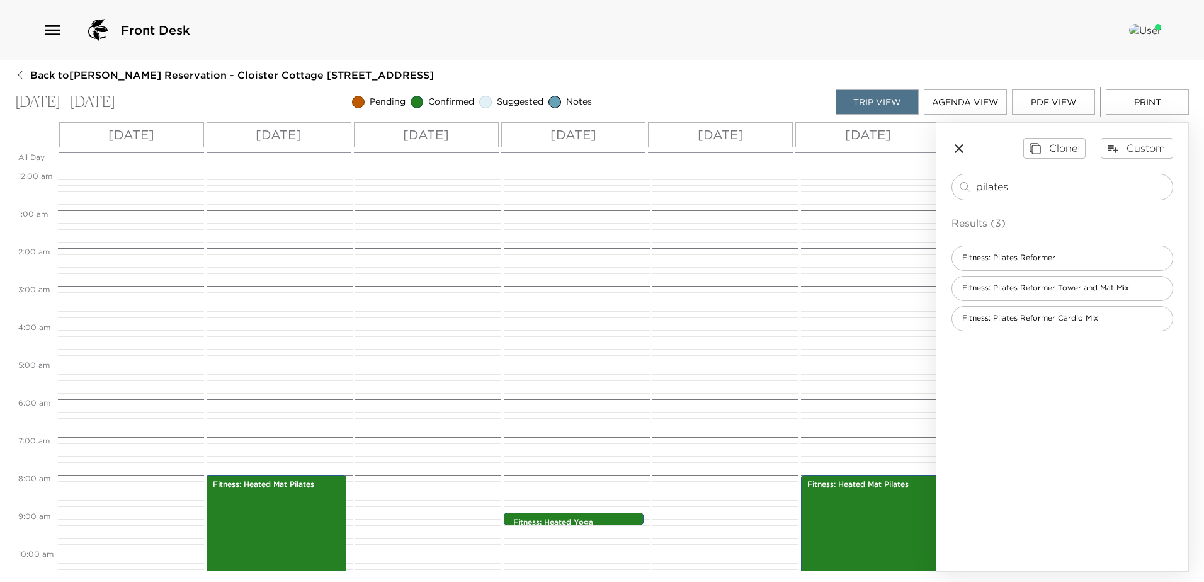
scroll to position [302, 0]
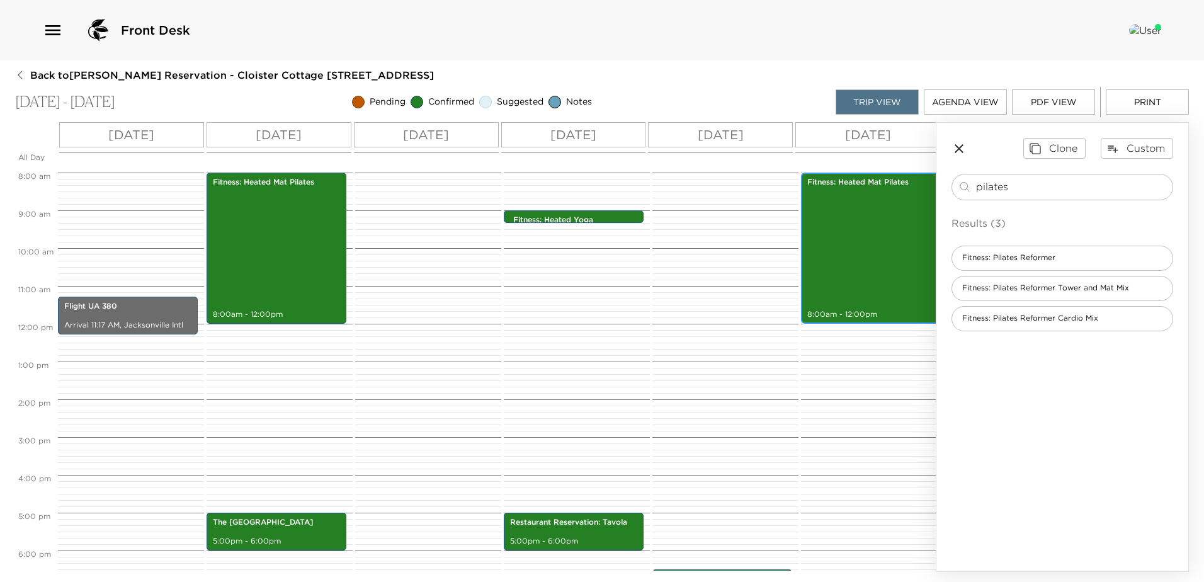
click at [877, 245] on div "Fitness: Heated Mat Pilates 8:00am - 12:00pm" at bounding box center [870, 247] width 132 height 147
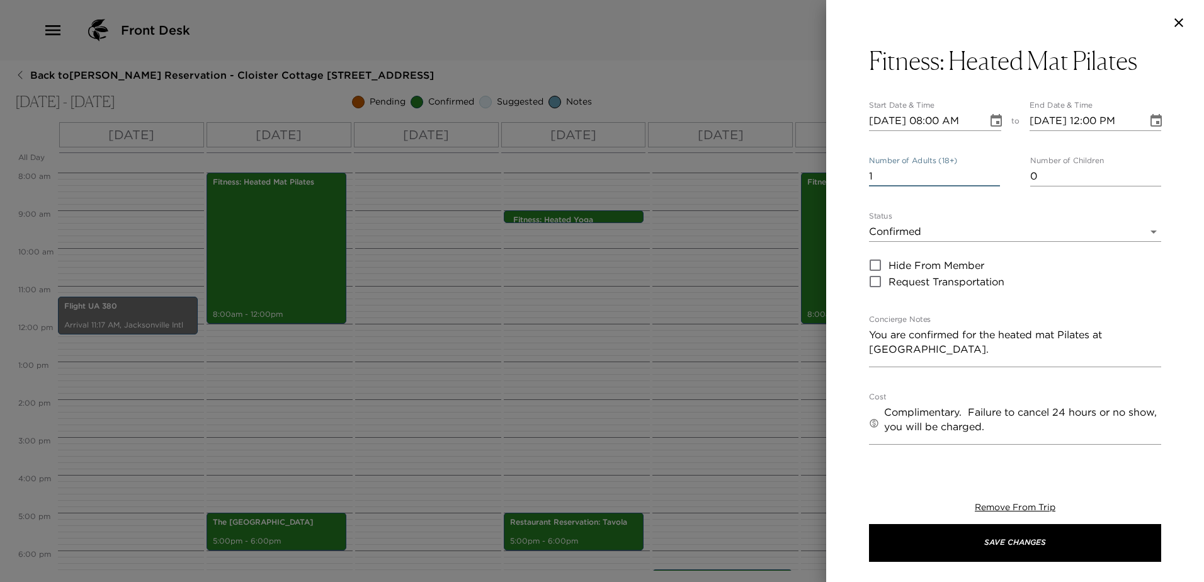
click at [992, 185] on input "1" at bounding box center [934, 176] width 131 height 20
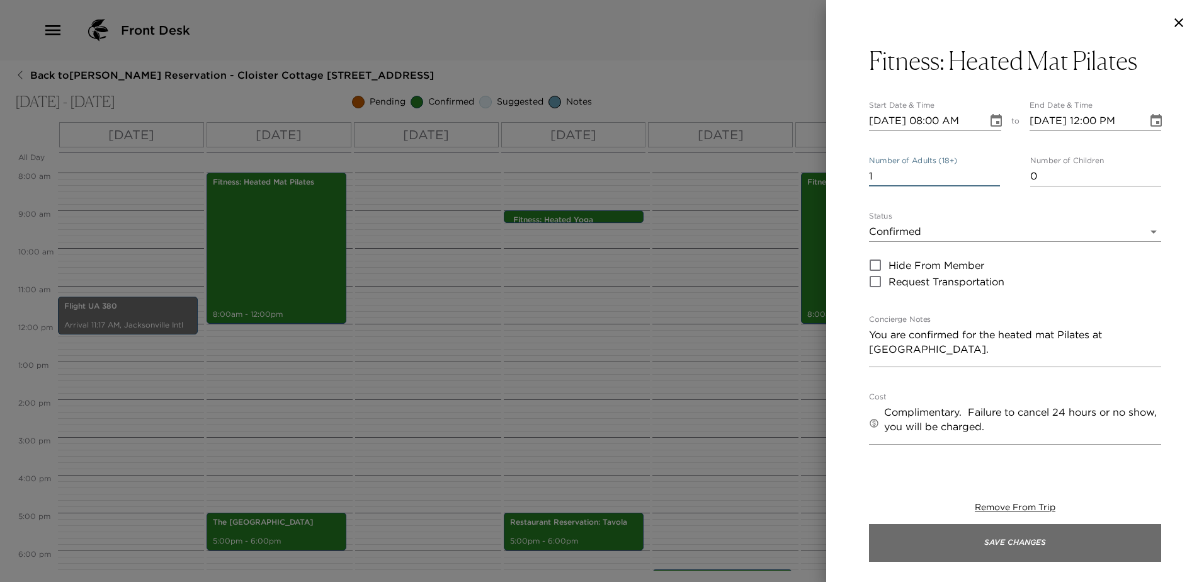
click at [1018, 538] on button "Save Changes" at bounding box center [1015, 543] width 292 height 38
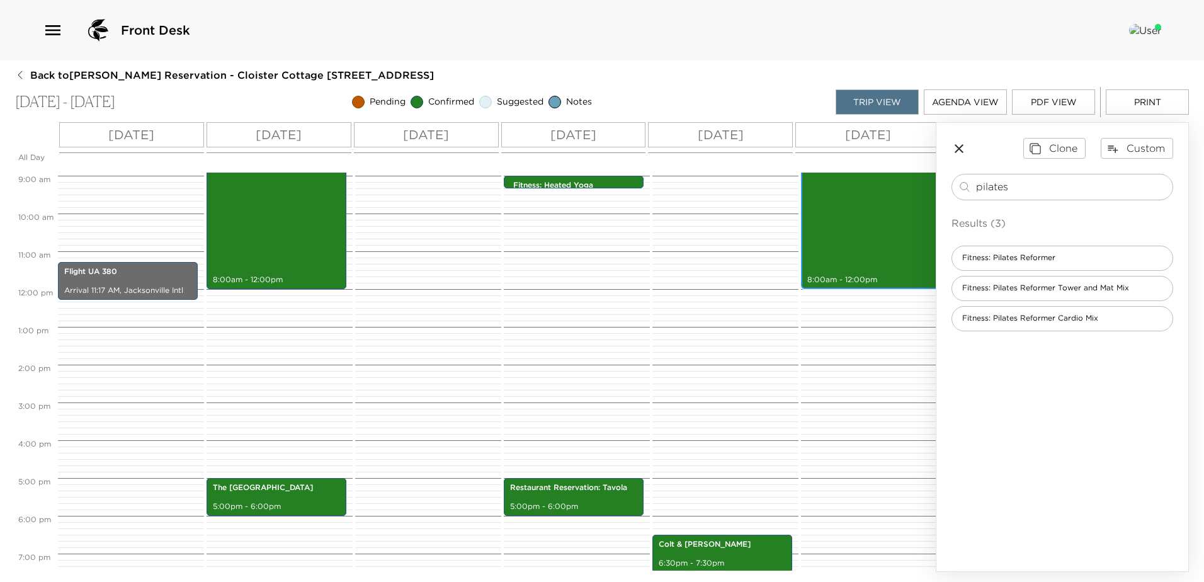
scroll to position [365, 0]
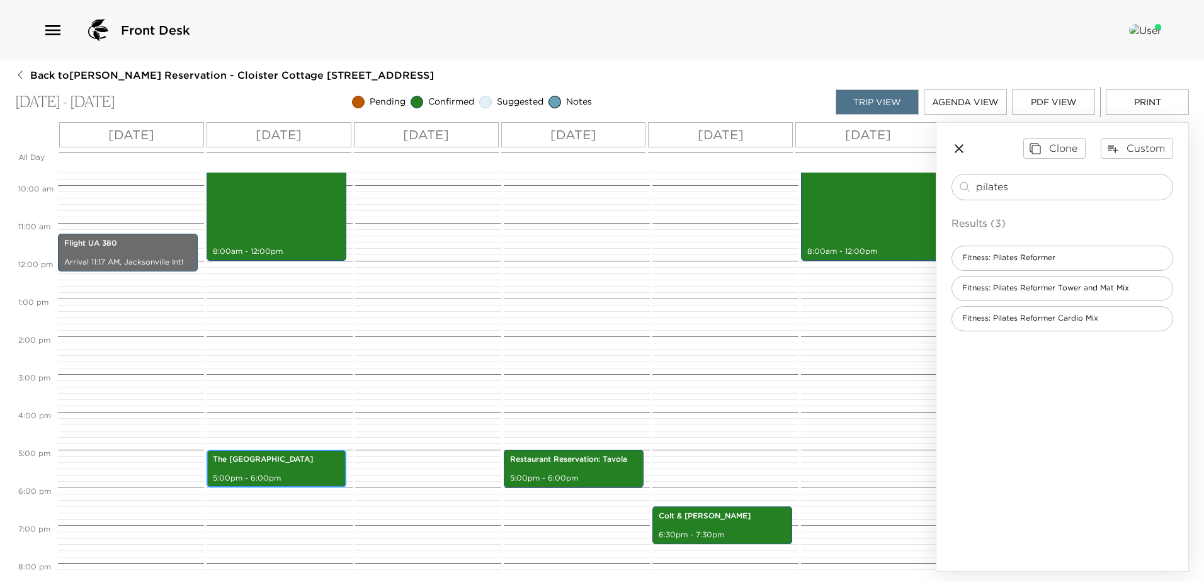
click at [262, 470] on div "The Oak Room 5:00pm - 6:00pm" at bounding box center [276, 468] width 132 height 34
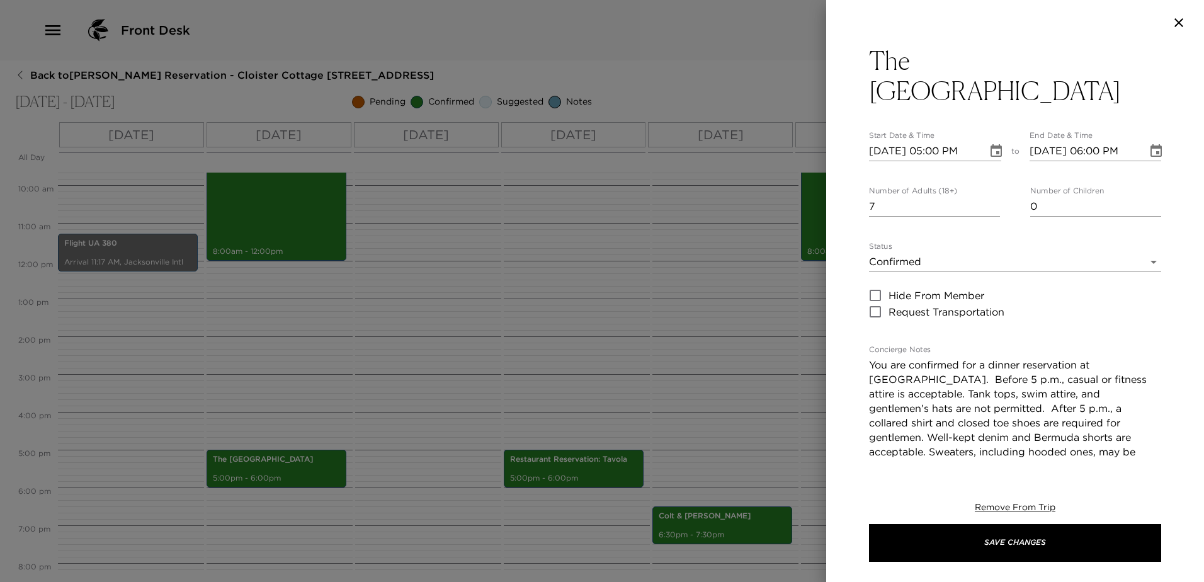
click at [988, 144] on icon "Choose date, selected date is Sep 2, 2025" at bounding box center [995, 151] width 15 height 15
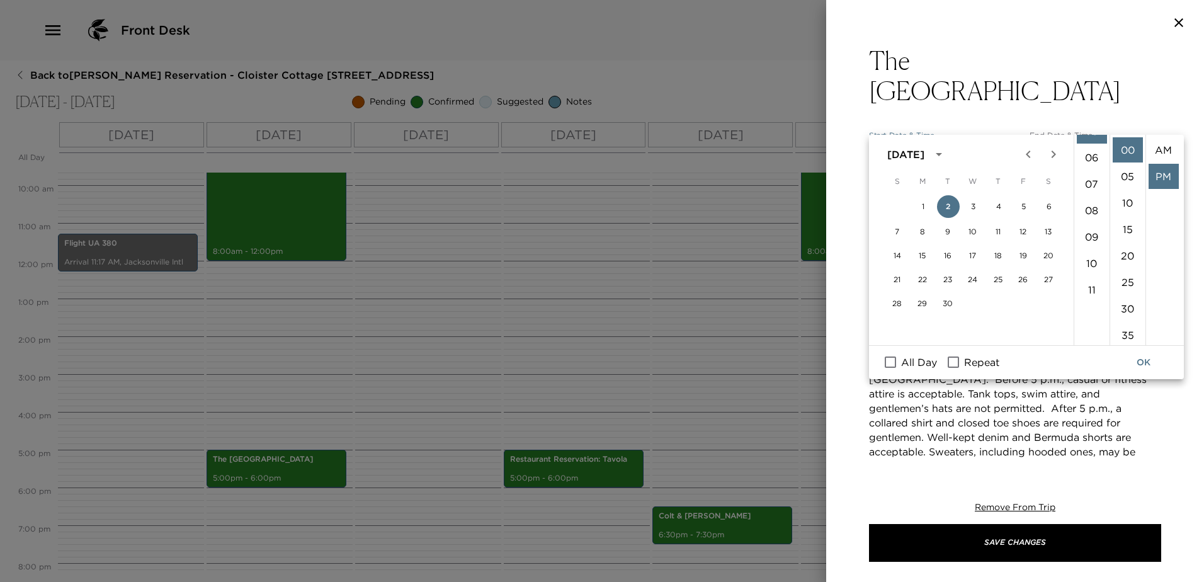
scroll to position [30, 0]
click at [1131, 321] on li "30" at bounding box center [1127, 308] width 30 height 25
click at [1148, 364] on button "OK" at bounding box center [1143, 362] width 40 height 23
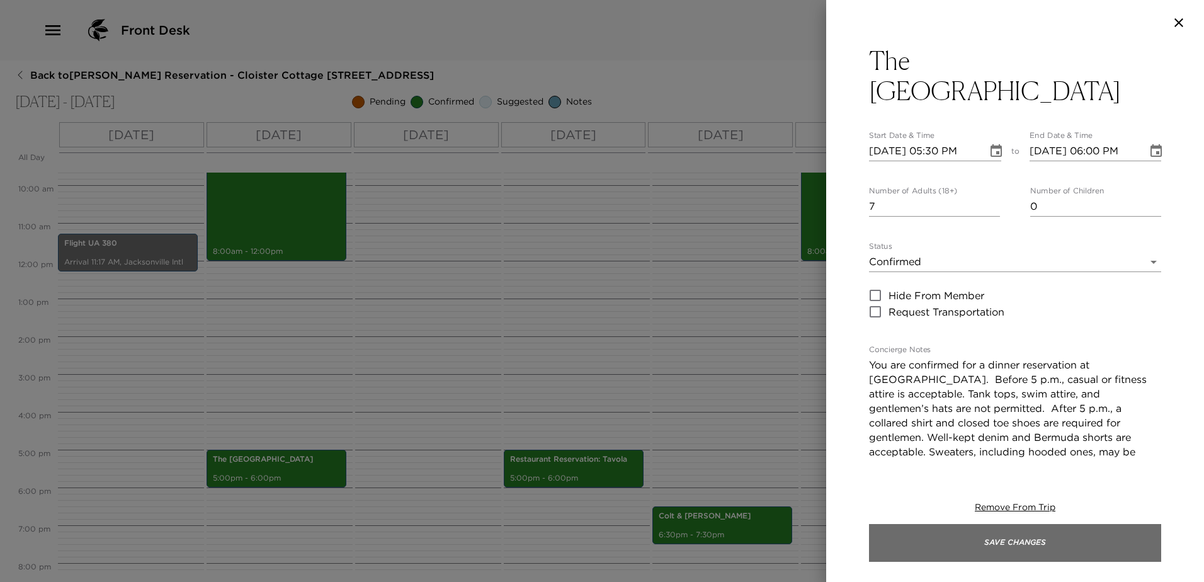
click at [1015, 551] on button "Save Changes" at bounding box center [1015, 543] width 292 height 38
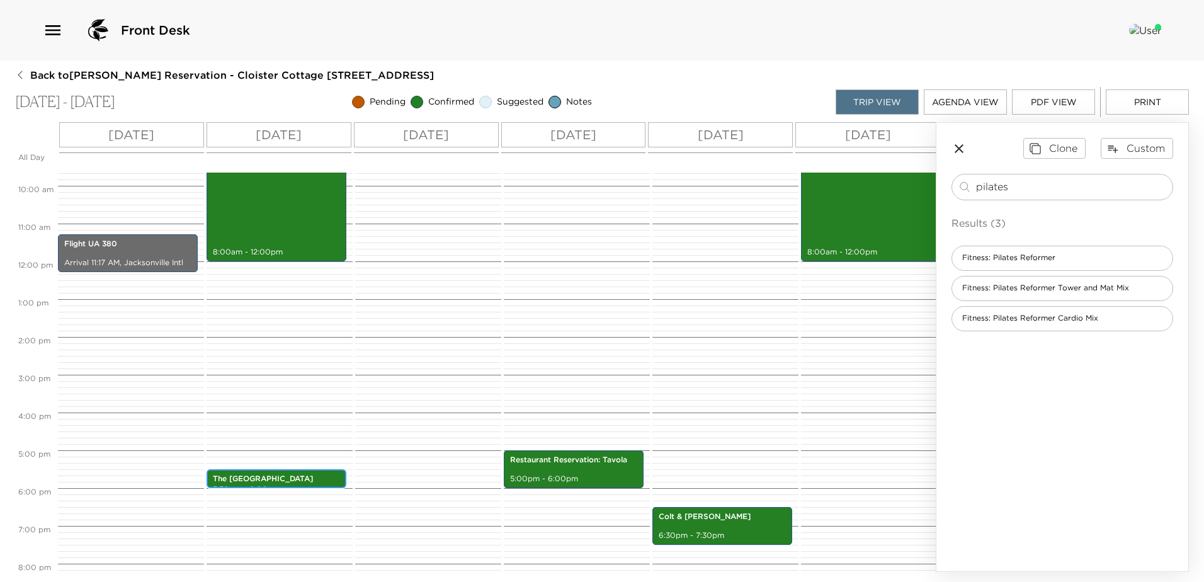
scroll to position [365, 0]
click at [701, 84] on div "Back to Colleen Morris Reservation - Cloister Cottage 909 Sea Island, GA Sep 01…" at bounding box center [601, 320] width 1173 height 504
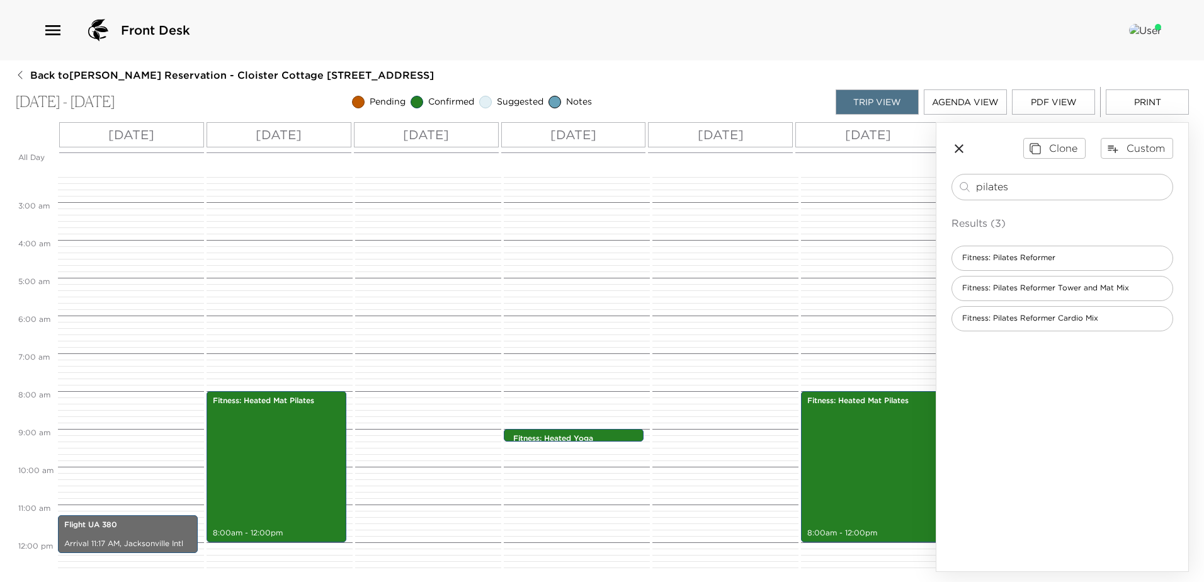
scroll to position [50, 0]
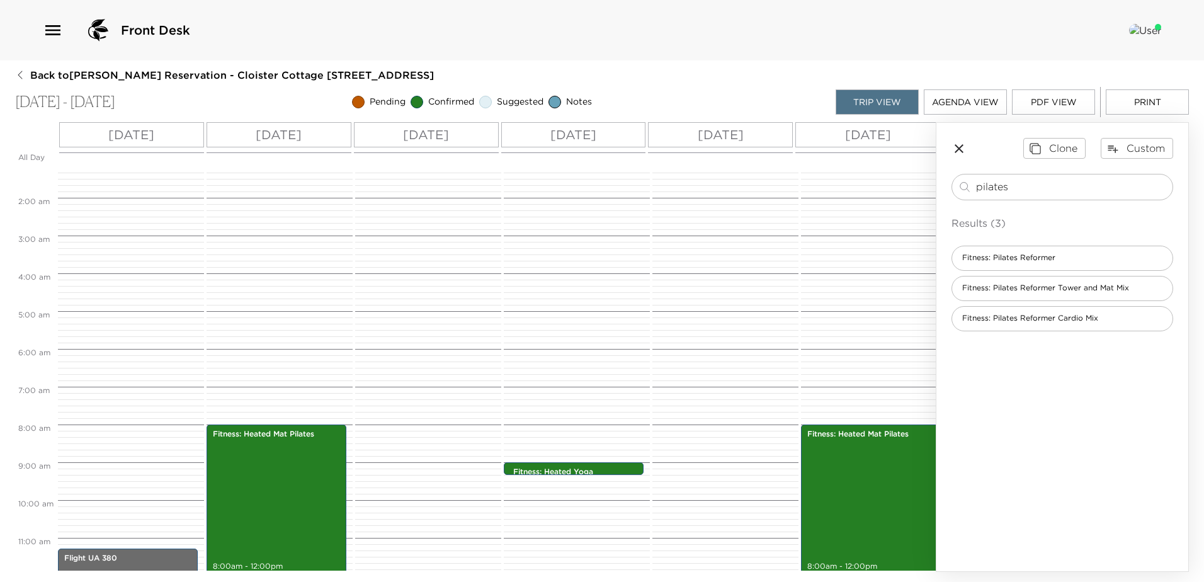
click at [419, 133] on p "Wed 09/03" at bounding box center [426, 134] width 46 height 19
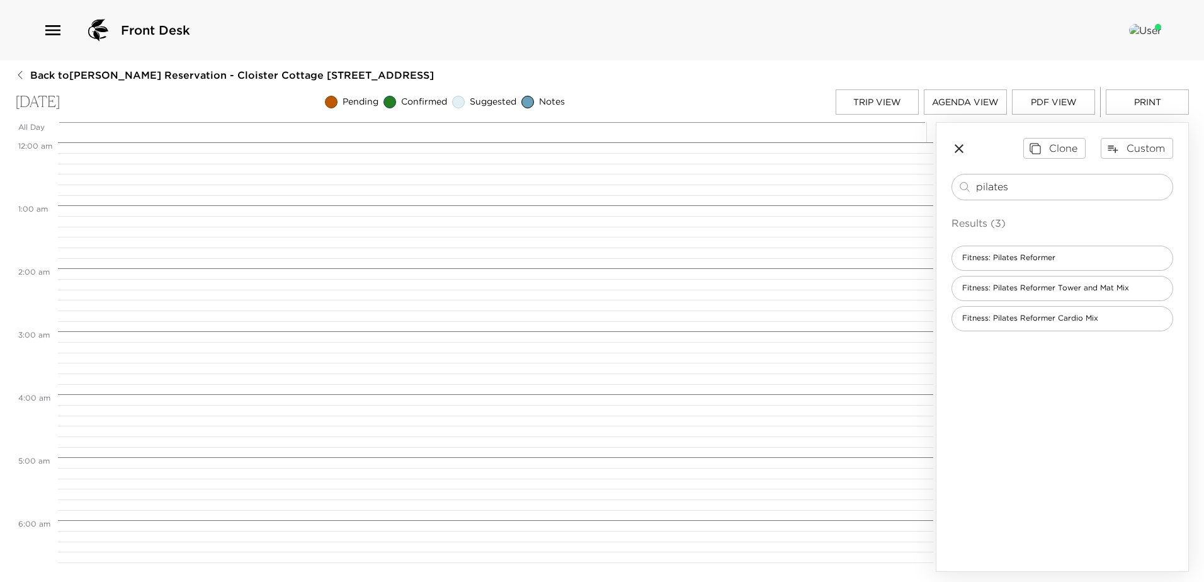
scroll to position [504, 0]
drag, startPoint x: 1032, startPoint y: 196, endPoint x: 796, endPoint y: 152, distance: 239.5
click at [796, 152] on div "All Day Wed 09/03 12:00 AM 1:00 AM 2:00 AM 3:00 AM 4:00 AM 5:00 AM 6:00 AM 7:00…" at bounding box center [601, 346] width 1173 height 449
click at [1006, 262] on span "Concierge Day Off" at bounding box center [997, 257] width 90 height 11
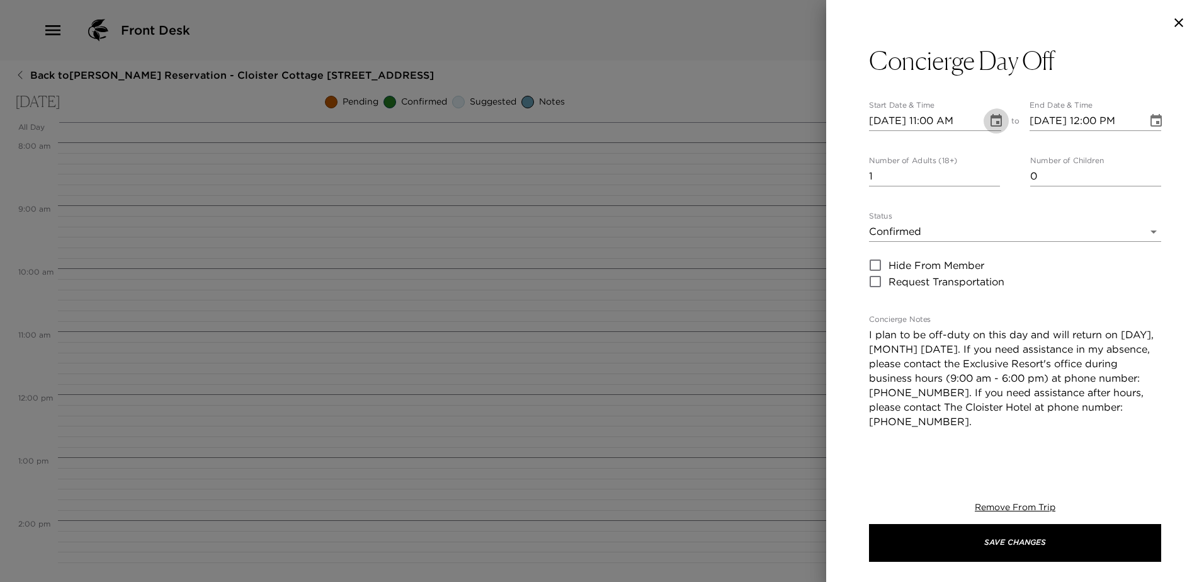
click at [990, 119] on icon "Choose date, selected date is Sep 3, 2025" at bounding box center [995, 120] width 11 height 13
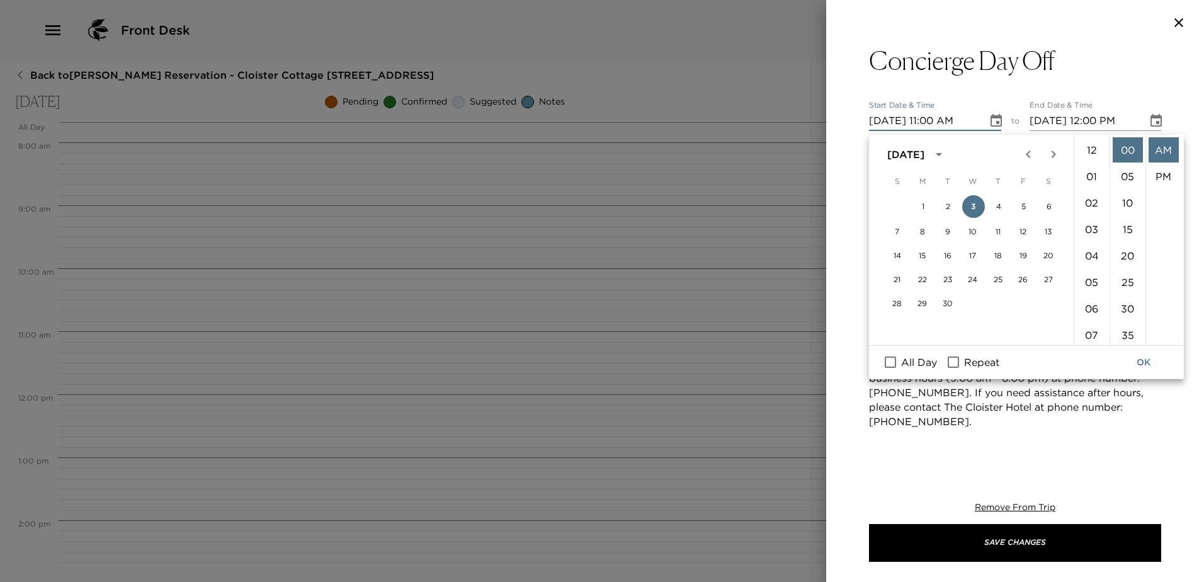
scroll to position [332, 0]
click at [966, 362] on input "Repeat" at bounding box center [953, 362] width 26 height 16
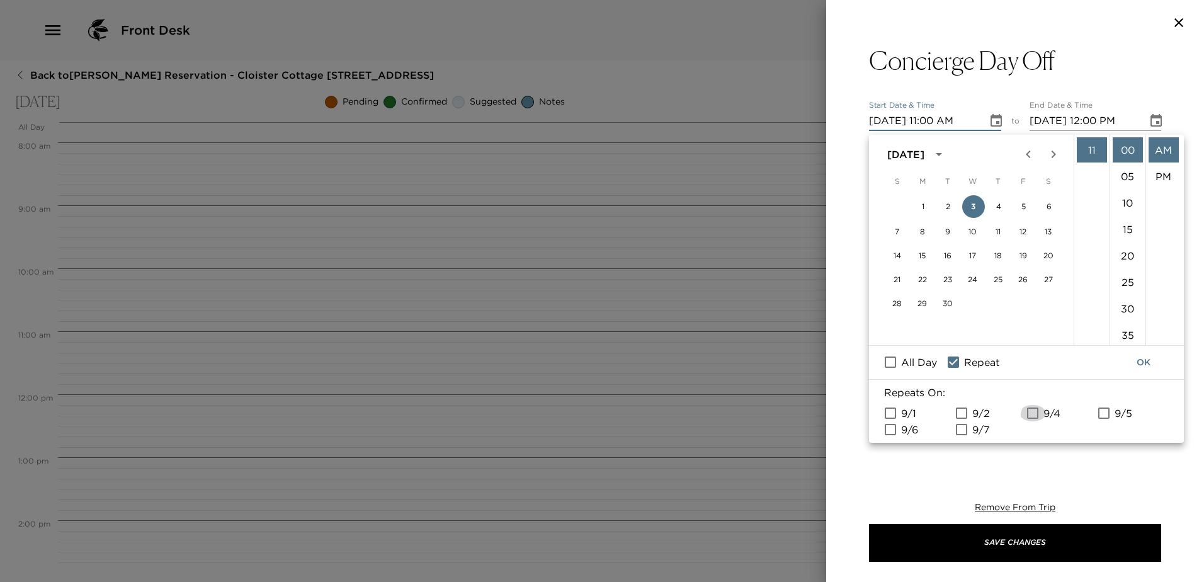
click at [1035, 421] on input "9/4" at bounding box center [1032, 413] width 26 height 16
click at [1088, 257] on li "09" at bounding box center [1091, 244] width 30 height 25
click at [1138, 361] on button "OK" at bounding box center [1143, 362] width 40 height 23
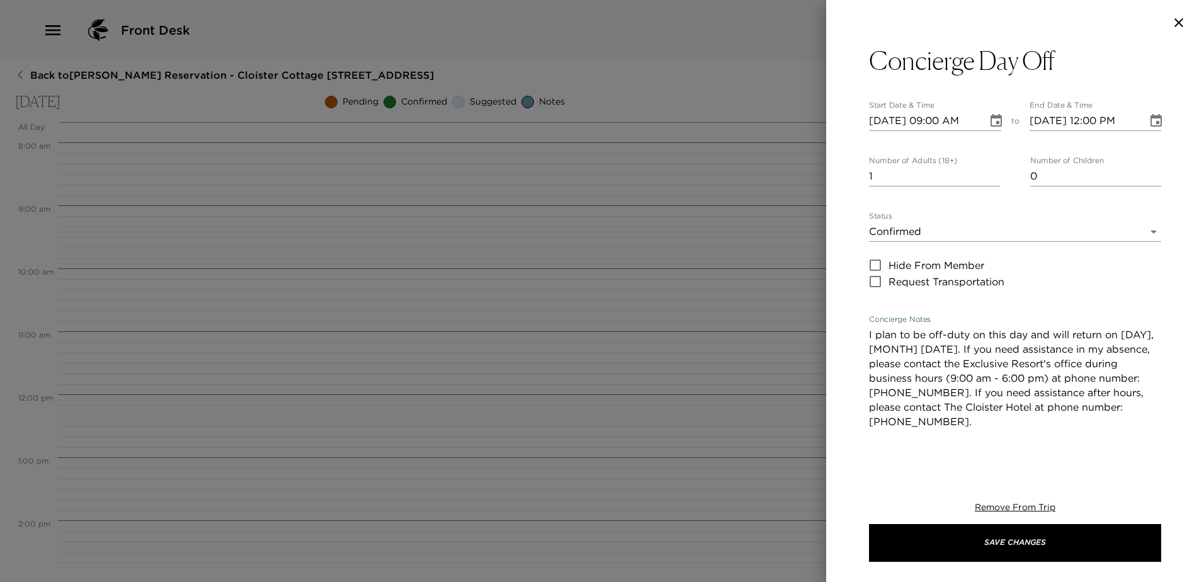
click at [1086, 372] on textarea "I plan to be off-duty on this day and will return on [DAY], [MONTH] [DATE]. If …" at bounding box center [1015, 399] width 292 height 145
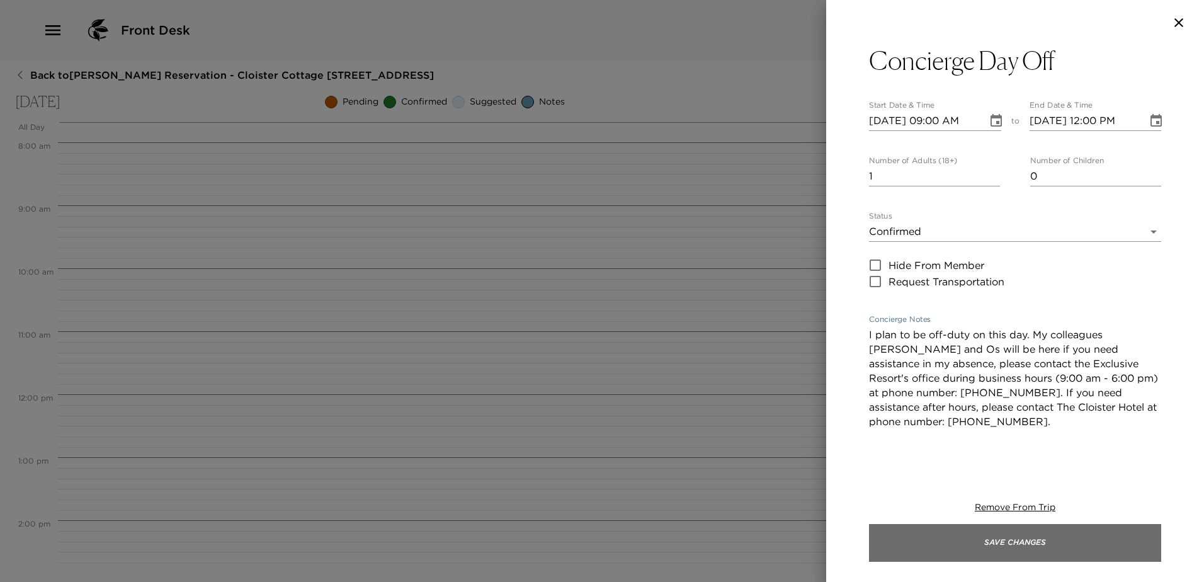
click at [1018, 539] on button "Save Changes" at bounding box center [1015, 543] width 292 height 38
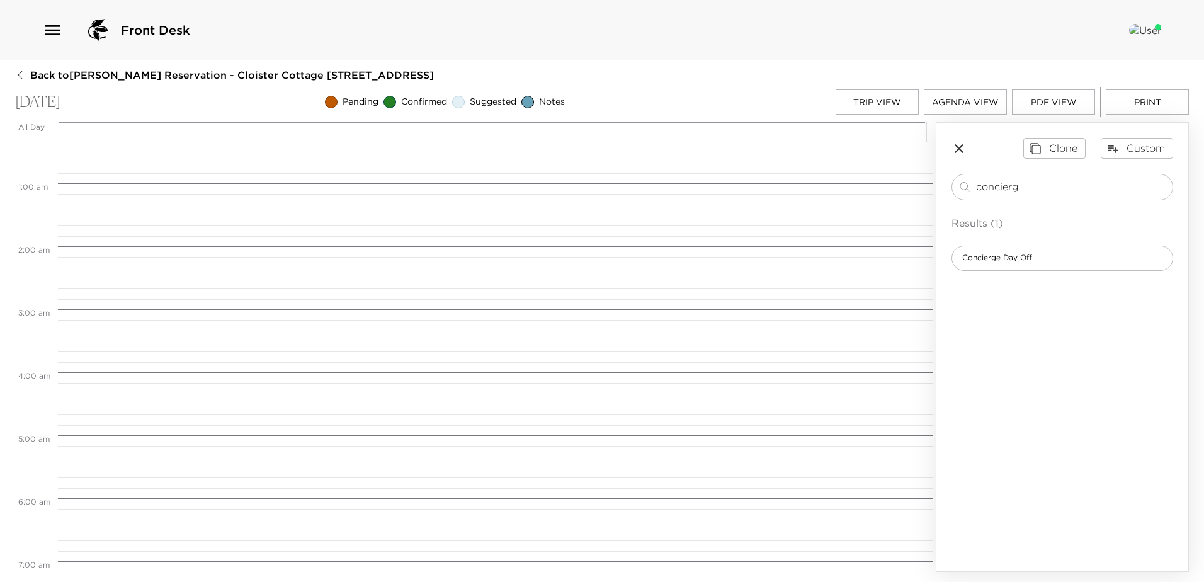
scroll to position [0, 0]
click at [880, 98] on button "Trip View" at bounding box center [876, 101] width 83 height 25
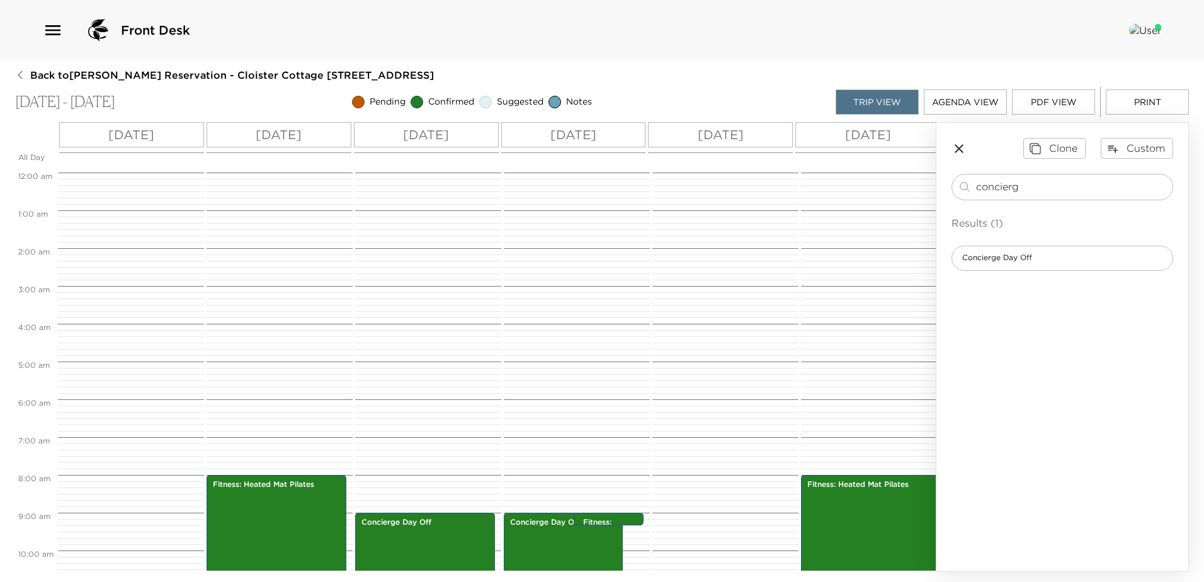
scroll to position [302, 0]
